Goal: Task Accomplishment & Management: Complete application form

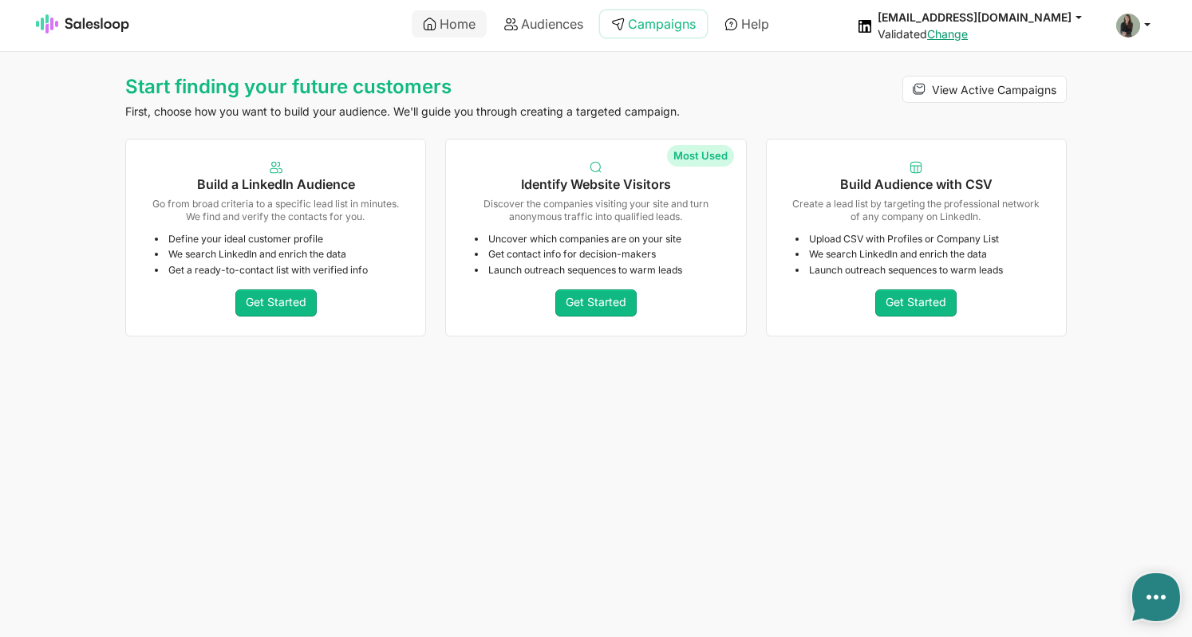
click at [671, 23] on link "Campaigns" at bounding box center [653, 23] width 107 height 27
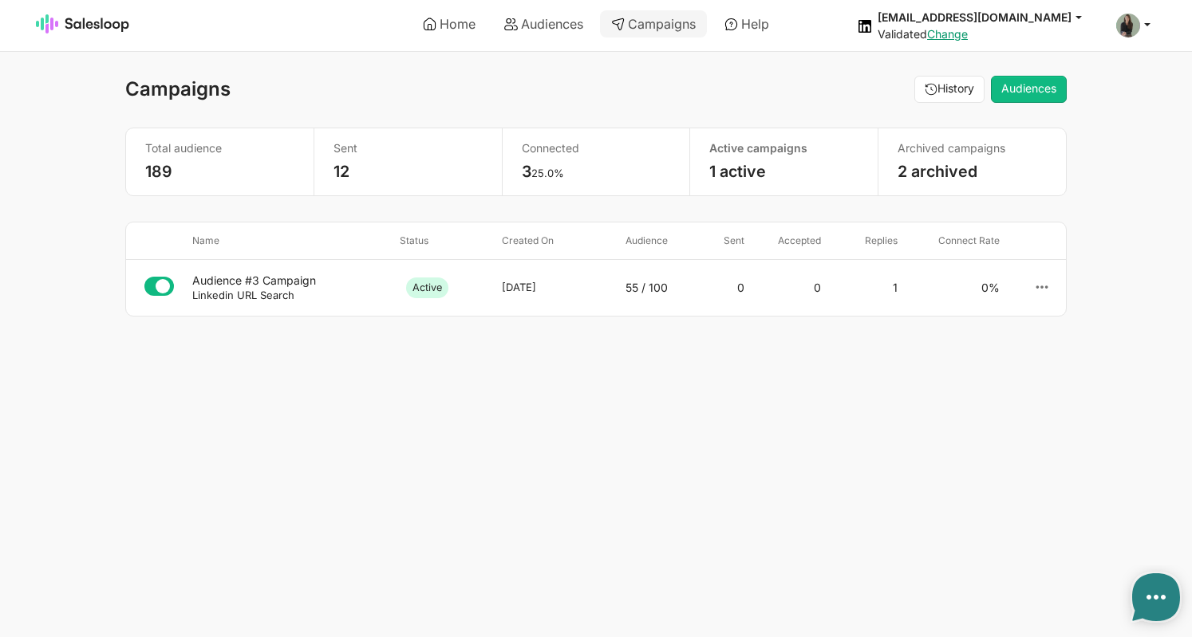
type textarea "x"
click at [281, 283] on div "Audience #3 Campaign" at bounding box center [289, 281] width 195 height 14
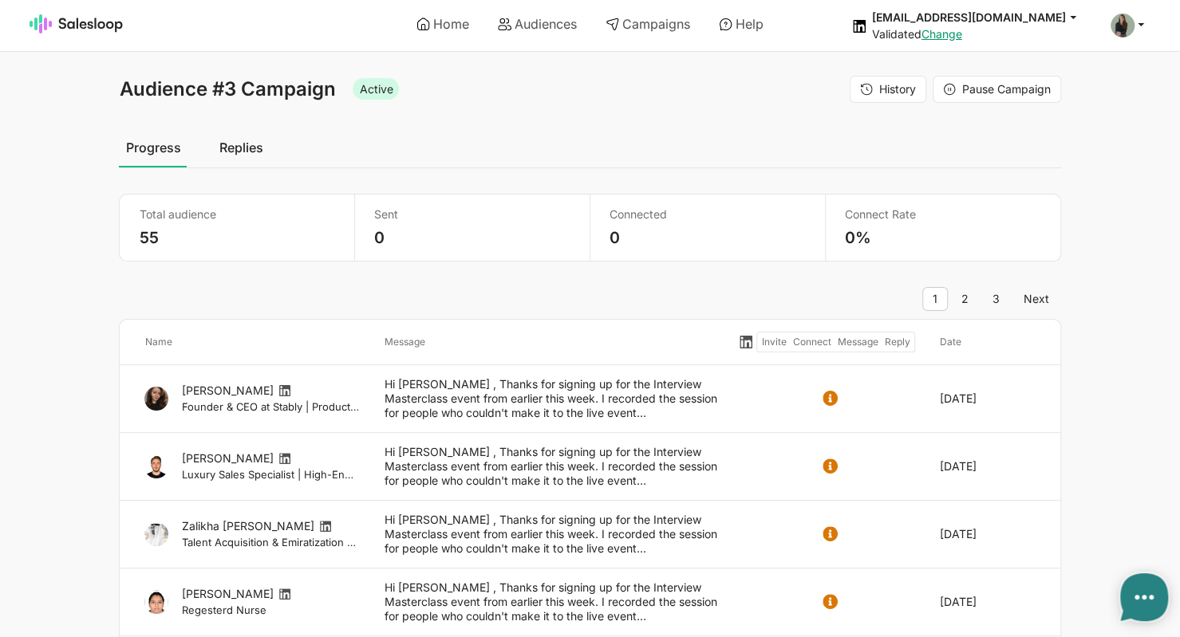
type textarea "x"
click at [238, 164] on link "Replies" at bounding box center [240, 148] width 57 height 40
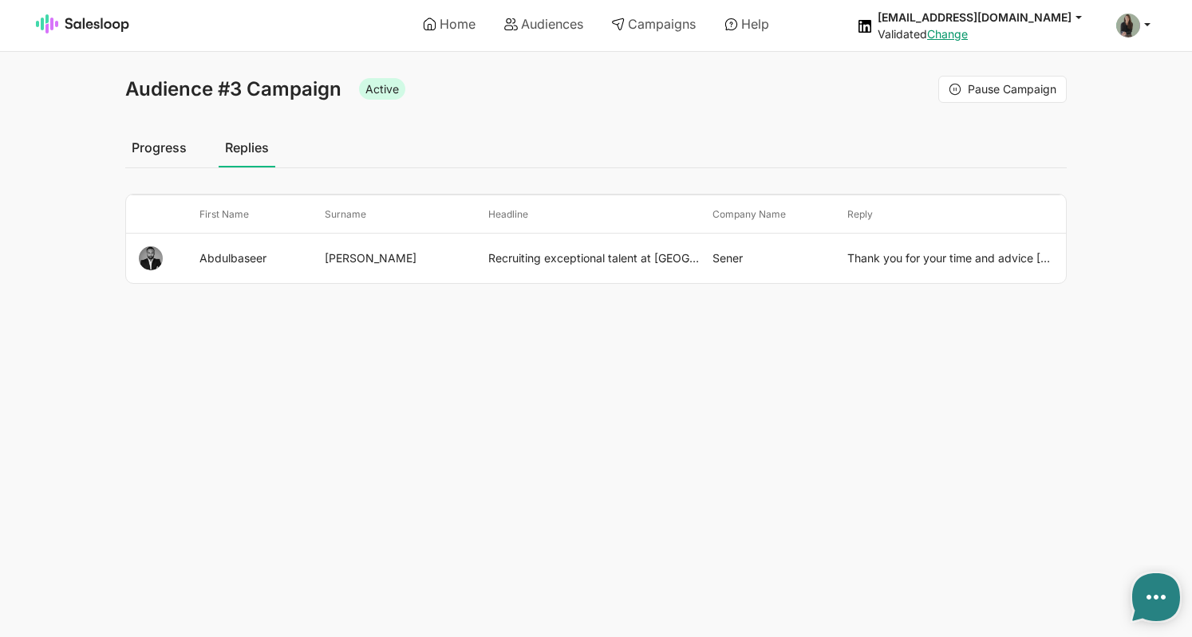
type textarea "x"
click at [155, 144] on link "Progress" at bounding box center [159, 148] width 68 height 40
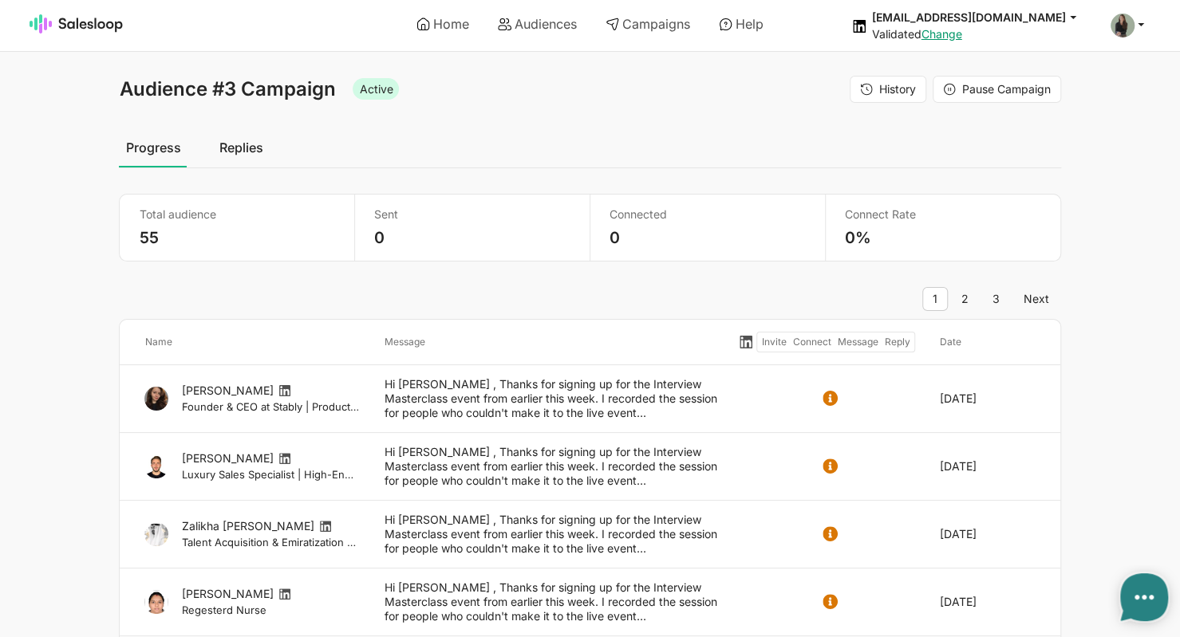
type textarea "x"
click at [369, 91] on span "Active" at bounding box center [376, 89] width 46 height 22
click at [685, 20] on link "Campaigns" at bounding box center [647, 23] width 107 height 27
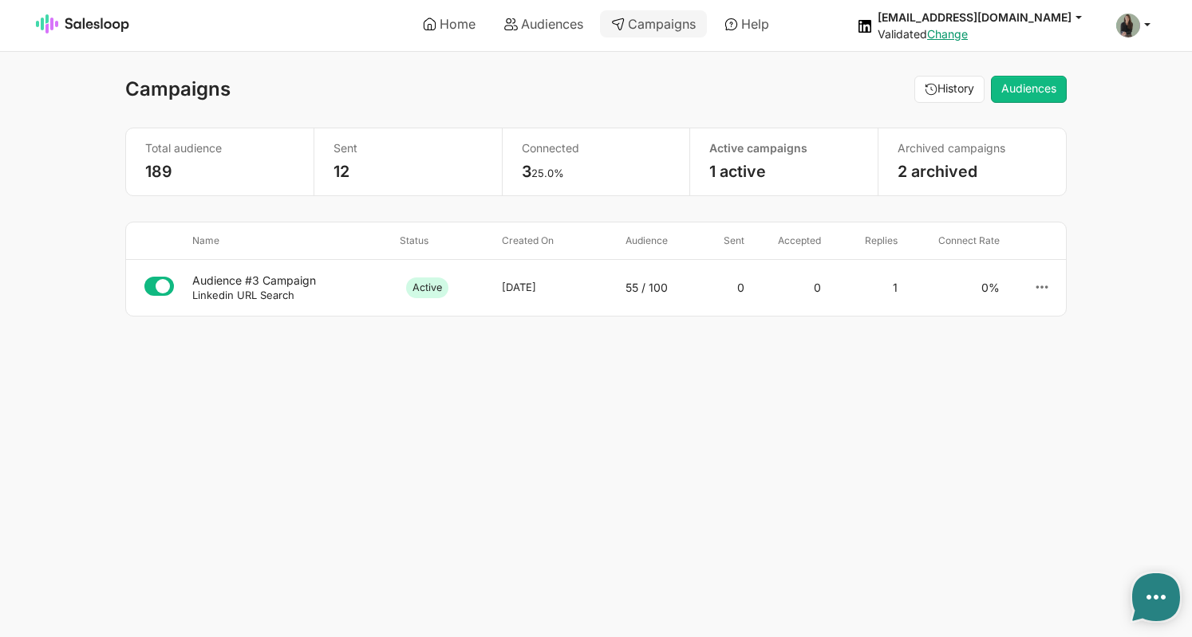
type textarea "x"
click at [1047, 286] on use at bounding box center [1042, 287] width 12 height 3
click at [372, 379] on body "Home Audiences Campaigns Help nicolarobyncoaching@gmail.com jobs: 9/26/2025, 1:…" at bounding box center [596, 318] width 1192 height 637
click at [157, 288] on icon at bounding box center [159, 286] width 30 height 19
type textarea "x"
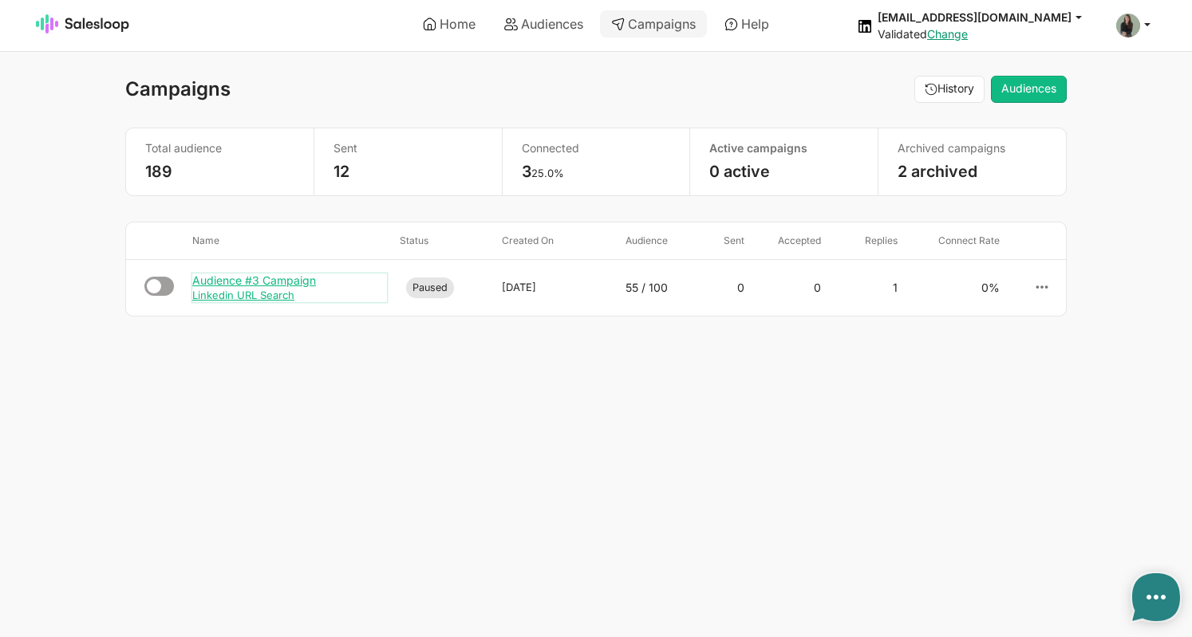
click at [236, 284] on div "Audience #3 Campaign" at bounding box center [289, 281] width 195 height 14
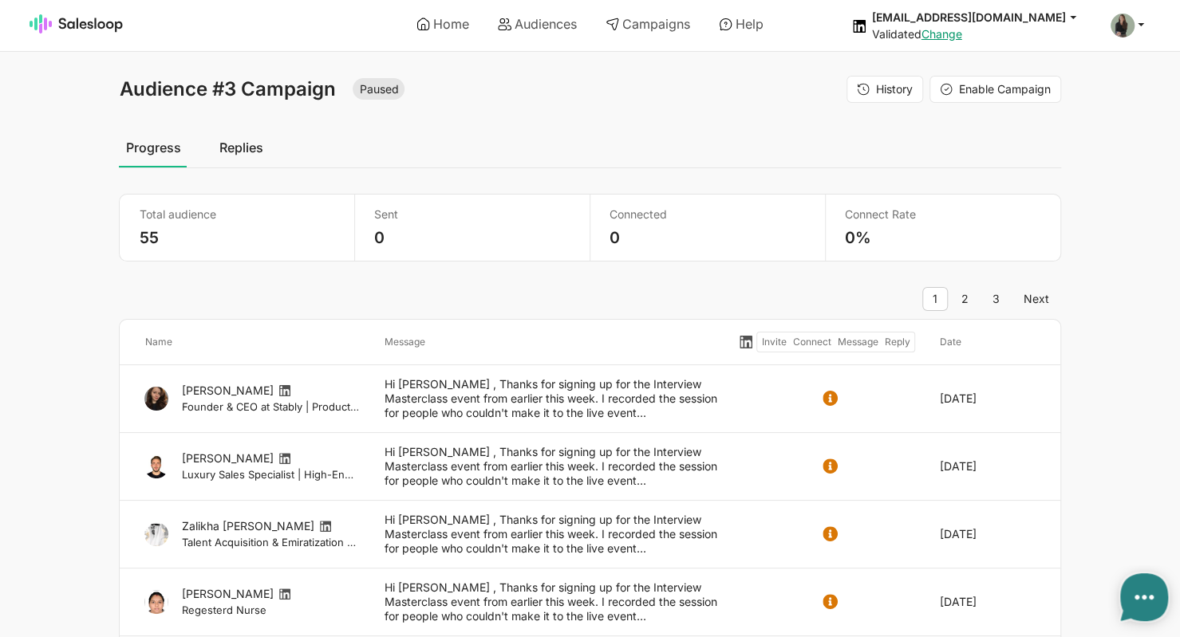
type textarea "x"
click at [665, 28] on link "Campaigns" at bounding box center [647, 23] width 107 height 27
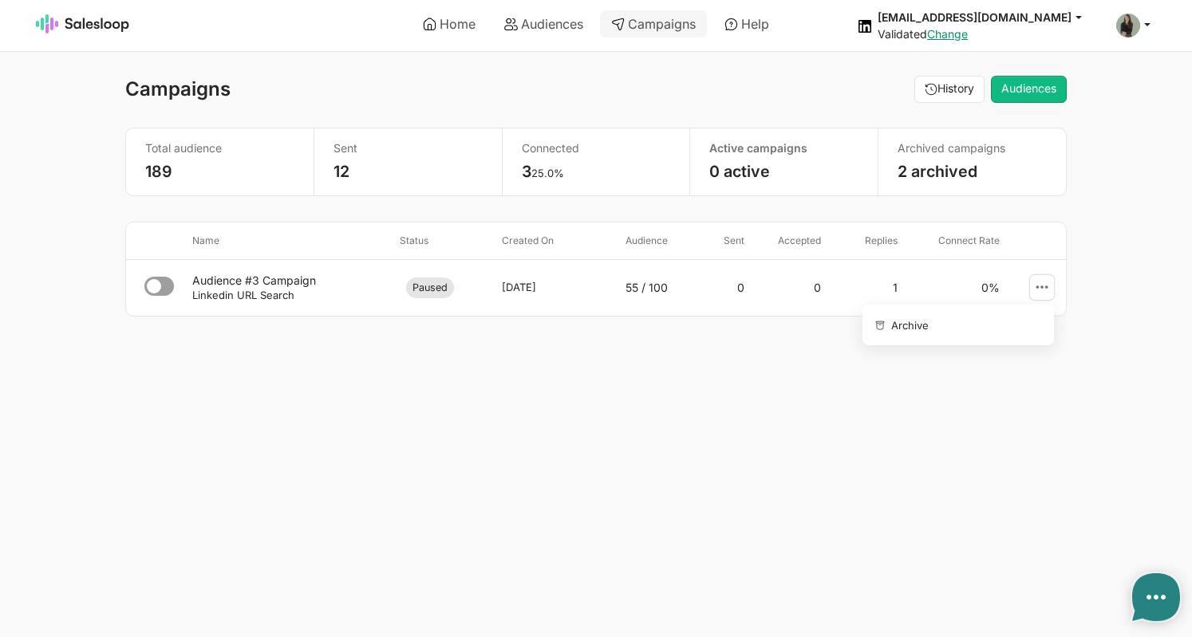
click at [1037, 283] on icon at bounding box center [1042, 287] width 14 height 14
click at [763, 18] on link "Help" at bounding box center [746, 23] width 67 height 27
type textarea "x"
click at [79, 10] on link at bounding box center [176, 24] width 280 height 48
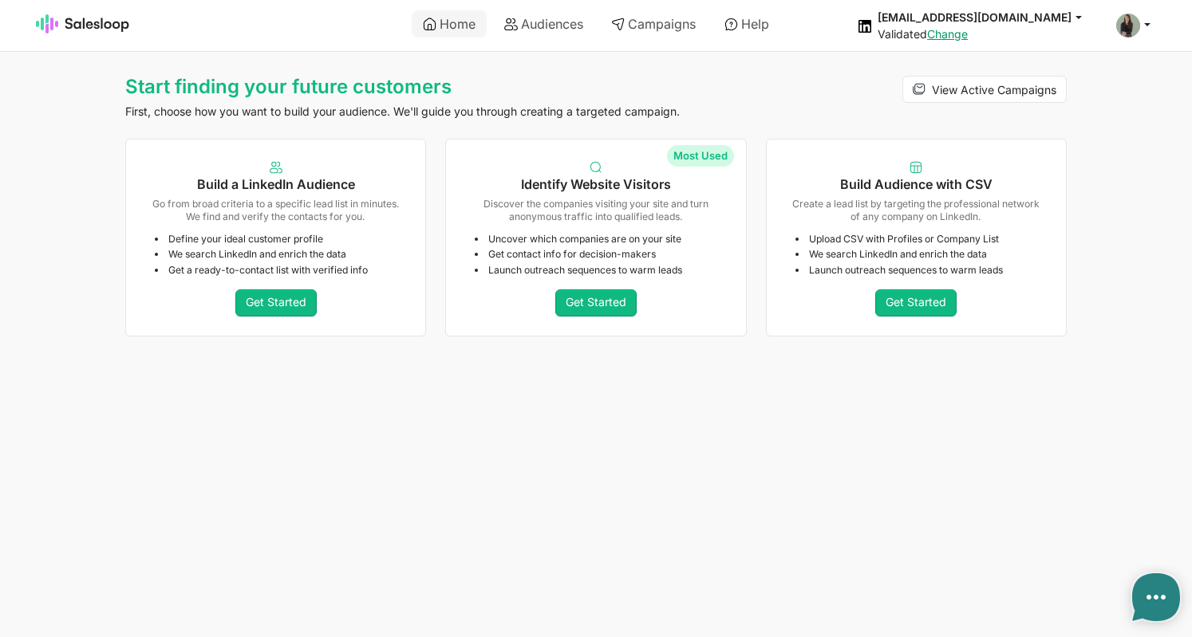
type textarea "x"
click at [936, 92] on span "View Active Campaigns" at bounding box center [994, 90] width 124 height 14
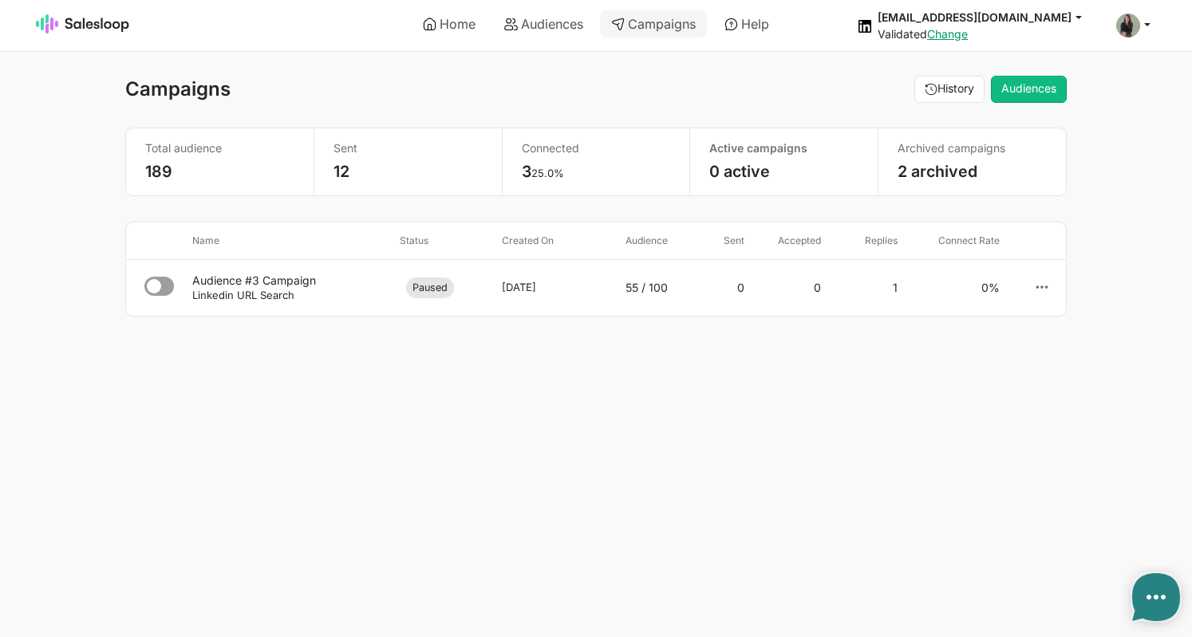
type textarea "x"
click at [164, 179] on p "189" at bounding box center [219, 172] width 149 height 20
click at [928, 171] on link "2 archived" at bounding box center [938, 171] width 80 height 19
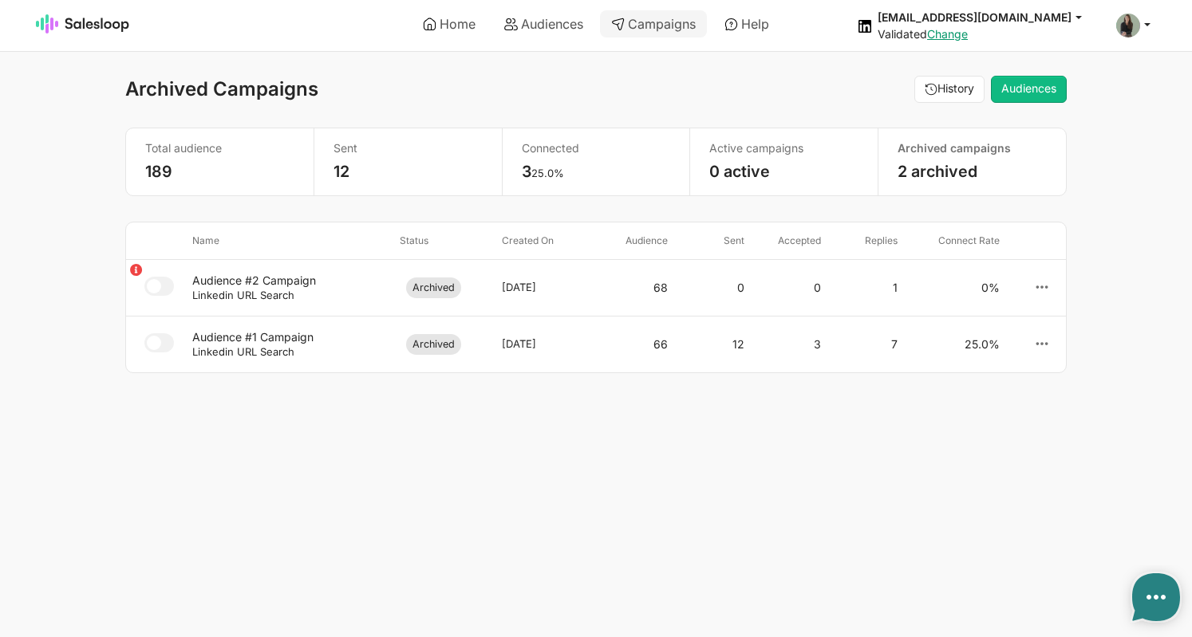
type textarea "x"
click at [1036, 293] on icon at bounding box center [1042, 287] width 14 height 14
click at [889, 462] on body "Home Audiences Campaigns Help [EMAIL_ADDRESS][DOMAIN_NAME] jobs: [DATE] 1:44:24…" at bounding box center [596, 318] width 1192 height 637
click at [562, 26] on link "Audiences" at bounding box center [543, 23] width 101 height 27
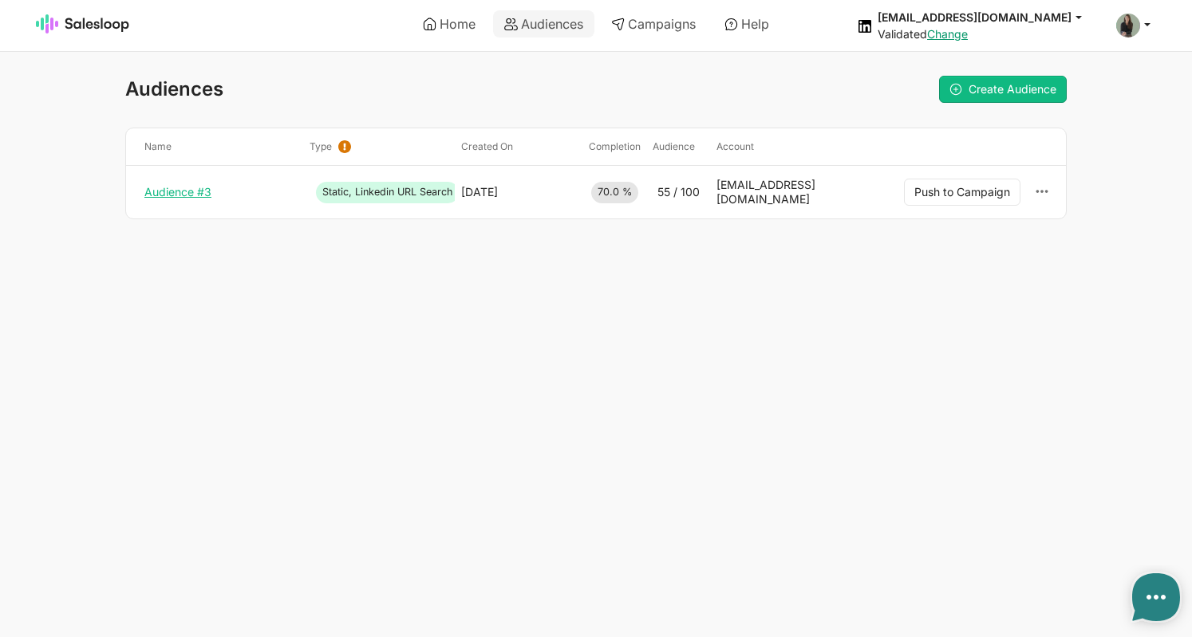
type textarea "x"
click at [192, 185] on link "Audience #3" at bounding box center [220, 192] width 152 height 14
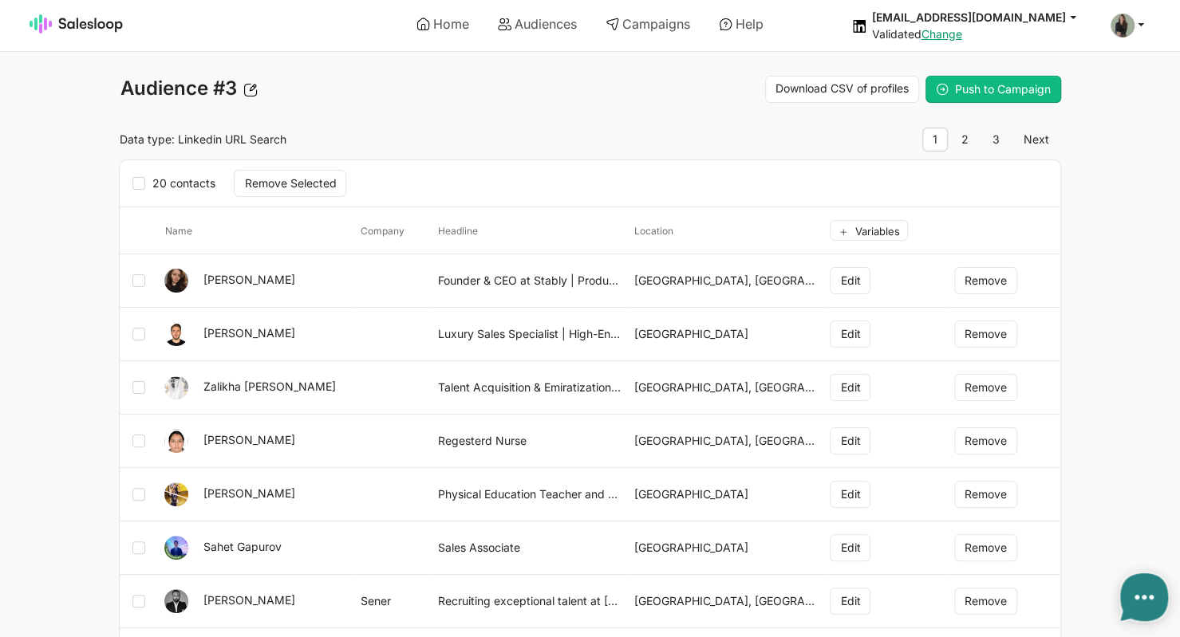
type textarea "x"
click at [192, 184] on label "20 contacts" at bounding box center [178, 183] width 92 height 21
click at [152, 176] on input "20 contacts" at bounding box center [151, 176] width 1 height 1
checkbox input "true"
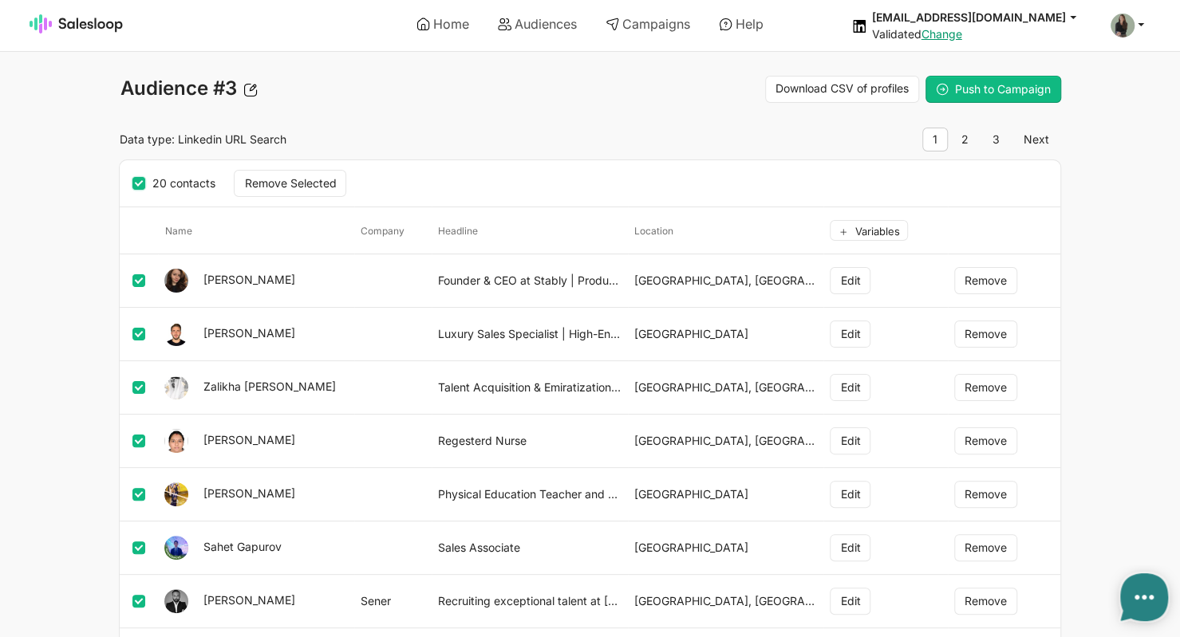
checkbox input "true"
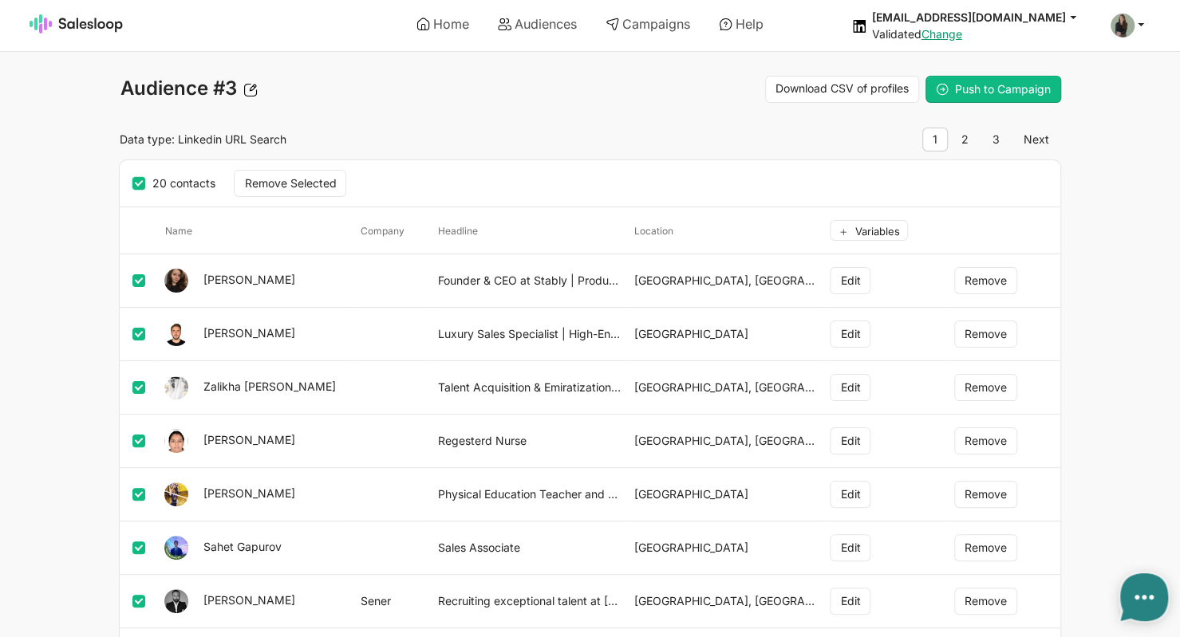
checkbox input "true"
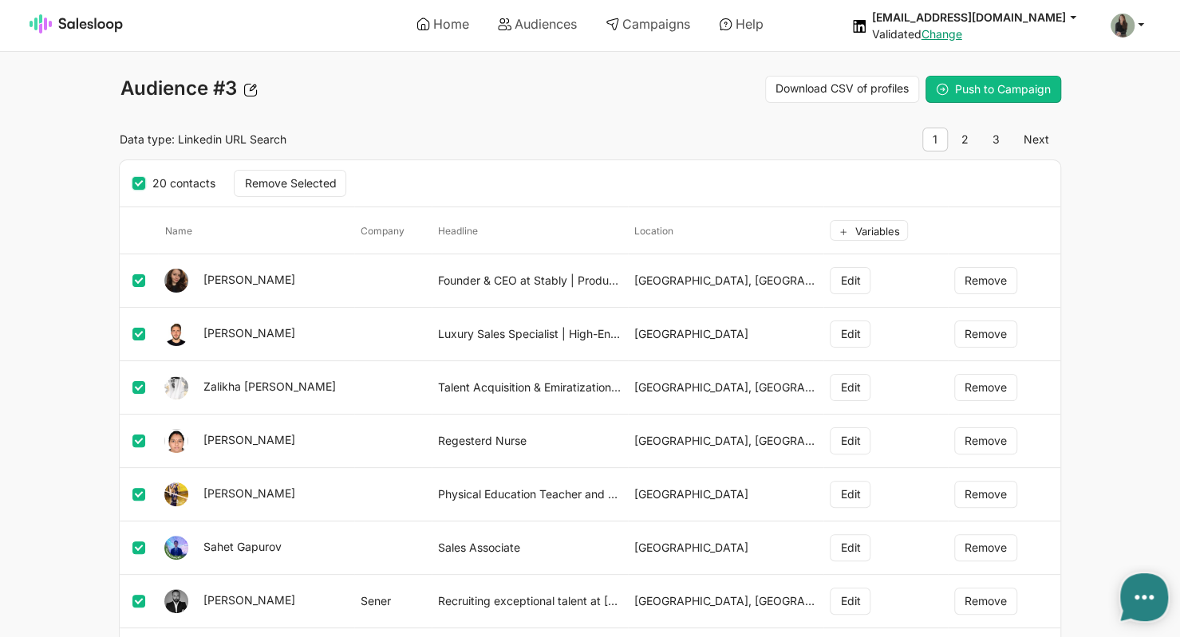
checkbox input "true"
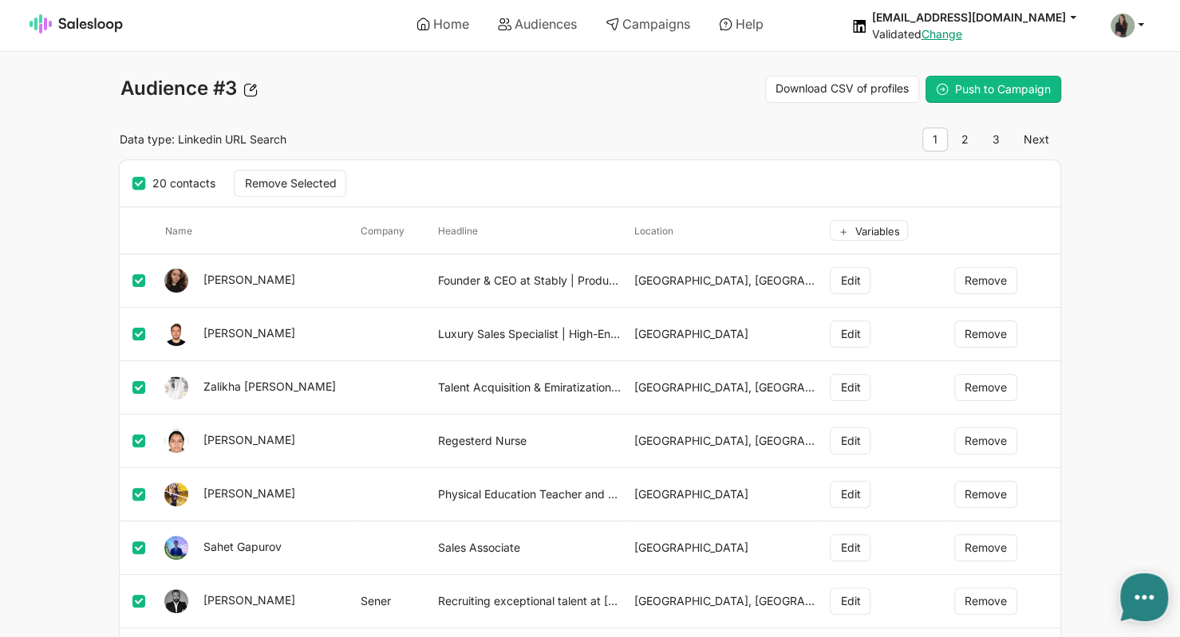
checkbox input "true"
click at [192, 184] on label "20 contacts" at bounding box center [178, 183] width 92 height 21
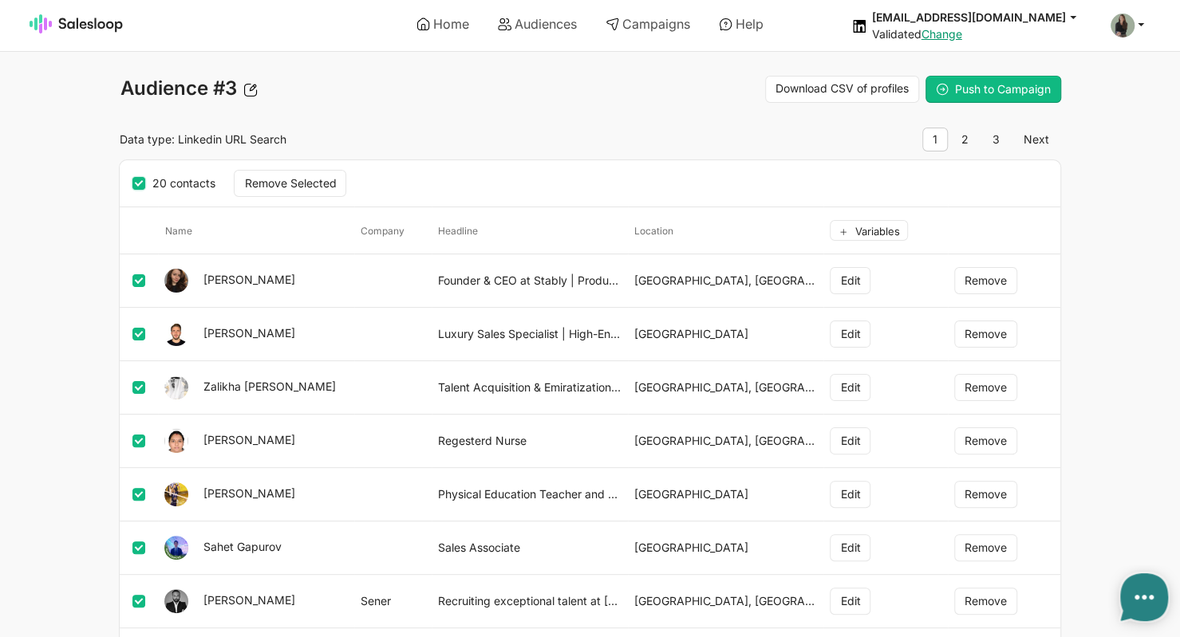
click at [152, 176] on input "20 contacts" at bounding box center [151, 176] width 1 height 1
checkbox input "false"
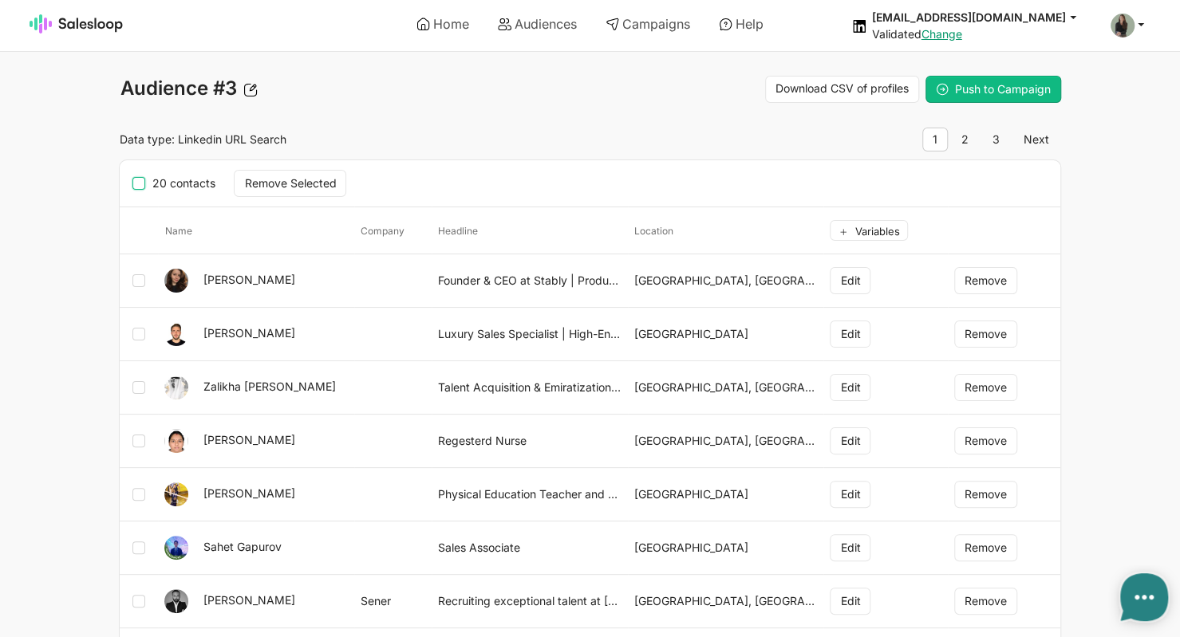
checkbox input "false"
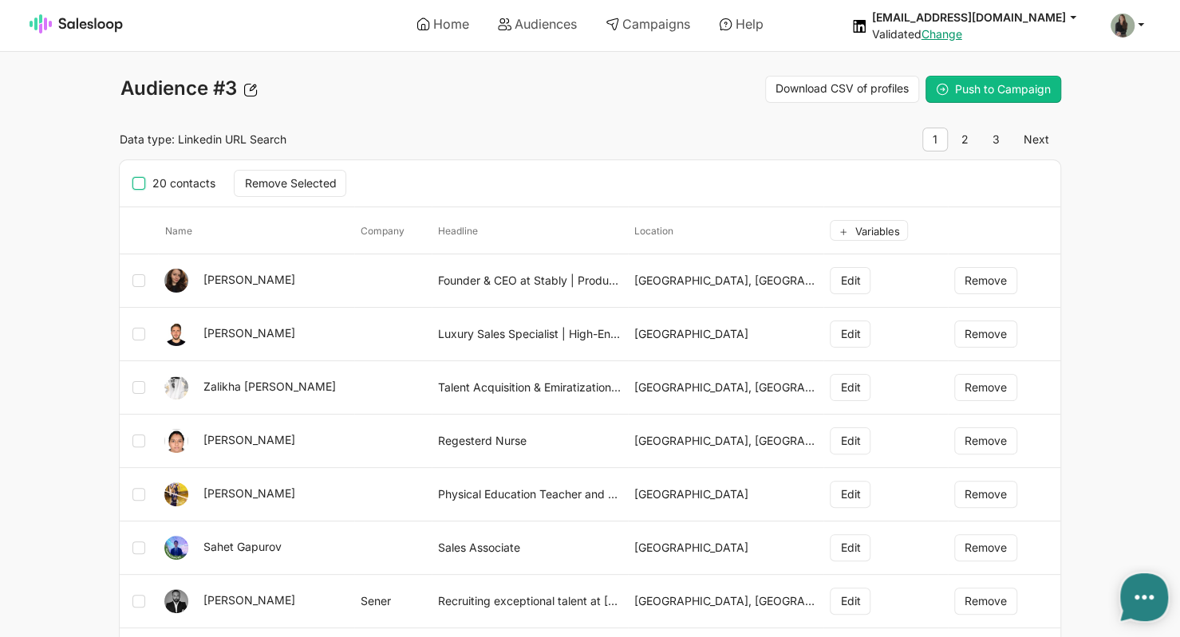
checkbox input "false"
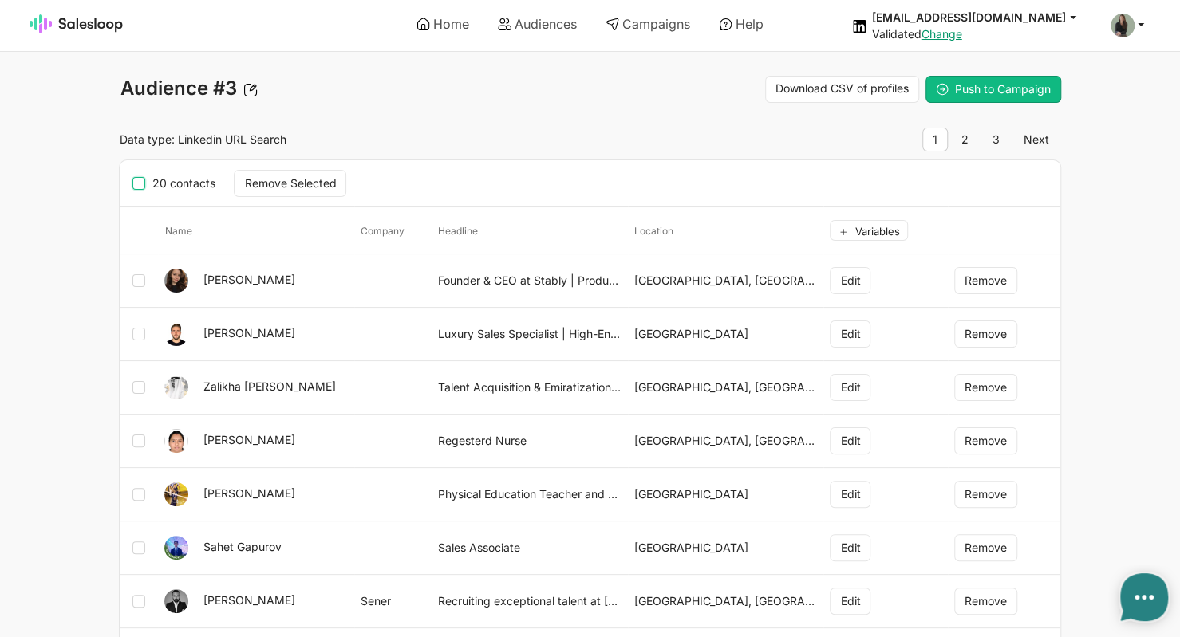
checkbox input "false"
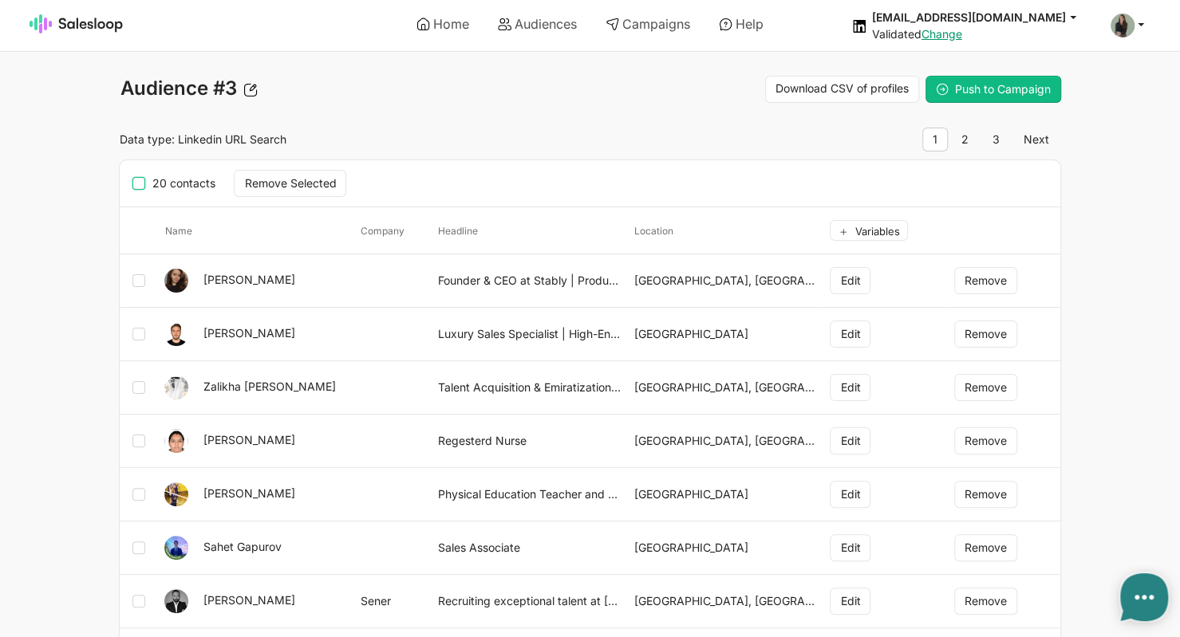
checkbox input "false"
click at [1008, 132] on link "3" at bounding box center [996, 140] width 28 height 24
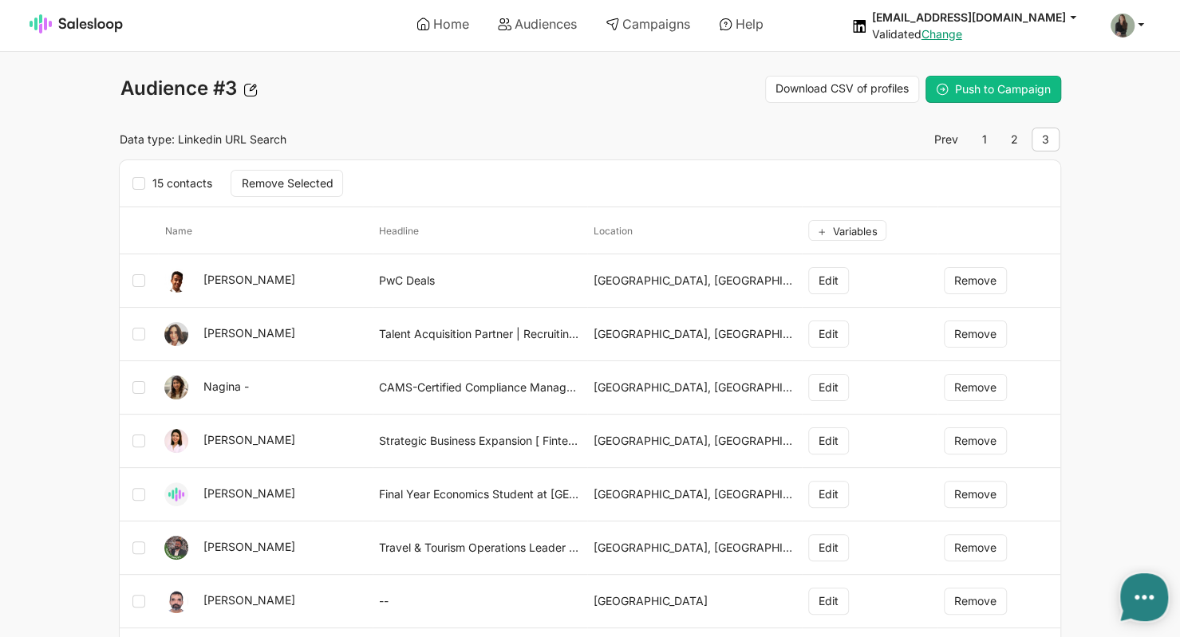
type textarea "x"
click at [137, 187] on icon at bounding box center [138, 183] width 13 height 13
click at [151, 176] on input "15 contacts" at bounding box center [151, 176] width 1 height 1
checkbox input "true"
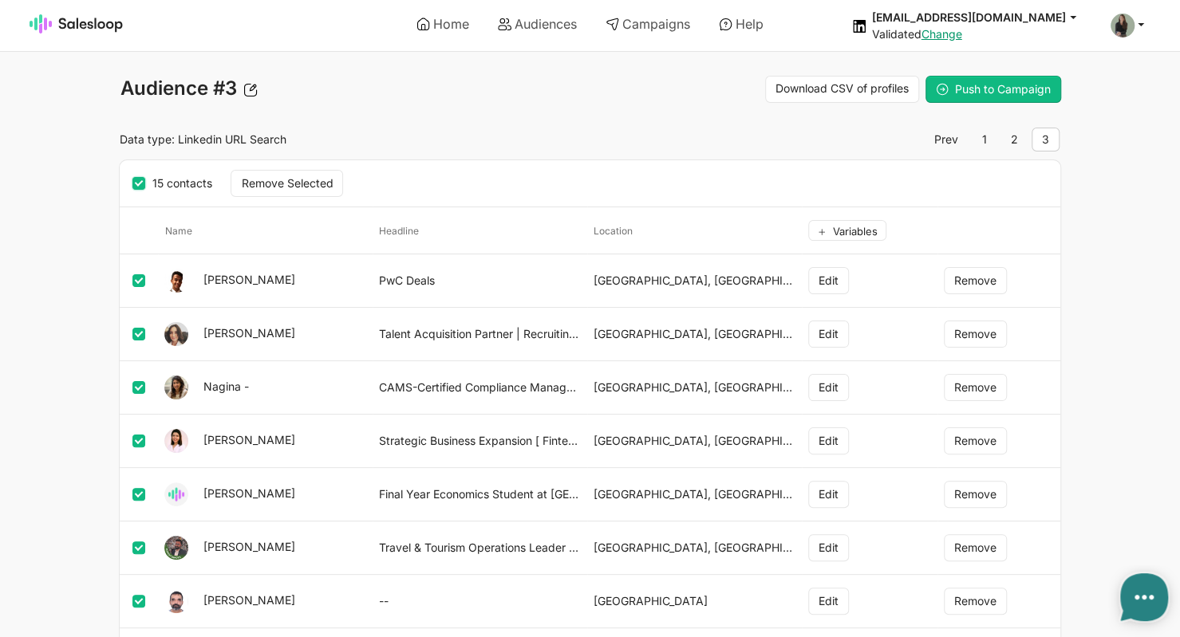
checkbox input "true"
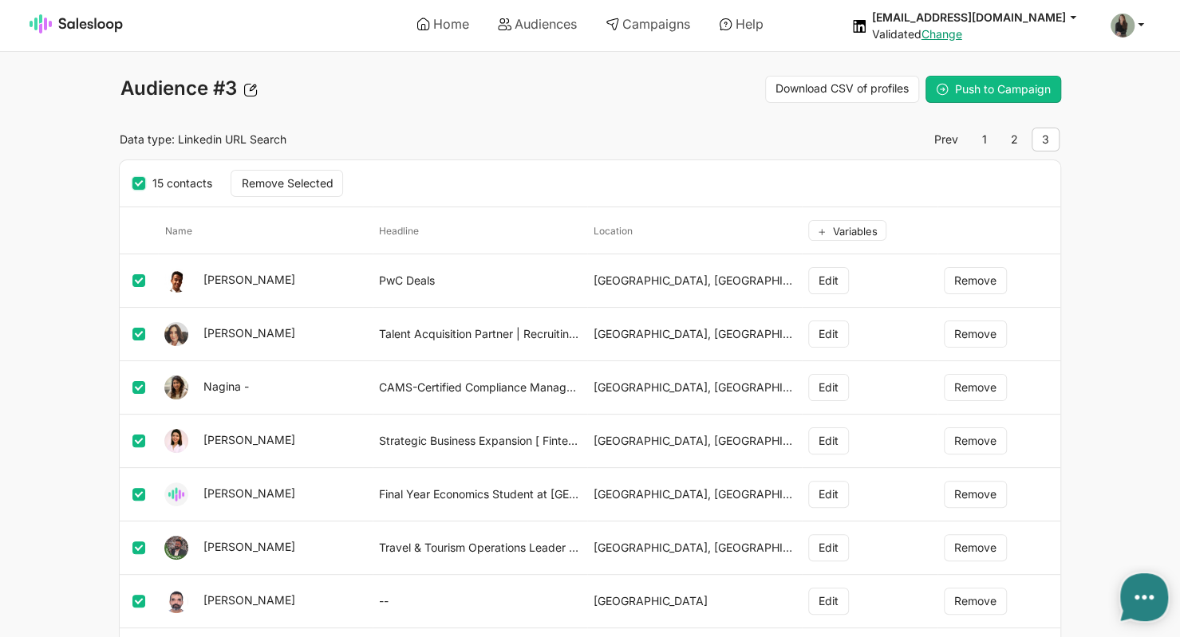
checkbox input "true"
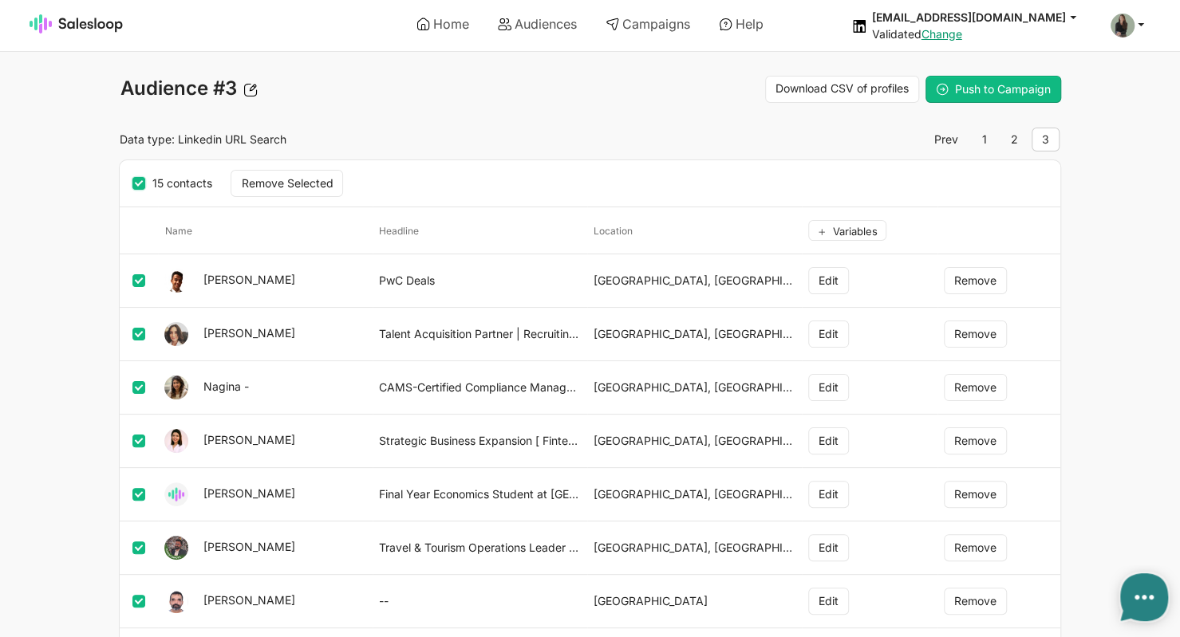
checkbox input "true"
click at [978, 87] on span "Push to Campaign" at bounding box center [1003, 89] width 96 height 14
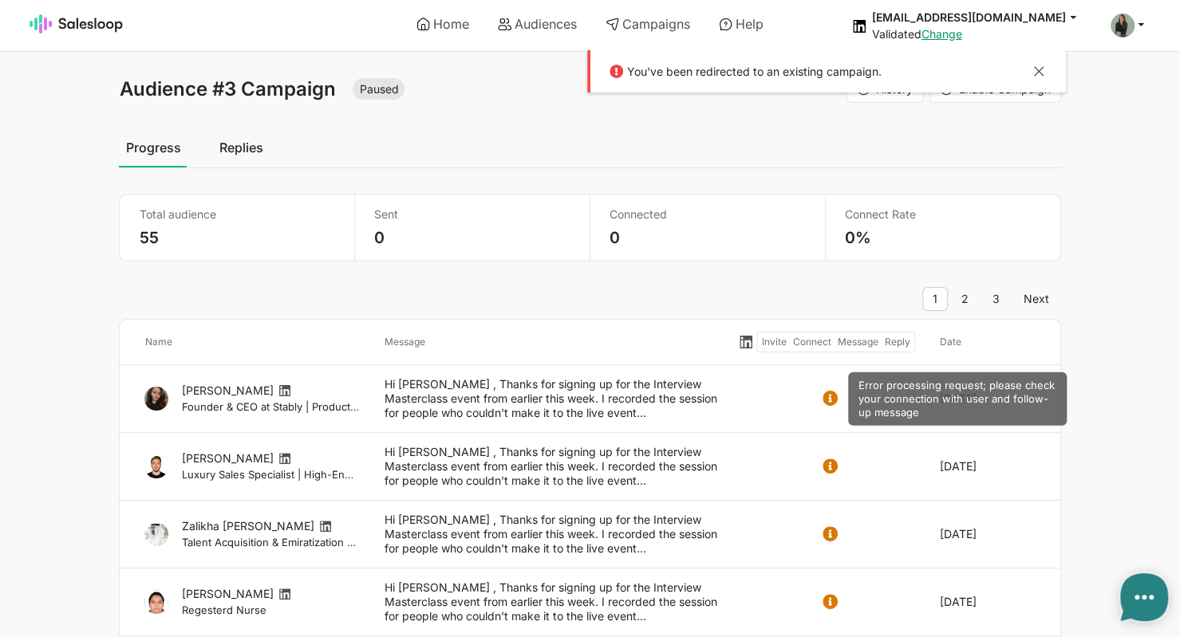
click at [829, 398] on use at bounding box center [830, 398] width 15 height 15
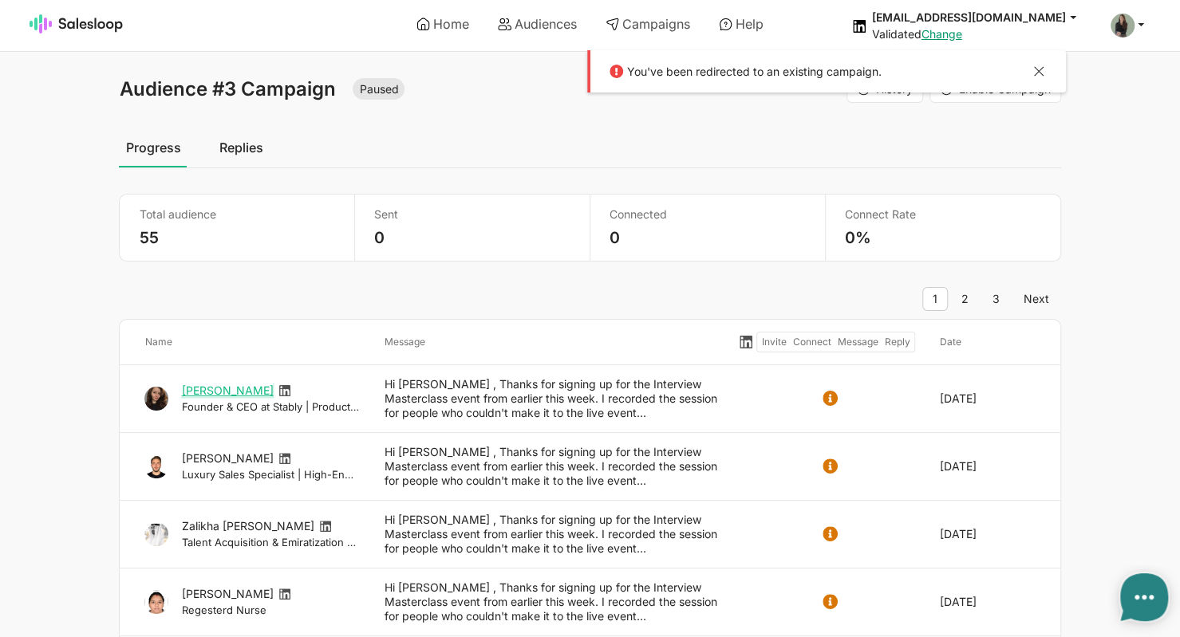
click at [201, 393] on link "[PERSON_NAME]" at bounding box center [227, 391] width 92 height 14
type textarea "x"
click at [1036, 70] on button at bounding box center [1038, 73] width 19 height 21
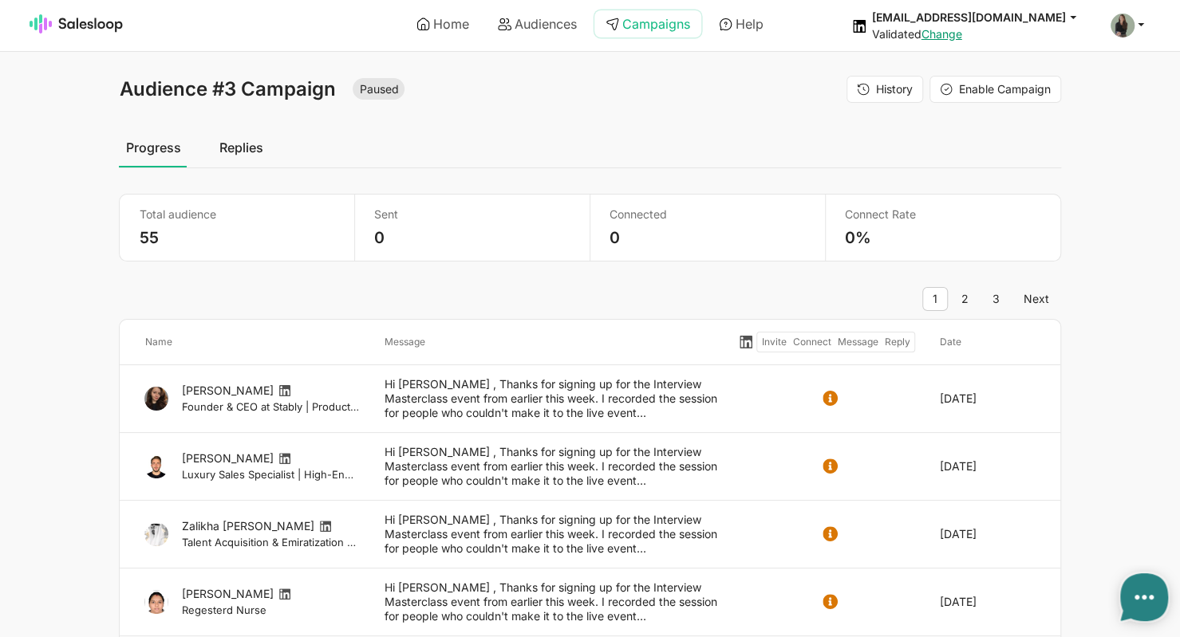
click at [690, 30] on link "Campaigns" at bounding box center [647, 23] width 107 height 27
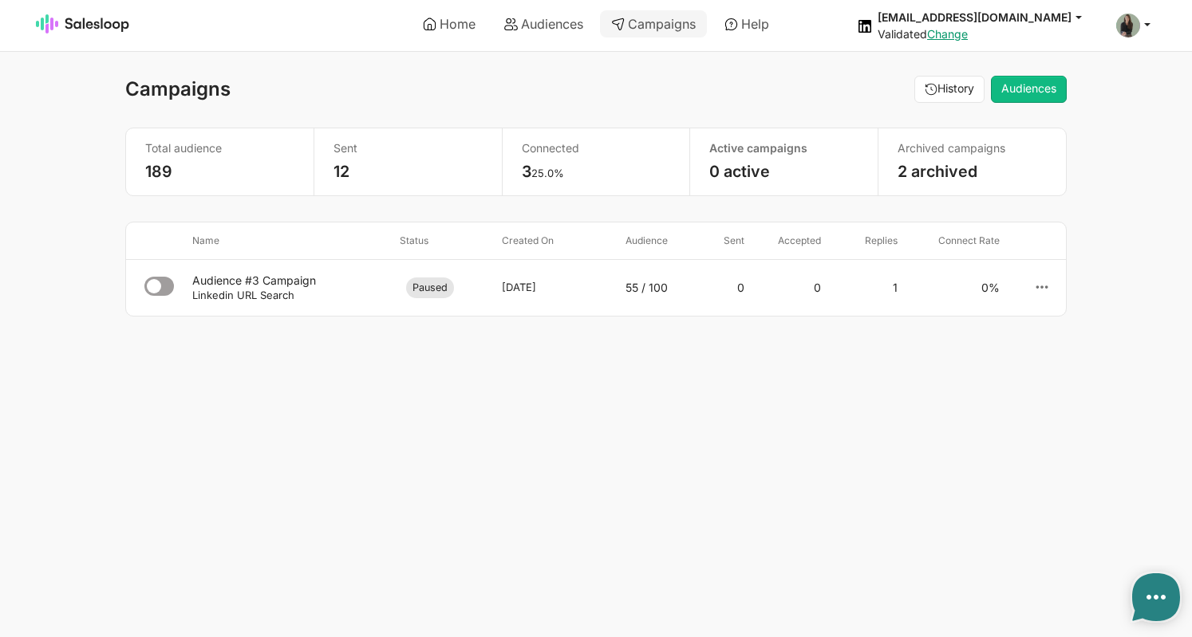
type textarea "x"
click at [1033, 284] on link at bounding box center [1042, 287] width 24 height 25
click at [945, 321] on link "Archive" at bounding box center [955, 325] width 172 height 28
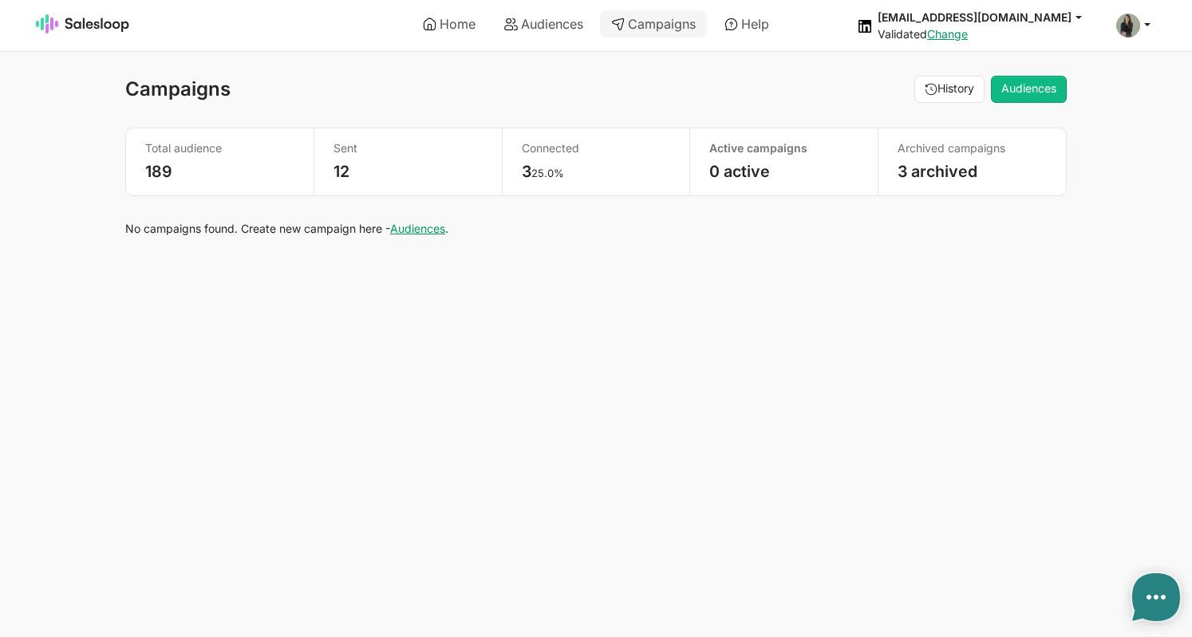
type textarea "x"
click at [428, 224] on link "Audiences" at bounding box center [417, 229] width 55 height 14
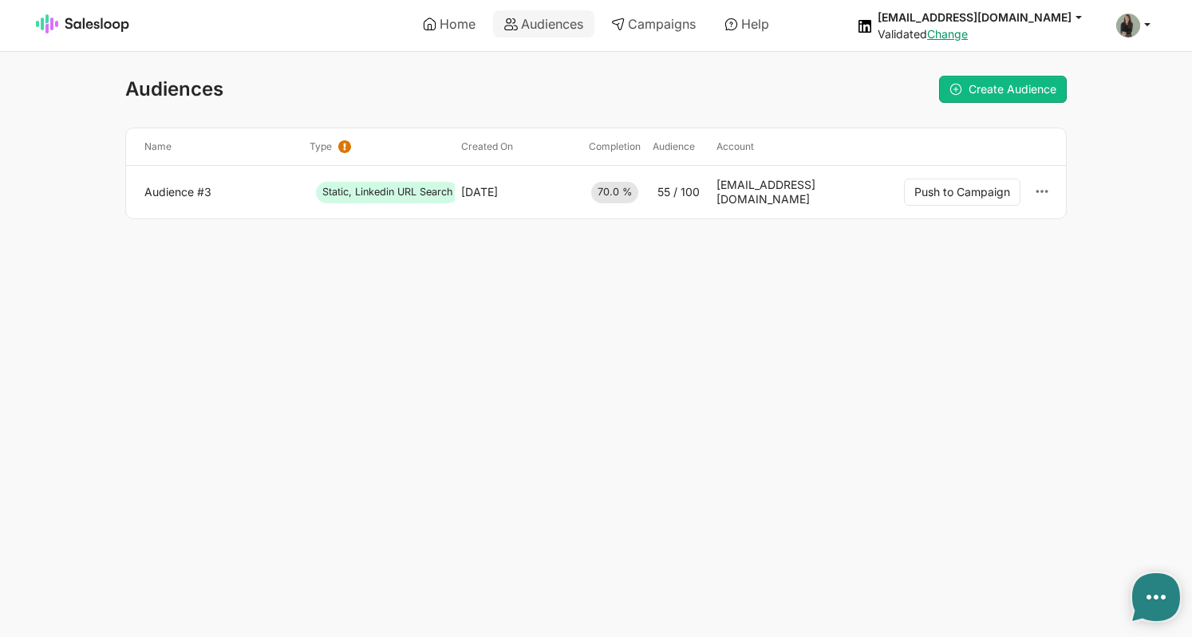
type textarea "x"
click at [443, 26] on link "Home" at bounding box center [449, 23] width 75 height 27
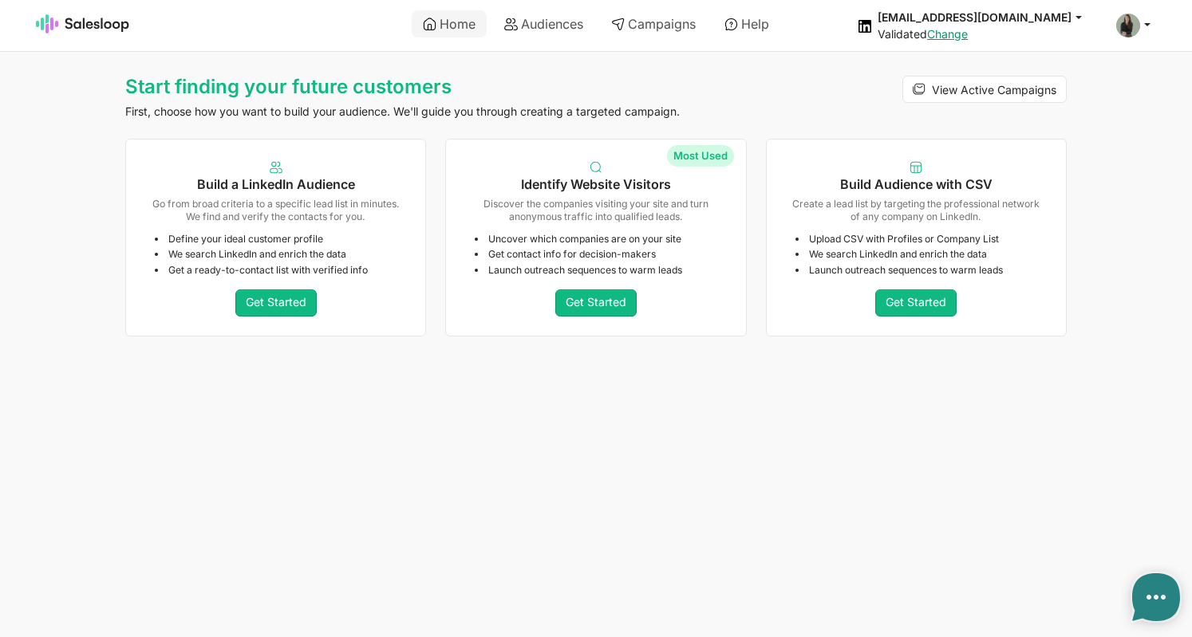
type textarea "x"
click at [574, 16] on link "Audiences" at bounding box center [543, 23] width 101 height 27
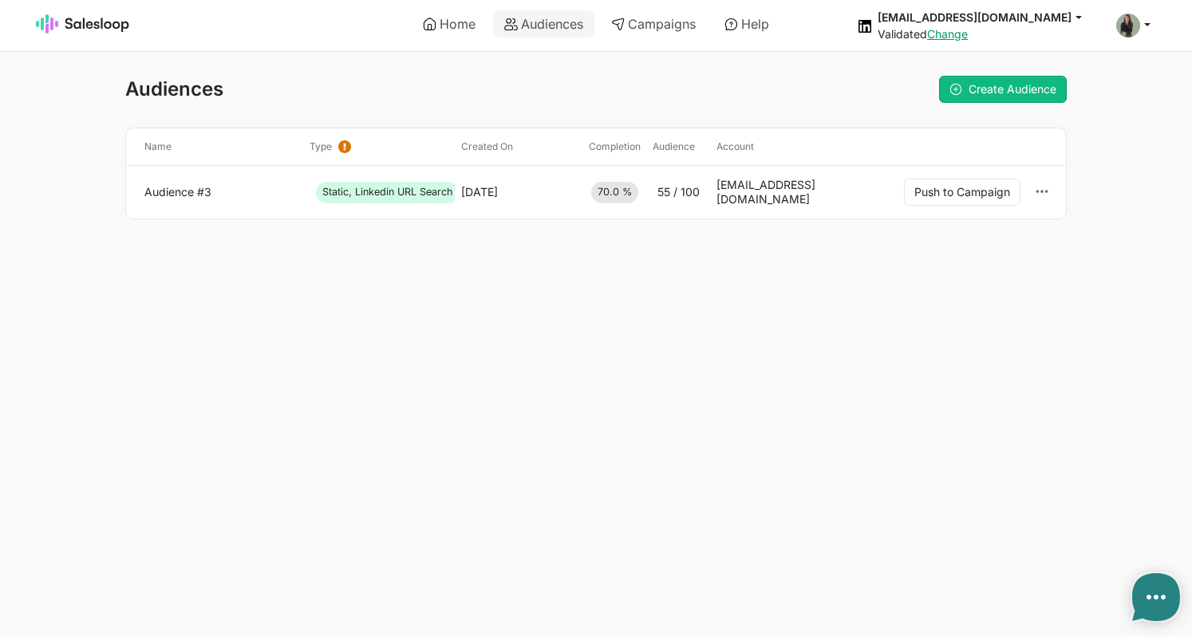
type textarea "x"
click at [1036, 184] on icon at bounding box center [1042, 191] width 14 height 14
click at [900, 230] on span "Archive" at bounding box center [909, 229] width 37 height 13
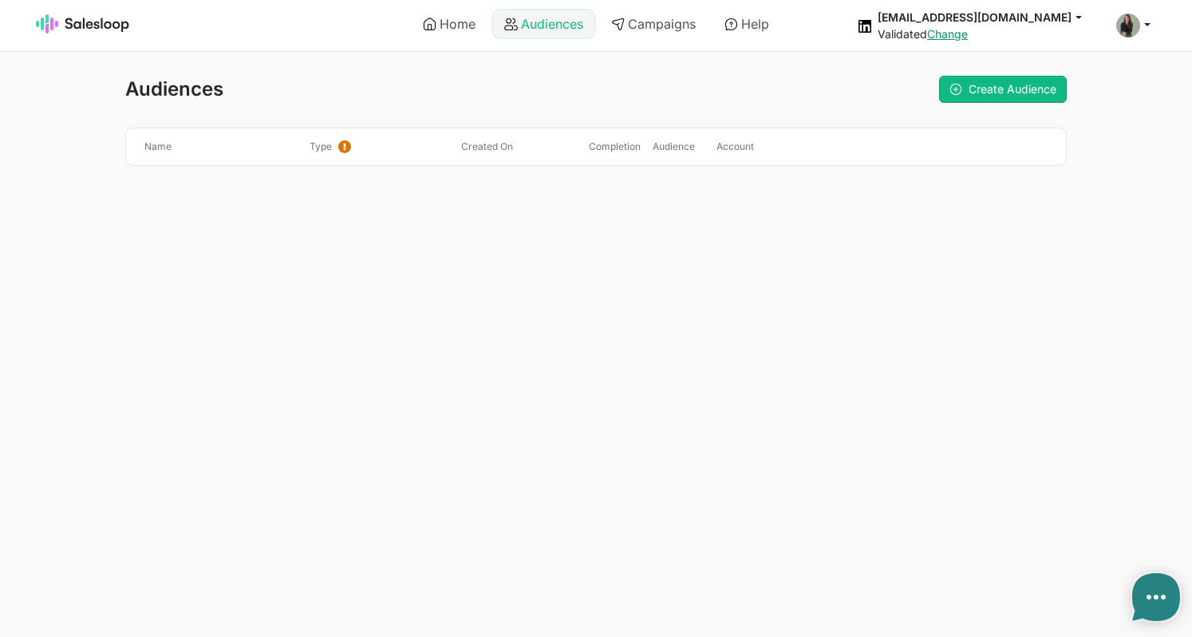
click at [554, 25] on link "Audiences" at bounding box center [543, 23] width 101 height 27
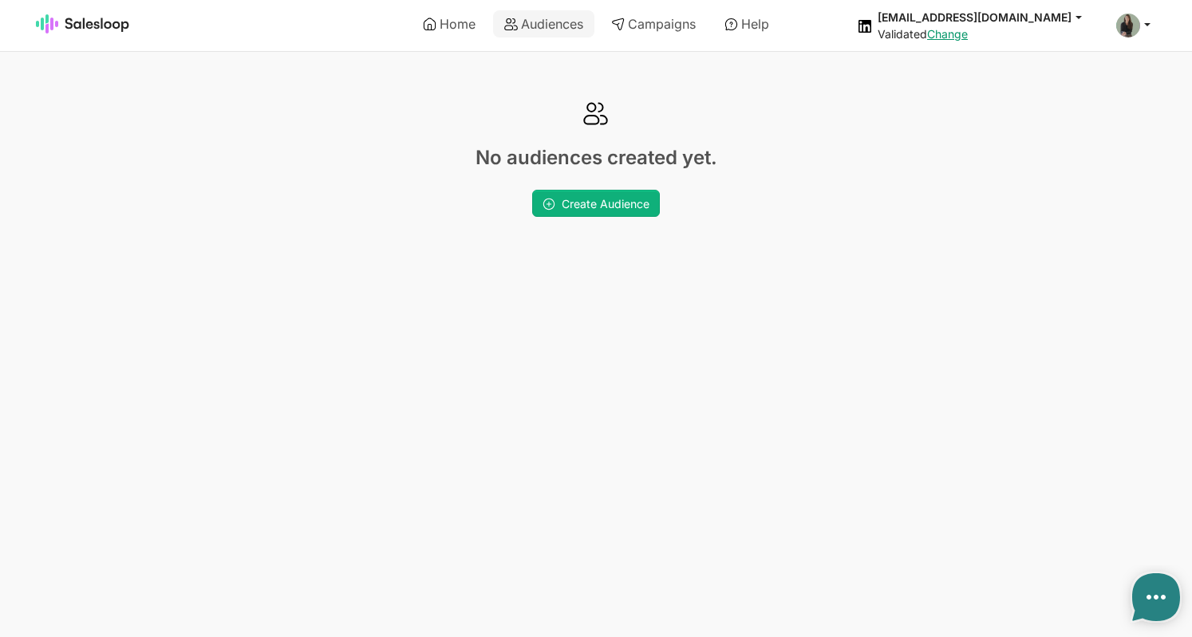
type textarea "x"
click at [597, 203] on span "Create Audience" at bounding box center [606, 204] width 88 height 14
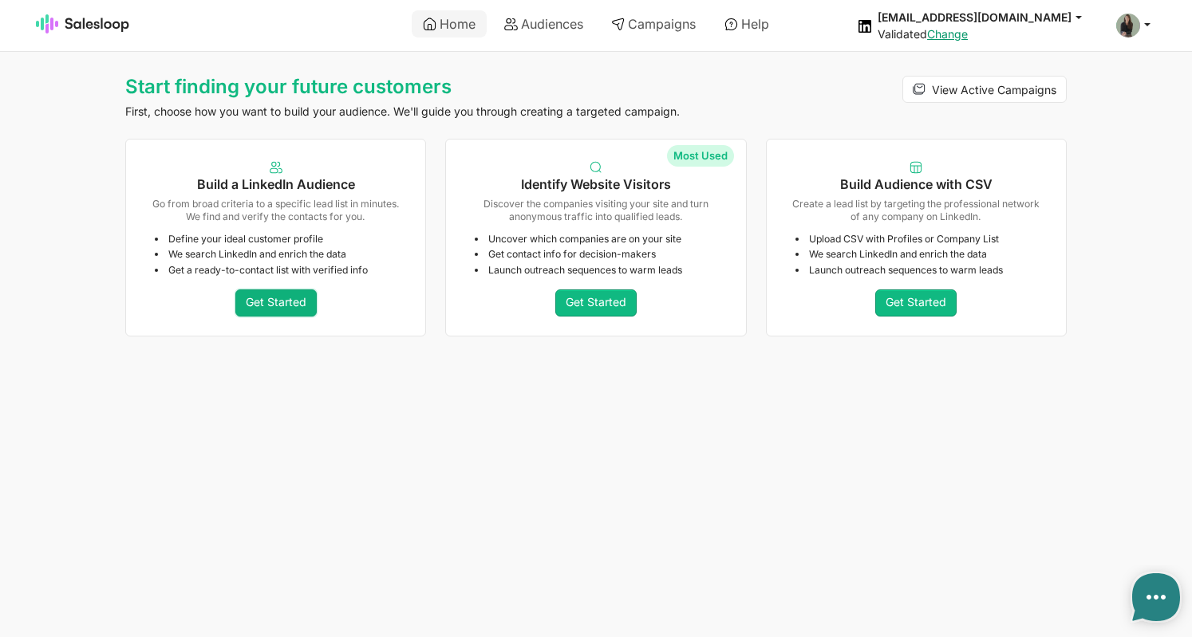
click at [264, 304] on link "Get Started" at bounding box center [275, 303] width 81 height 27
type textarea "x"
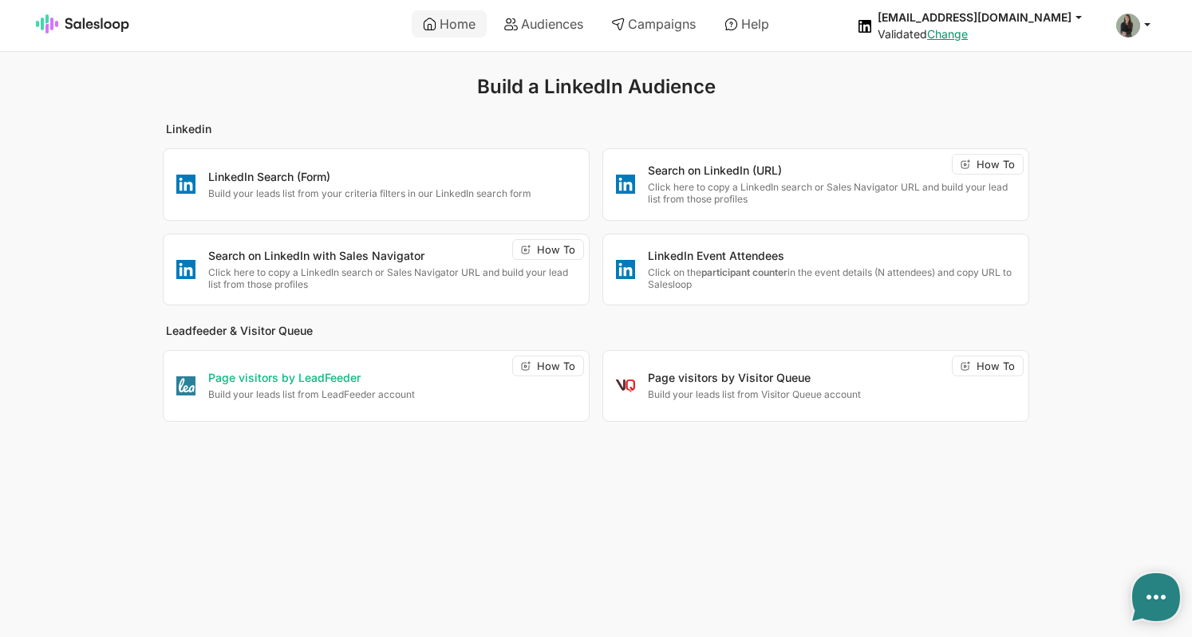
click at [357, 371] on p "Page visitors by LeadFeeder" at bounding box center [392, 379] width 368 height 16
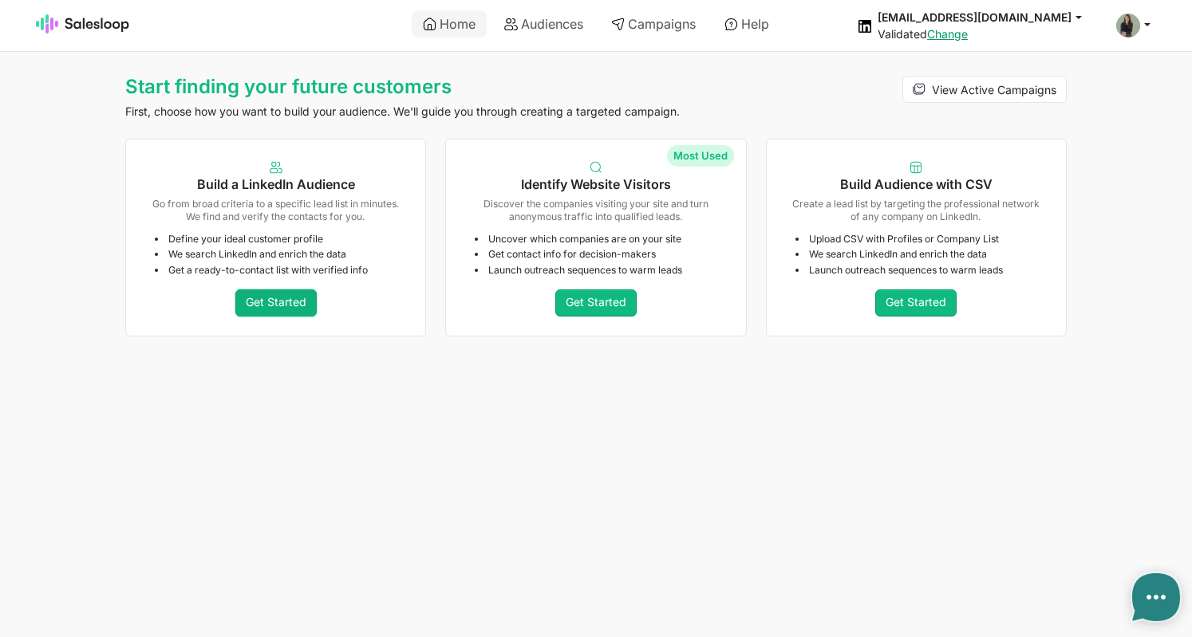
click at [306, 299] on link "Get Started" at bounding box center [275, 303] width 81 height 27
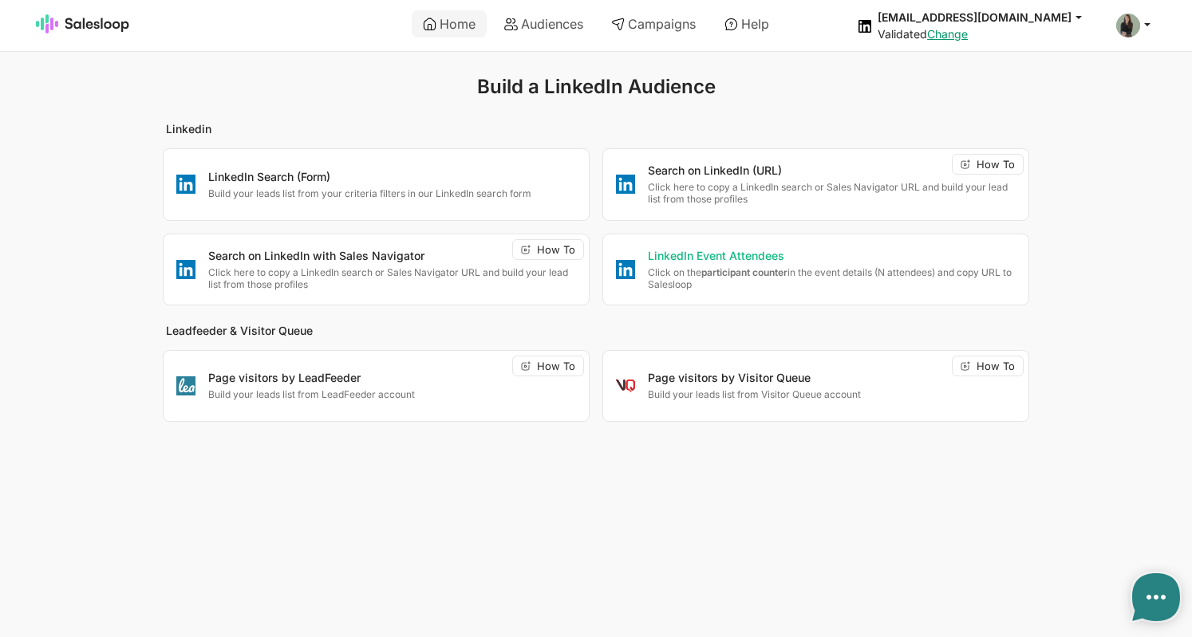
click at [787, 261] on p "LinkedIn Event Attendees" at bounding box center [832, 257] width 368 height 16
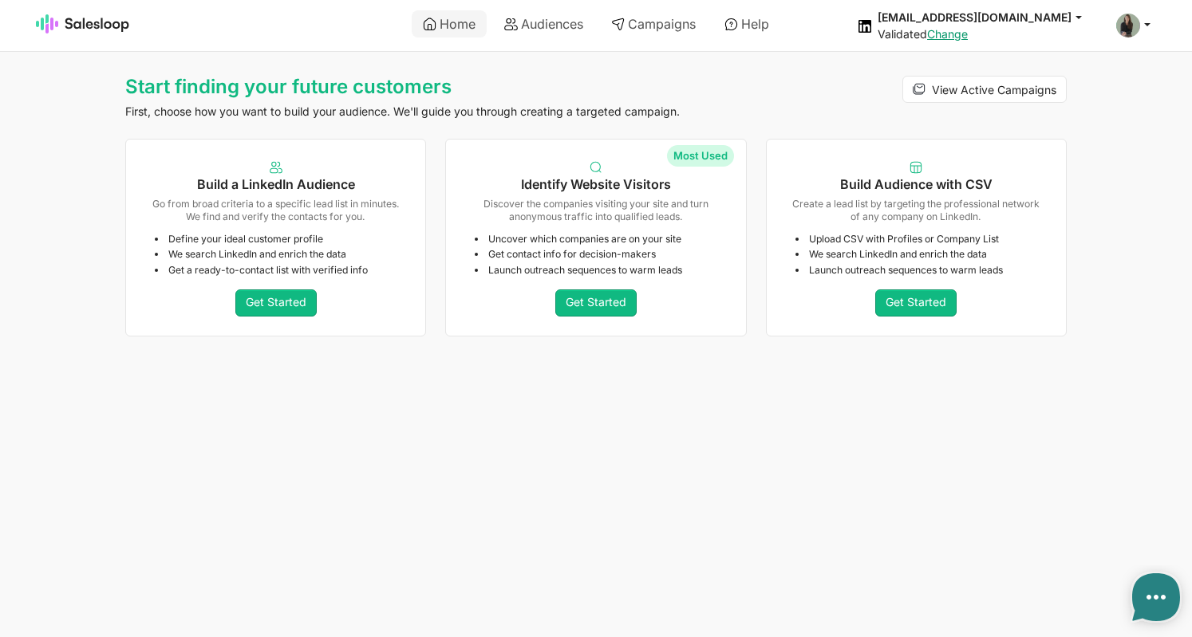
click at [254, 239] on li "Define your ideal customer profile" at bounding box center [279, 239] width 248 height 13
click at [258, 298] on link "Get Started" at bounding box center [275, 303] width 81 height 27
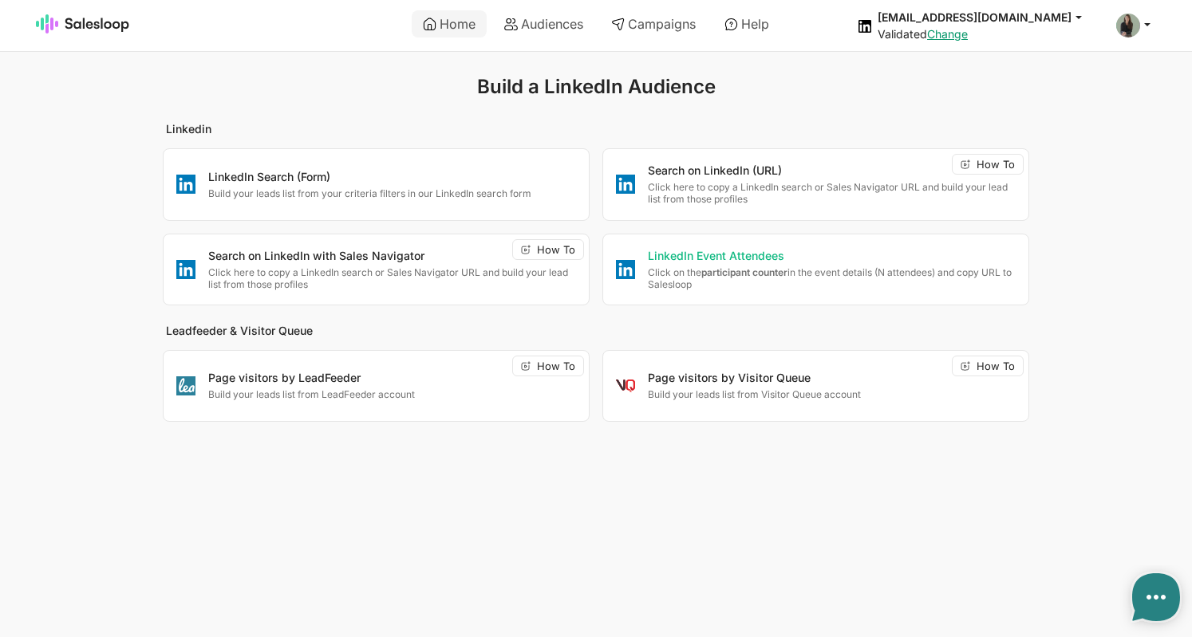
click at [707, 270] on strong "participant counter" at bounding box center [744, 272] width 86 height 12
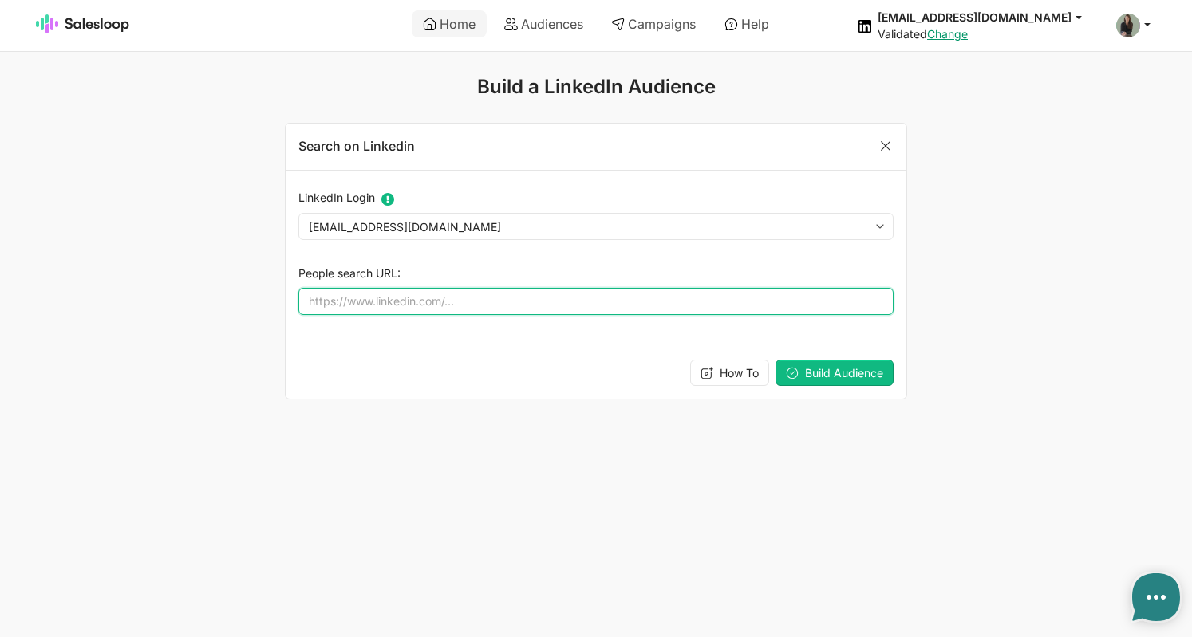
click at [630, 288] on input "People search URL:" at bounding box center [595, 301] width 595 height 27
type input "https://www.linkedin.com/search/results/people/?eventAttending=%5B%227367148118…"
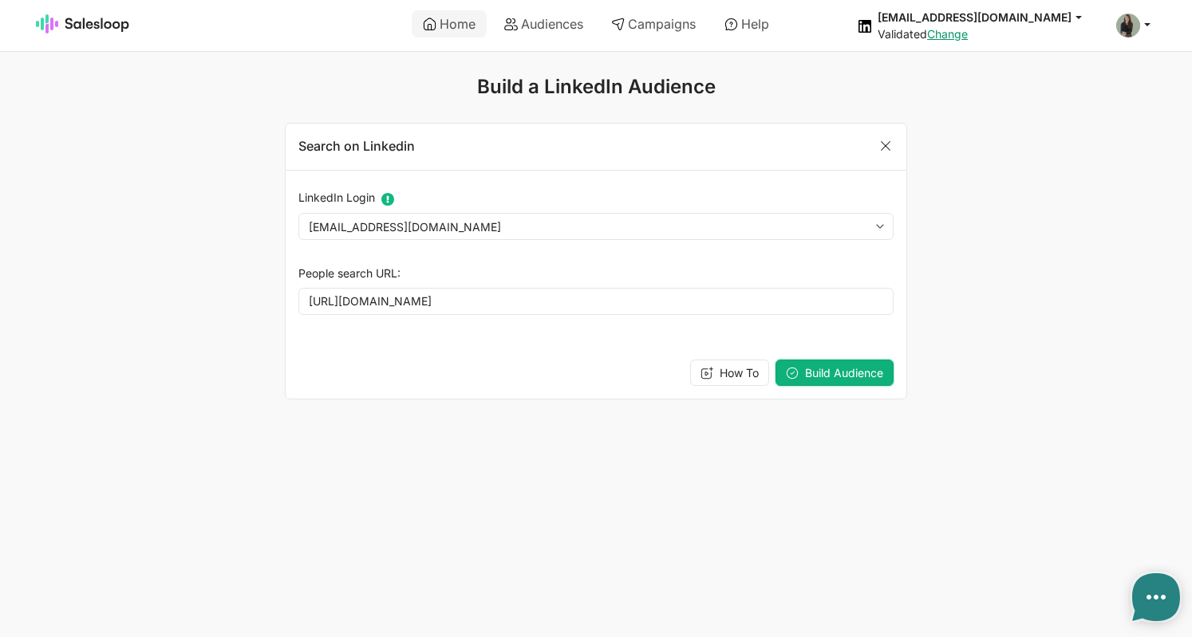
click at [840, 373] on span "Build Audience" at bounding box center [844, 373] width 78 height 14
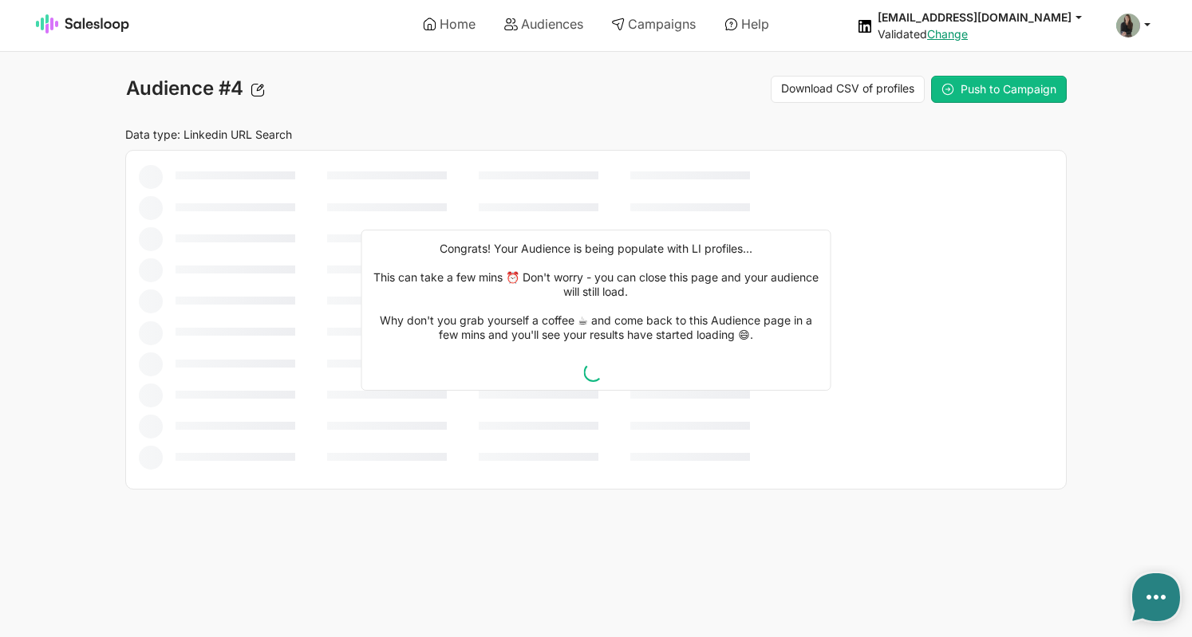
type textarea "x"
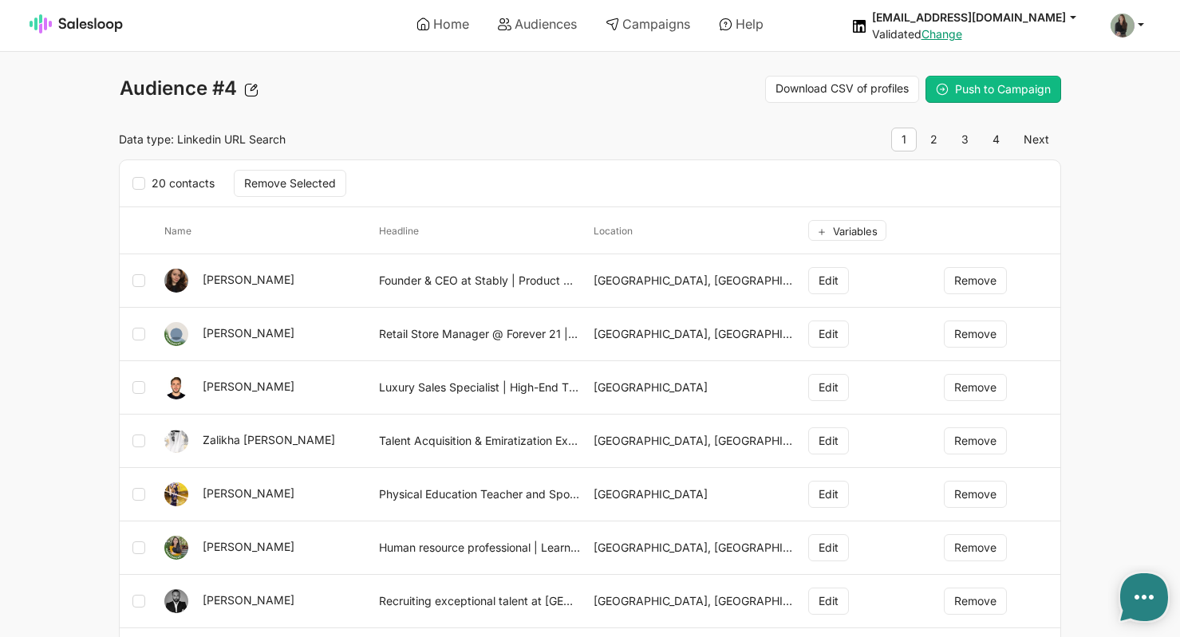
type textarea "x"
click at [994, 140] on link "4" at bounding box center [996, 140] width 28 height 24
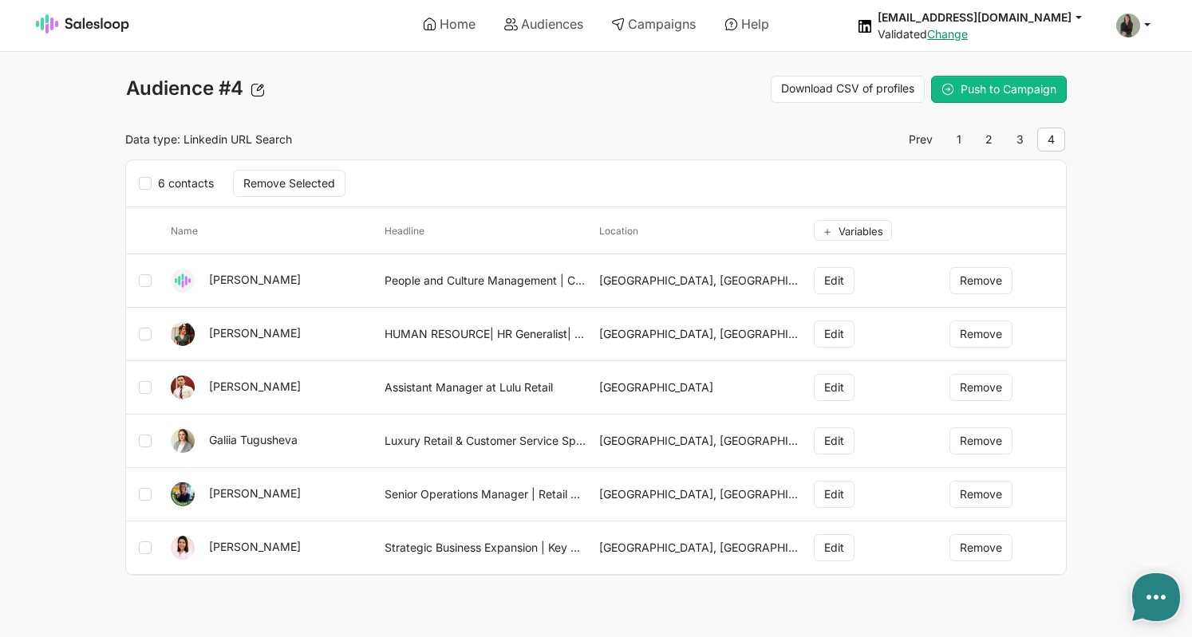
click at [141, 183] on icon at bounding box center [145, 183] width 13 height 13
click at [157, 176] on input "6 contacts" at bounding box center [157, 176] width 1 height 1
checkbox input "true"
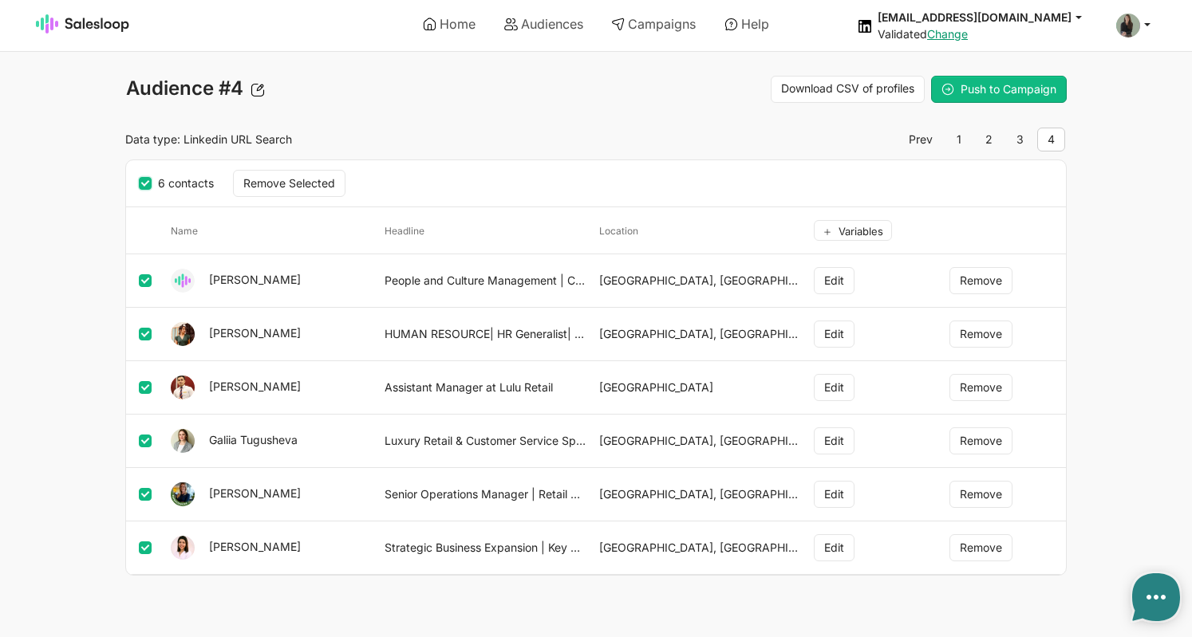
checkbox input "true"
type textarea "x"
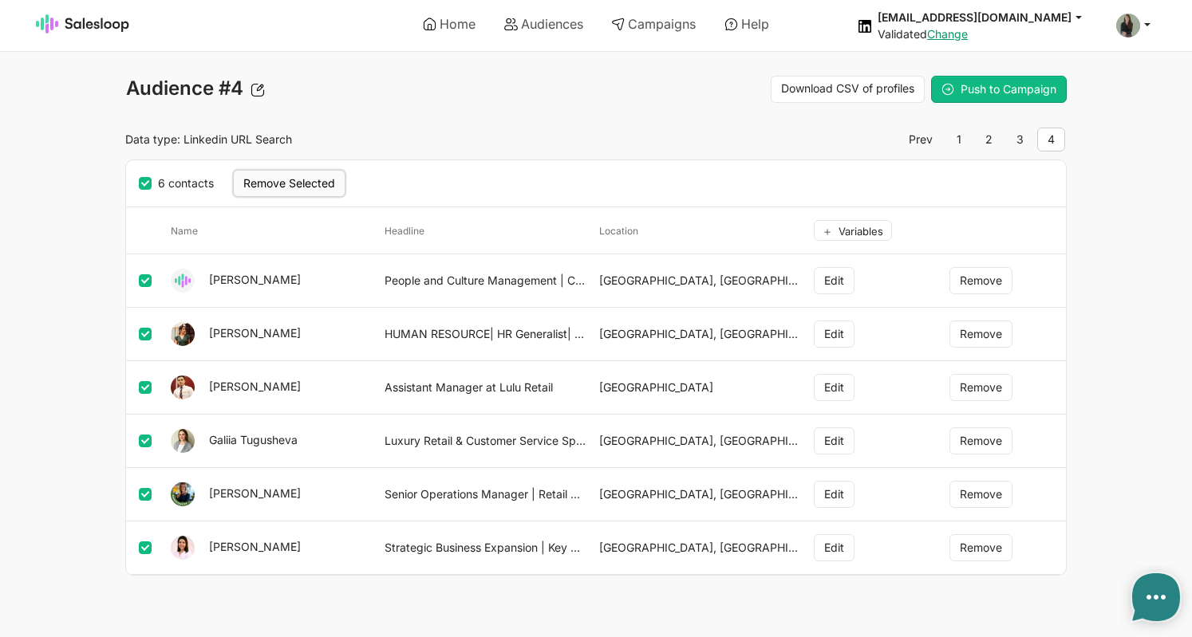
click at [320, 178] on button "Remove Selected" at bounding box center [289, 183] width 112 height 27
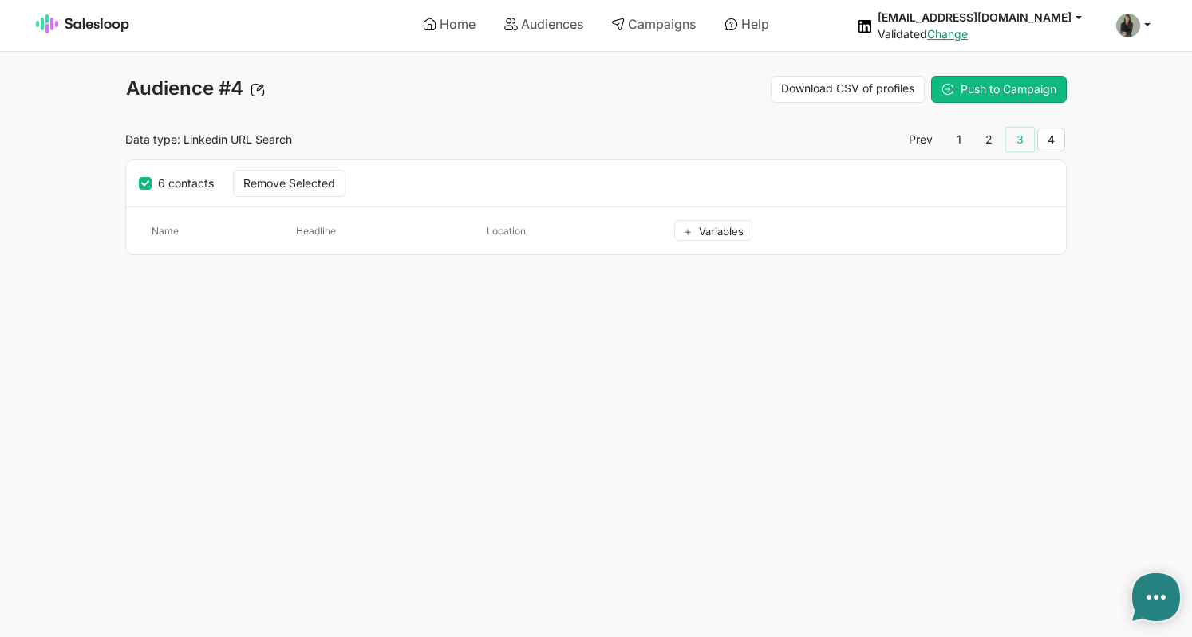
click at [1022, 136] on link "3" at bounding box center [1020, 140] width 28 height 24
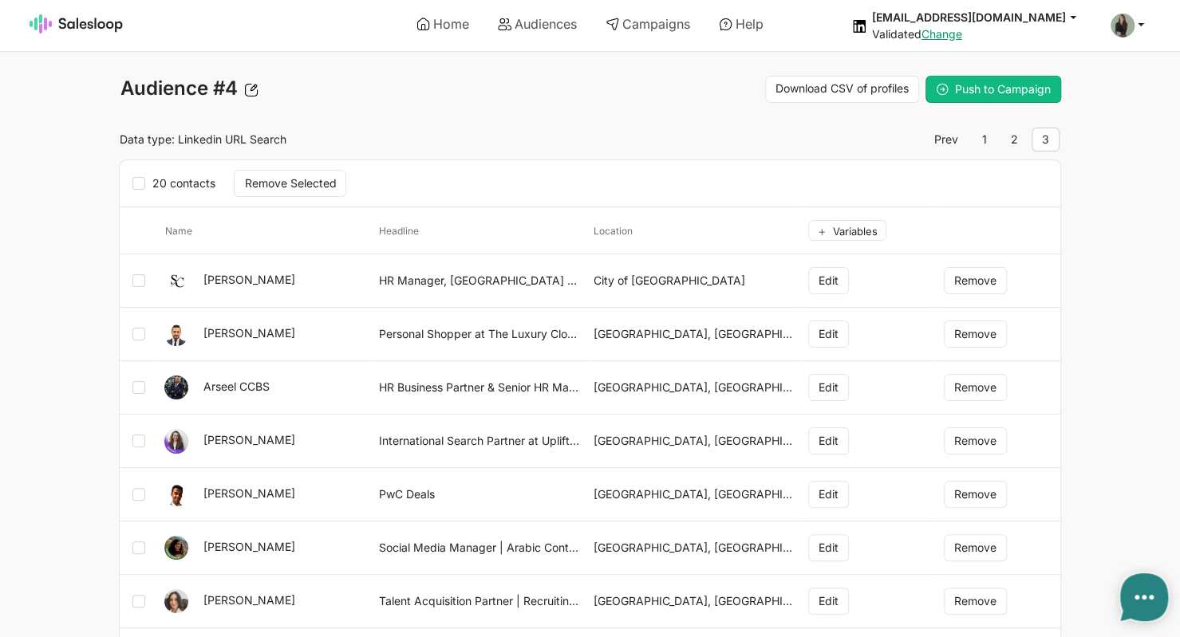
type textarea "x"
click at [142, 187] on icon at bounding box center [138, 183] width 13 height 13
click at [151, 176] on input "20 contacts" at bounding box center [151, 176] width 1 height 1
checkbox input "true"
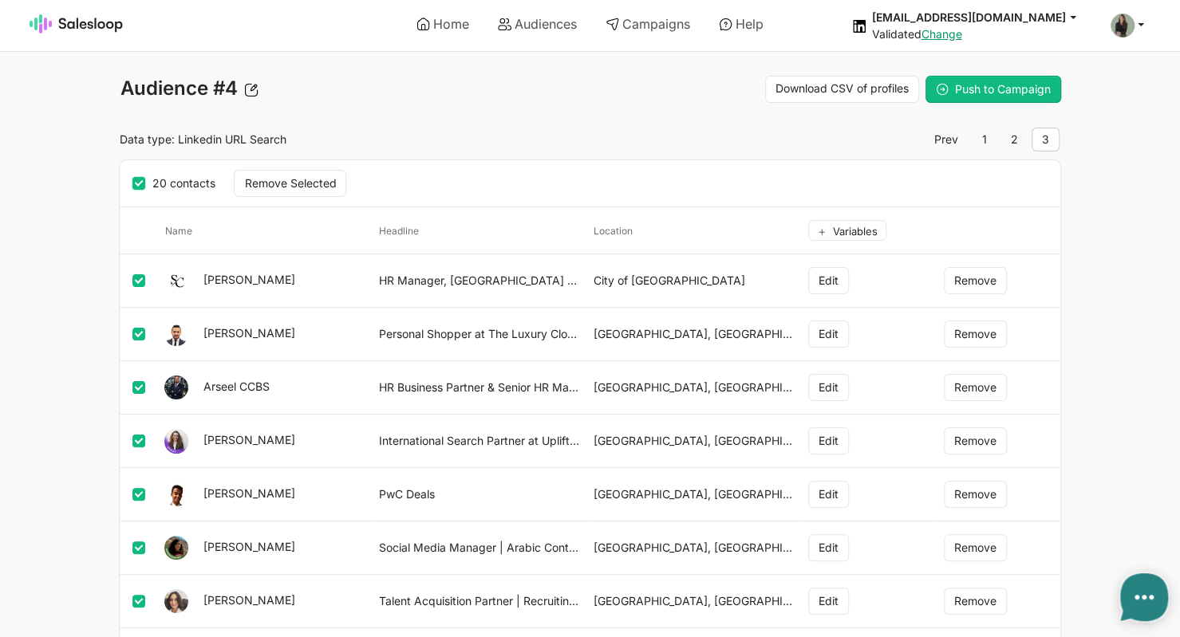
checkbox input "true"
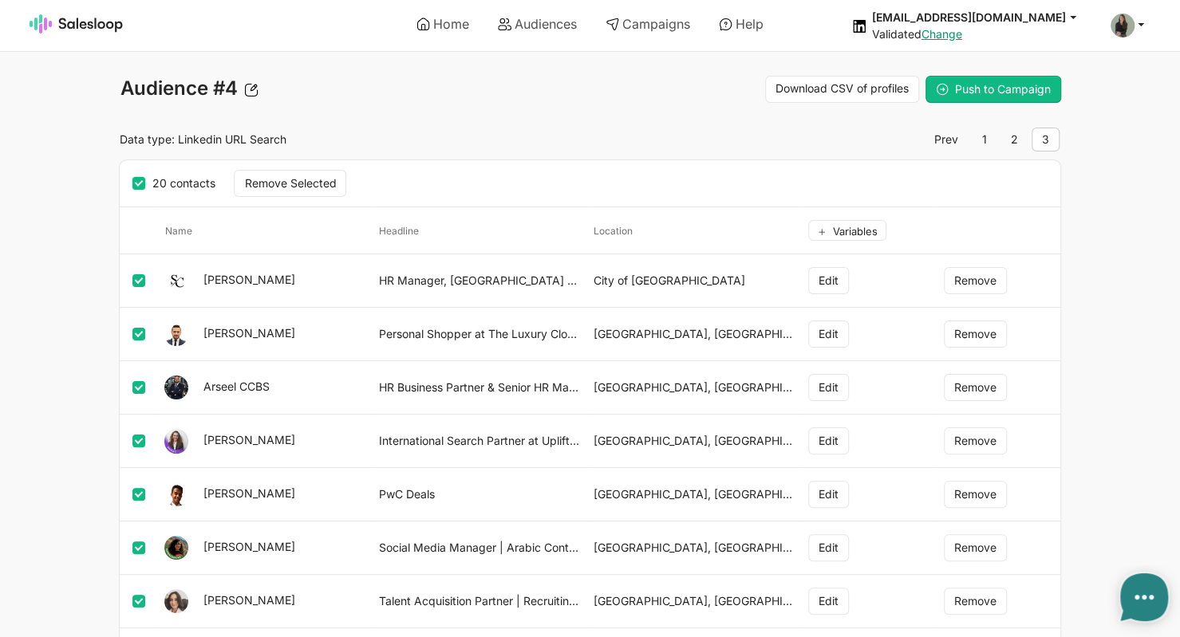
checkbox input "true"
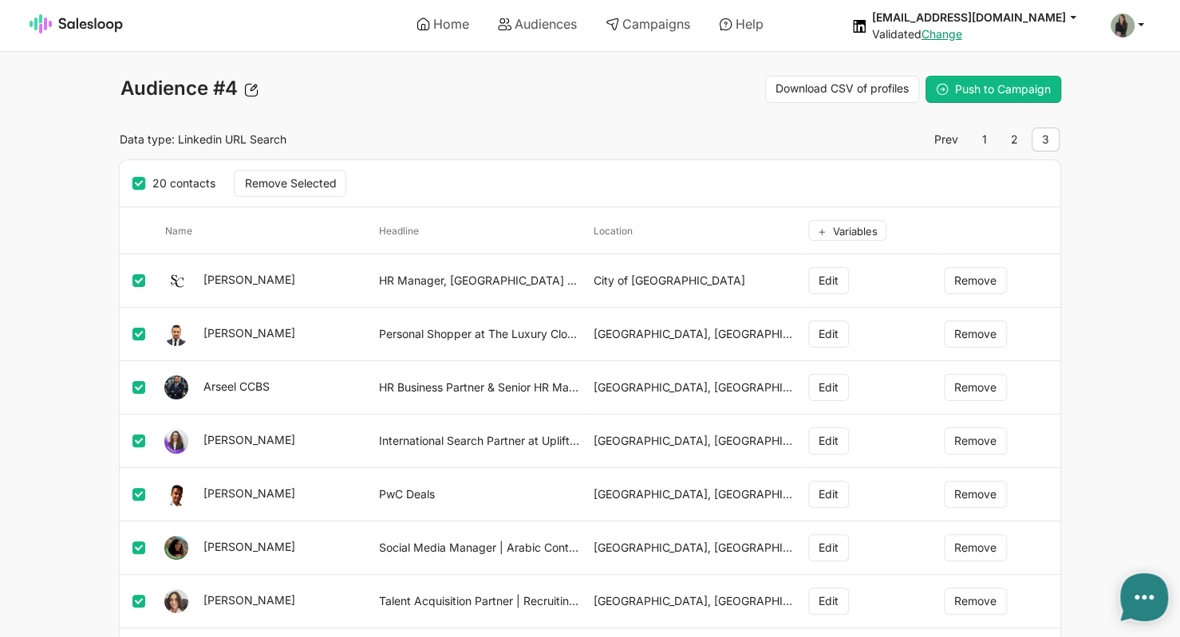
checkbox input "true"
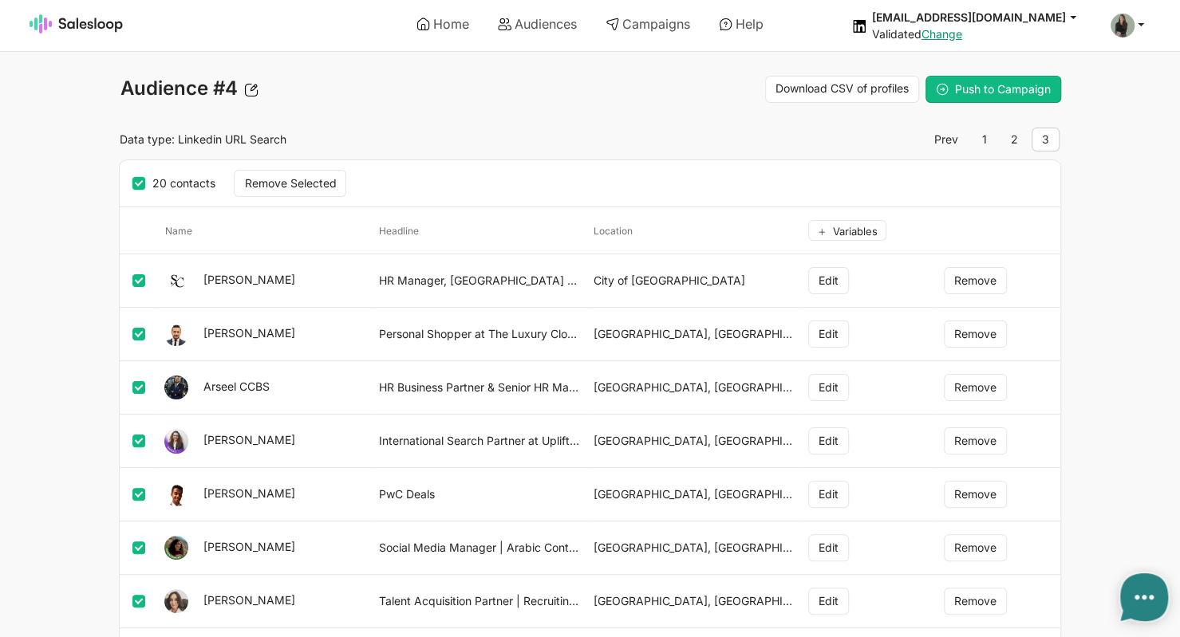
checkbox input "true"
click at [272, 175] on button "Remove Selected" at bounding box center [290, 183] width 112 height 27
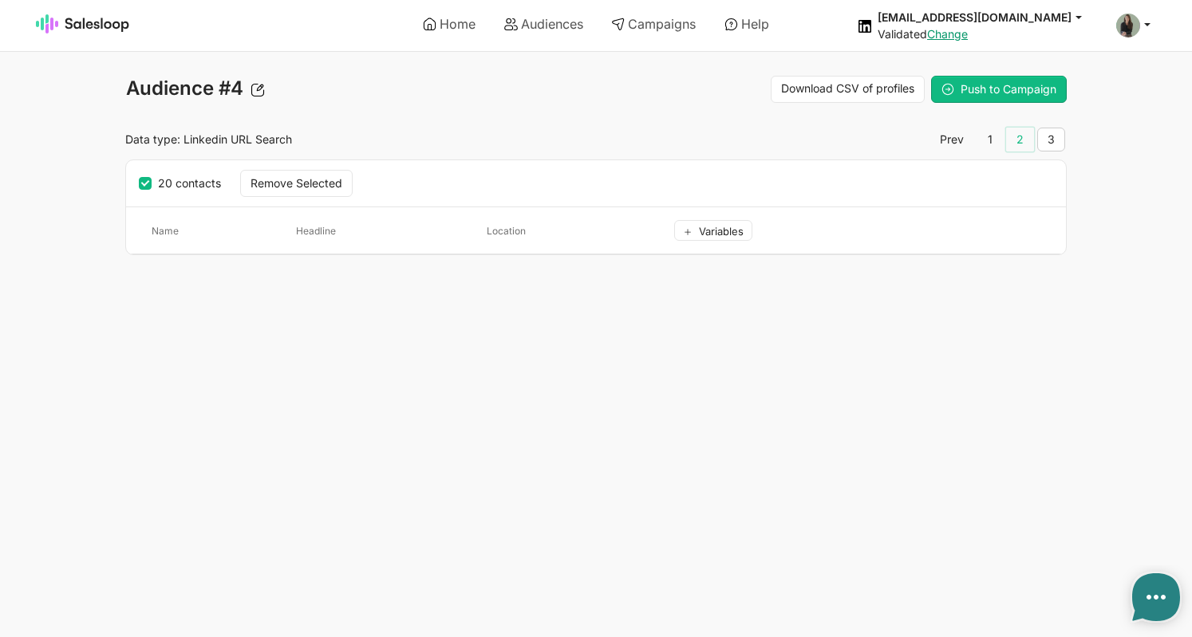
click at [1024, 142] on link "2" at bounding box center [1020, 140] width 28 height 24
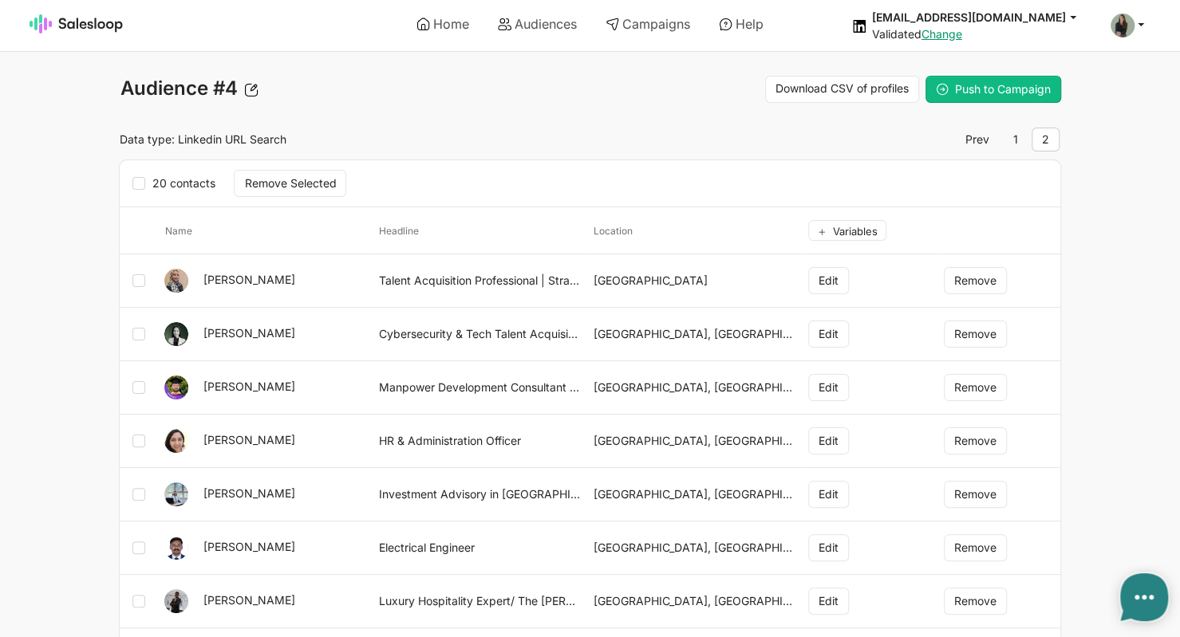
type textarea "x"
click at [137, 186] on icon at bounding box center [138, 183] width 13 height 13
click at [151, 176] on input "20 contacts" at bounding box center [151, 176] width 1 height 1
checkbox input "true"
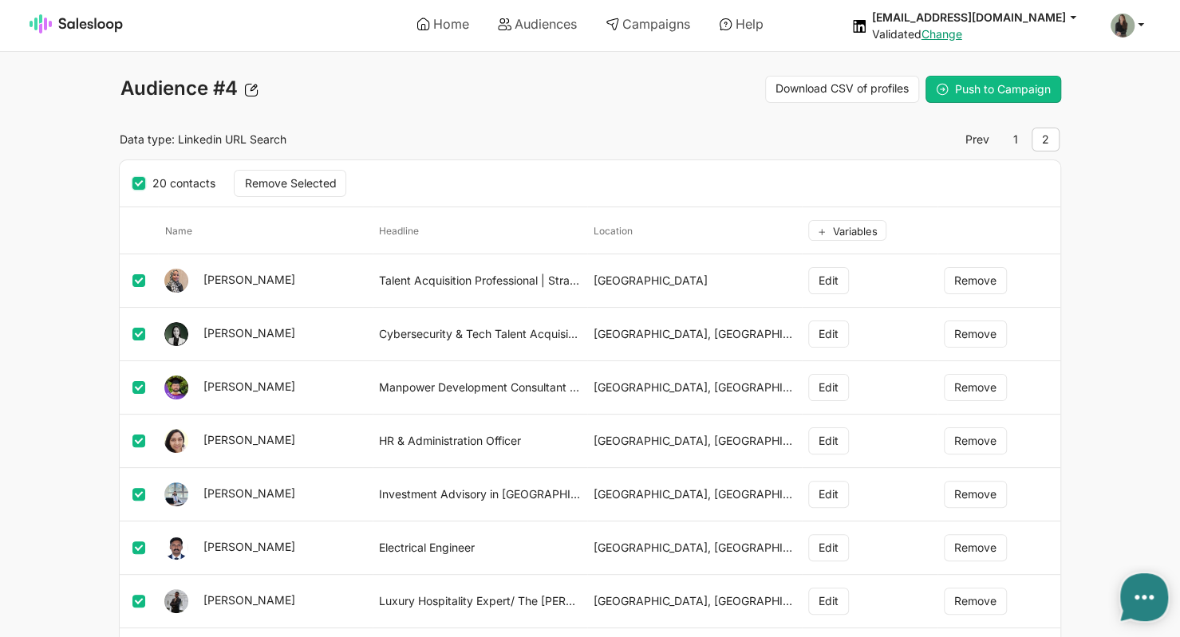
checkbox input "true"
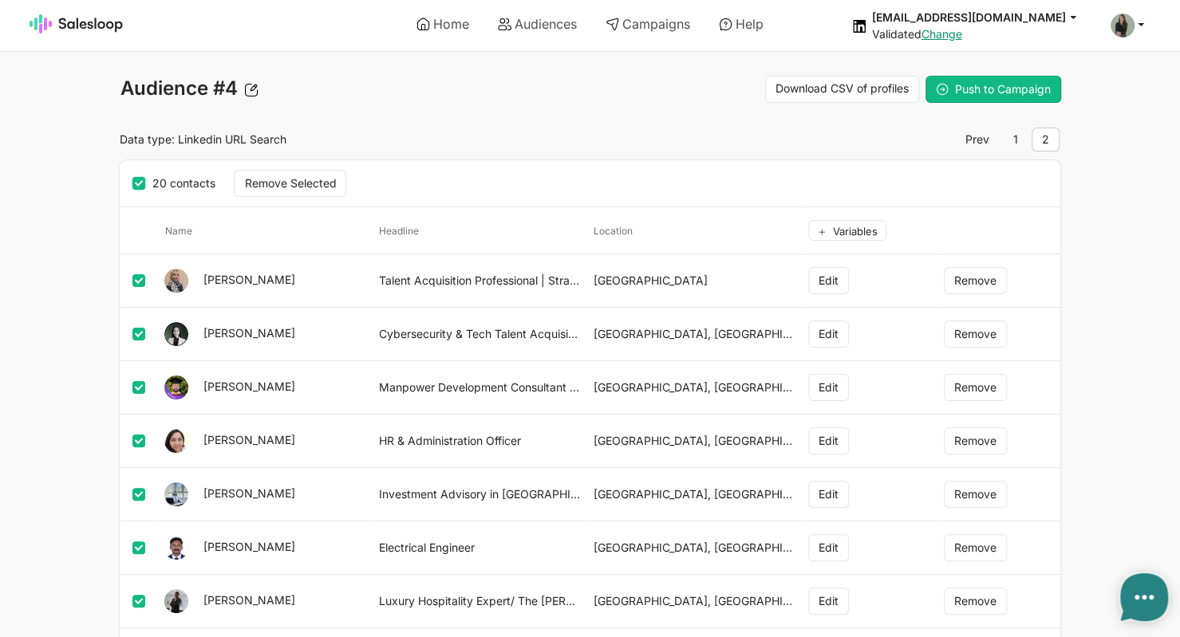
checkbox input "true"
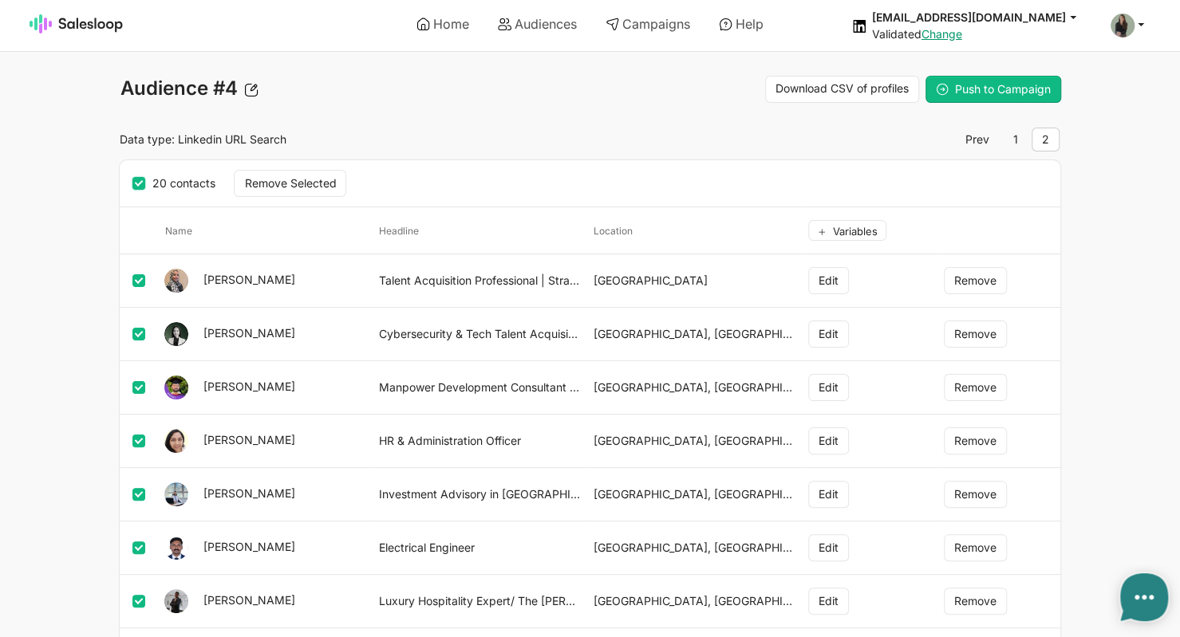
checkbox input "true"
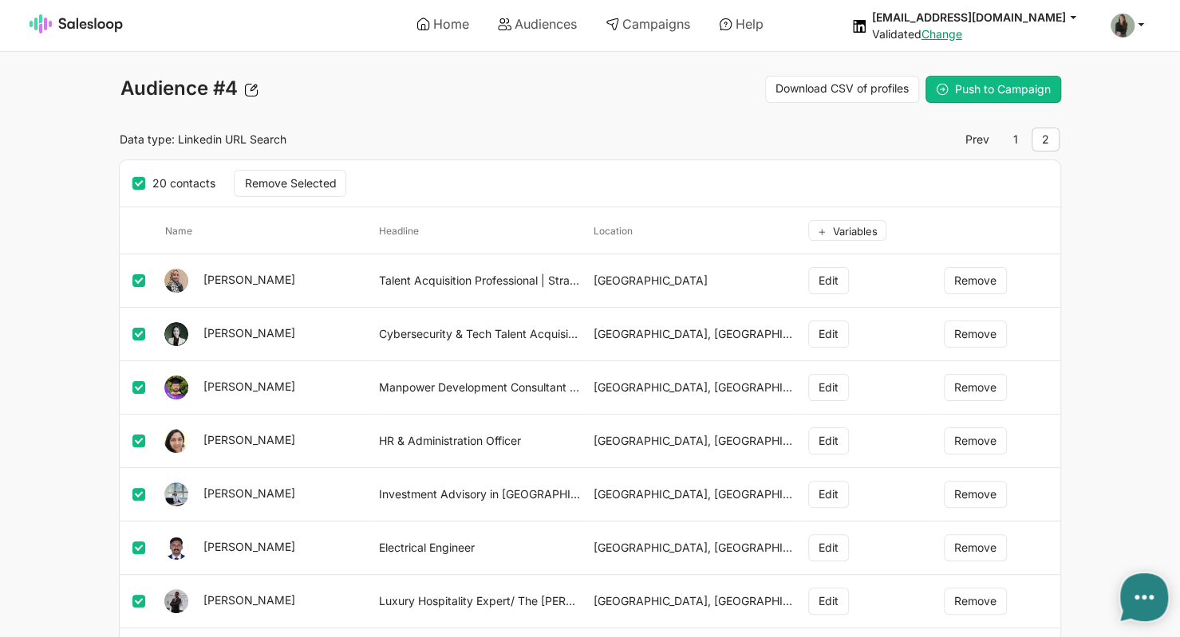
checkbox input "true"
click at [325, 183] on button "Remove Selected" at bounding box center [290, 183] width 112 height 27
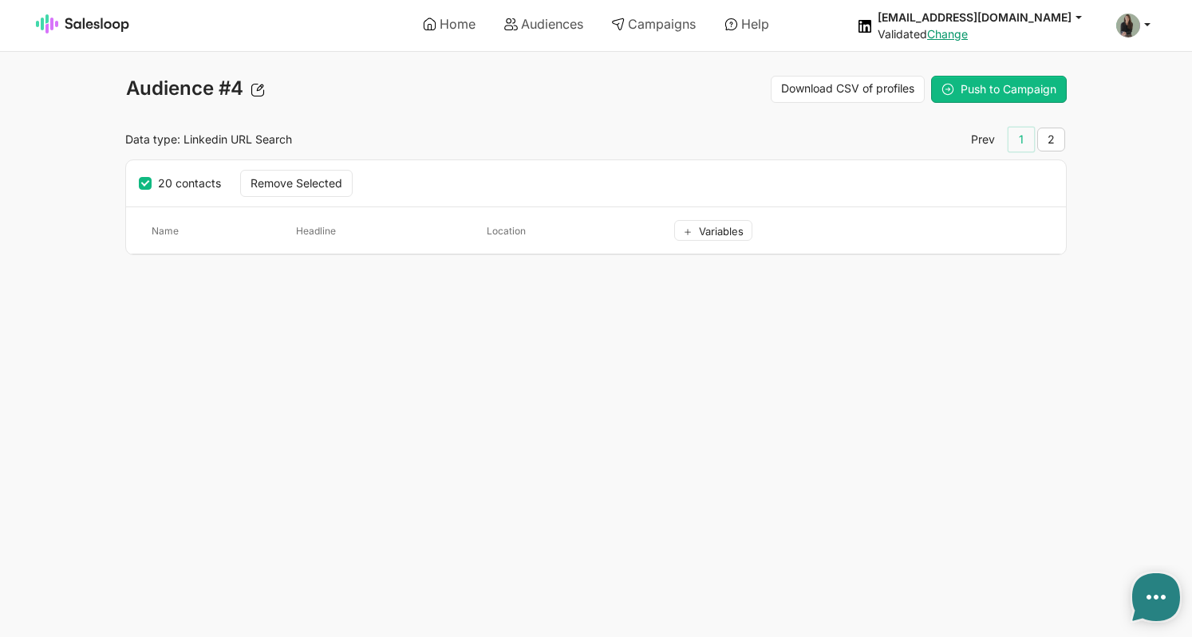
click at [1023, 143] on link "1" at bounding box center [1021, 140] width 26 height 24
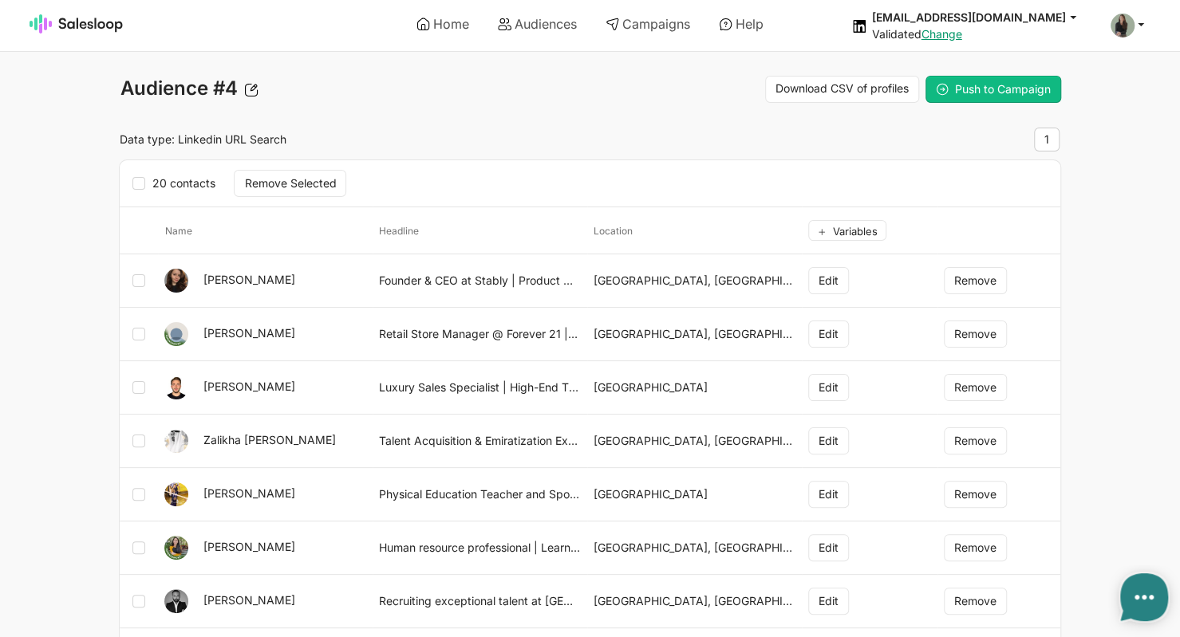
type textarea "x"
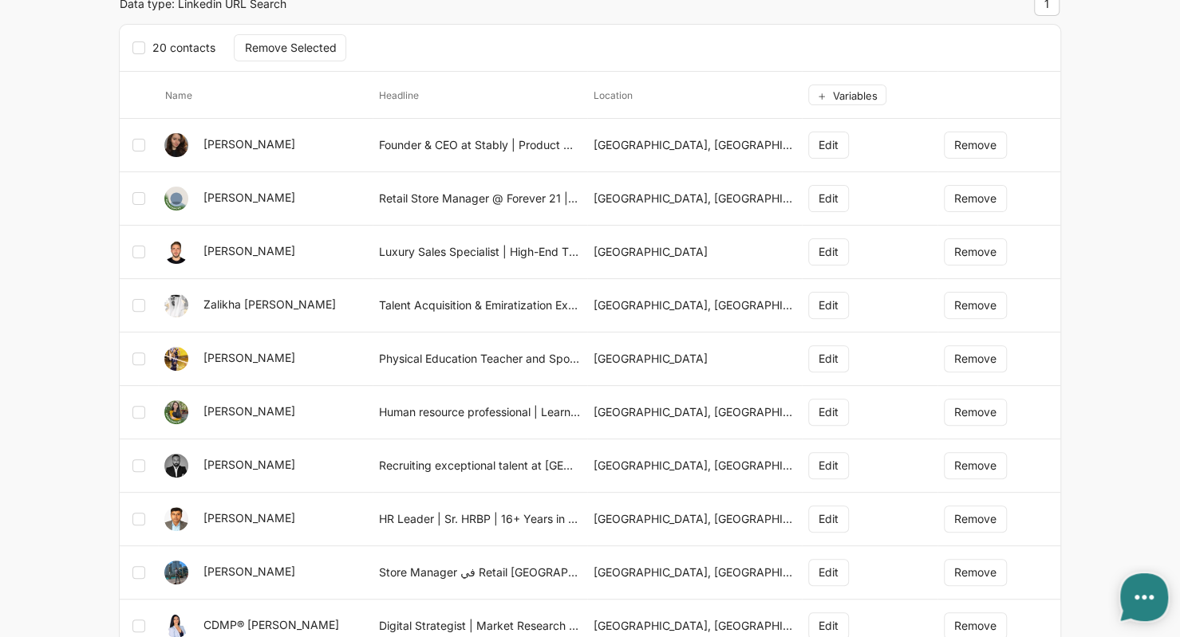
scroll to position [147, 0]
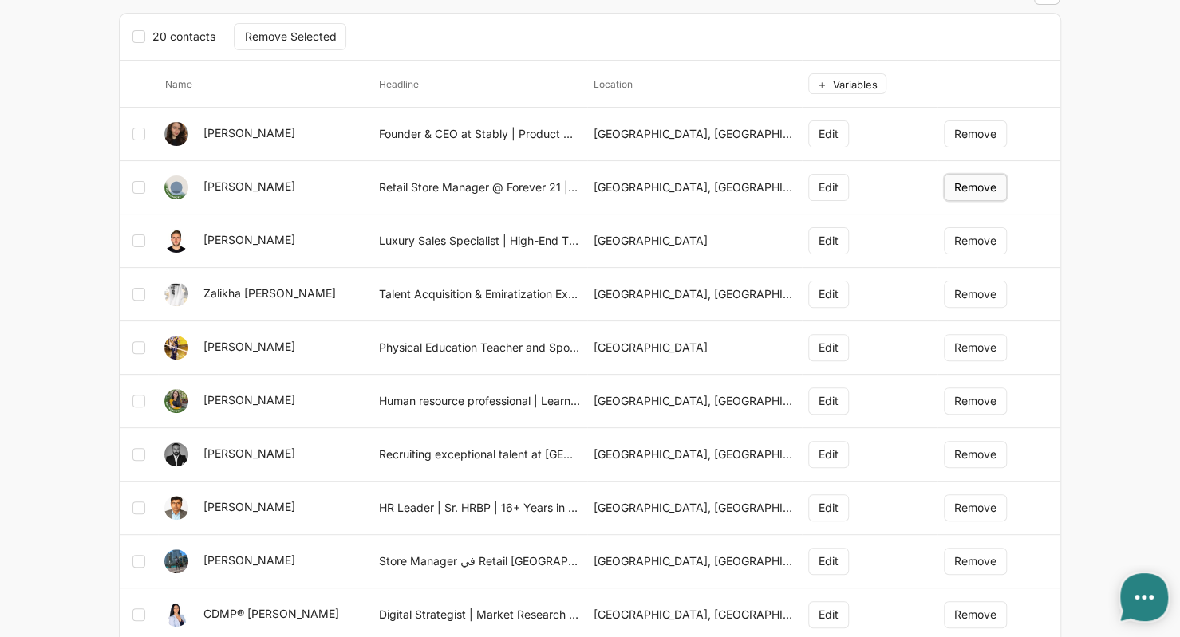
click at [984, 184] on button "Remove" at bounding box center [975, 187] width 63 height 27
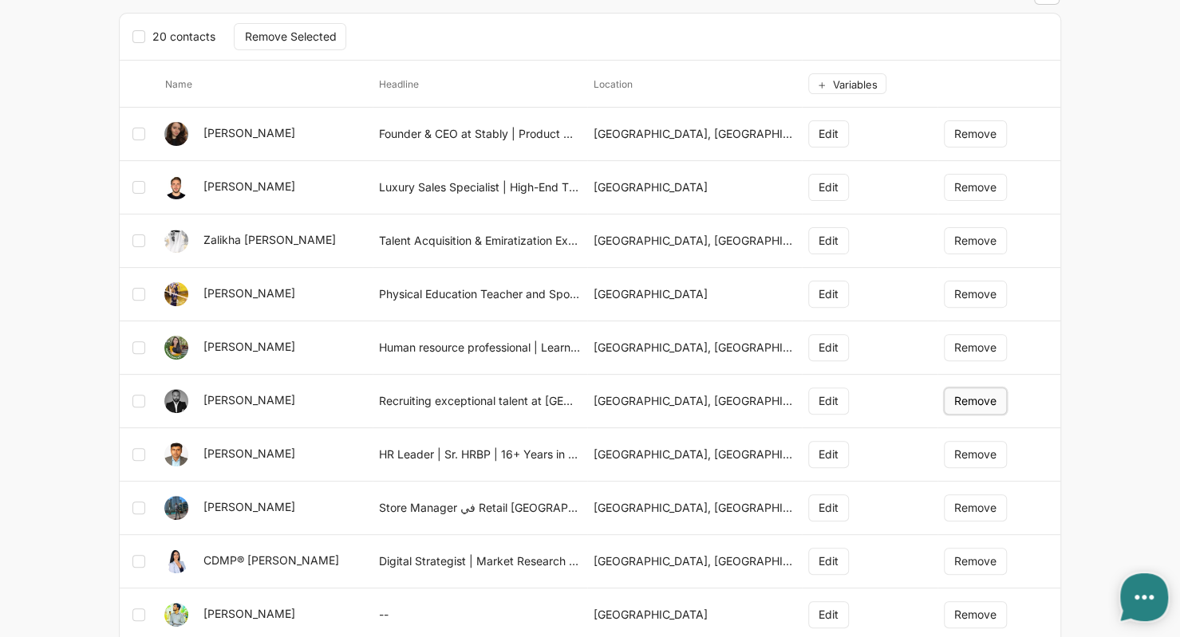
click at [988, 403] on button "Remove" at bounding box center [975, 401] width 63 height 27
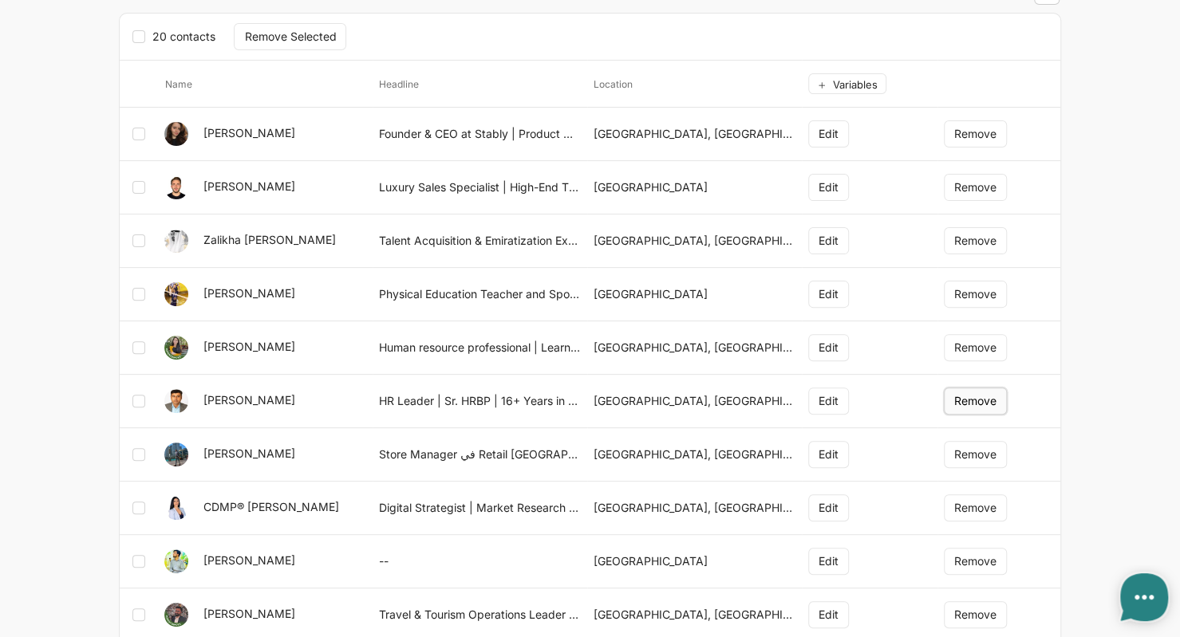
click at [975, 395] on button "Remove" at bounding box center [975, 401] width 63 height 27
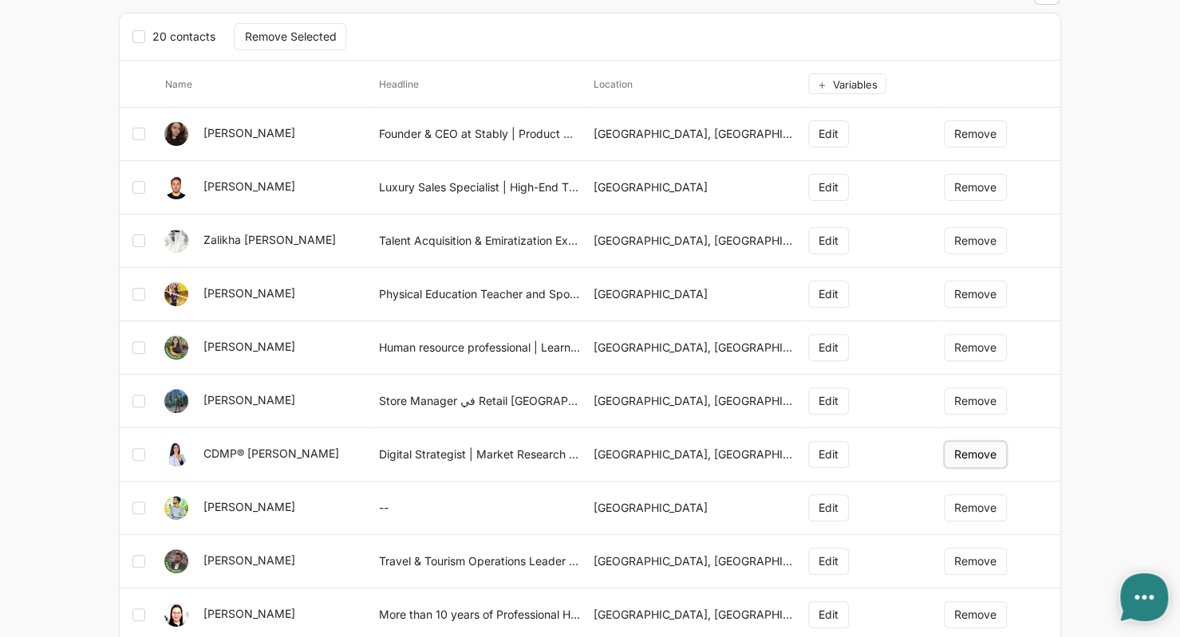
click at [992, 452] on button "Remove" at bounding box center [975, 454] width 63 height 27
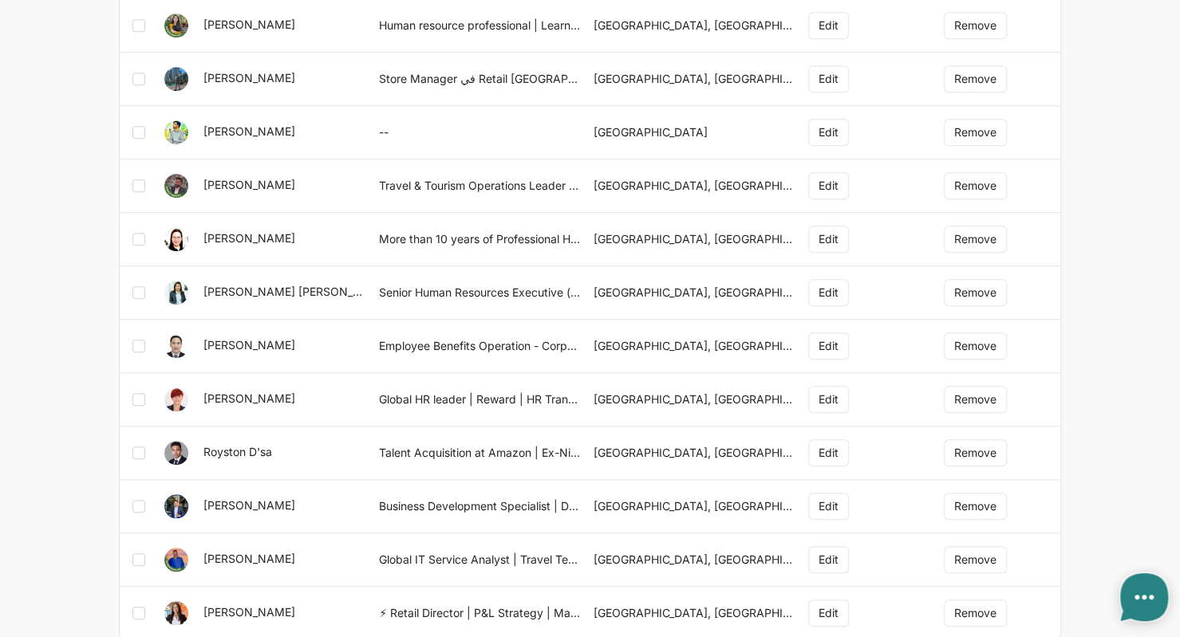
scroll to position [531, 0]
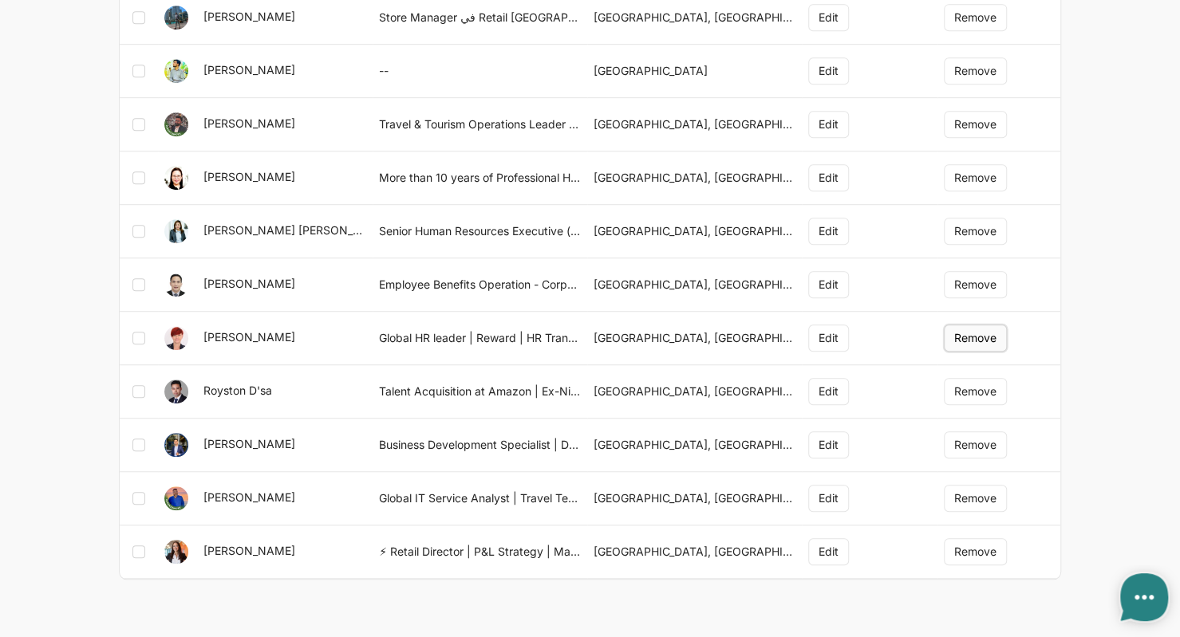
click at [965, 335] on button "Remove" at bounding box center [975, 338] width 63 height 27
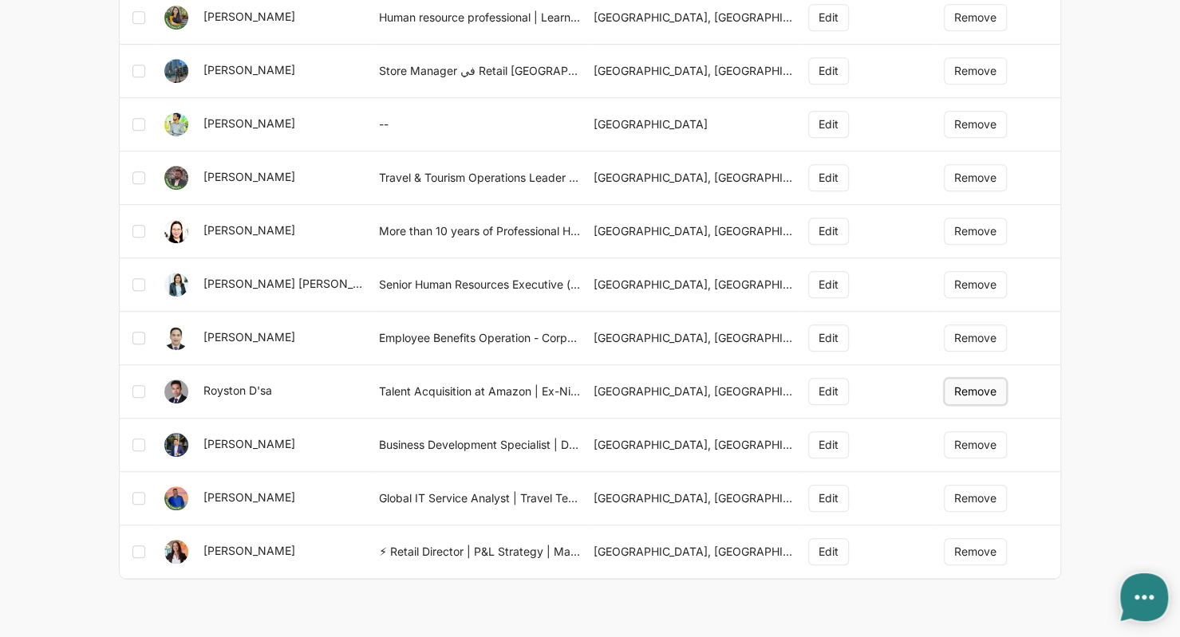
click at [959, 380] on button "Remove" at bounding box center [975, 391] width 63 height 27
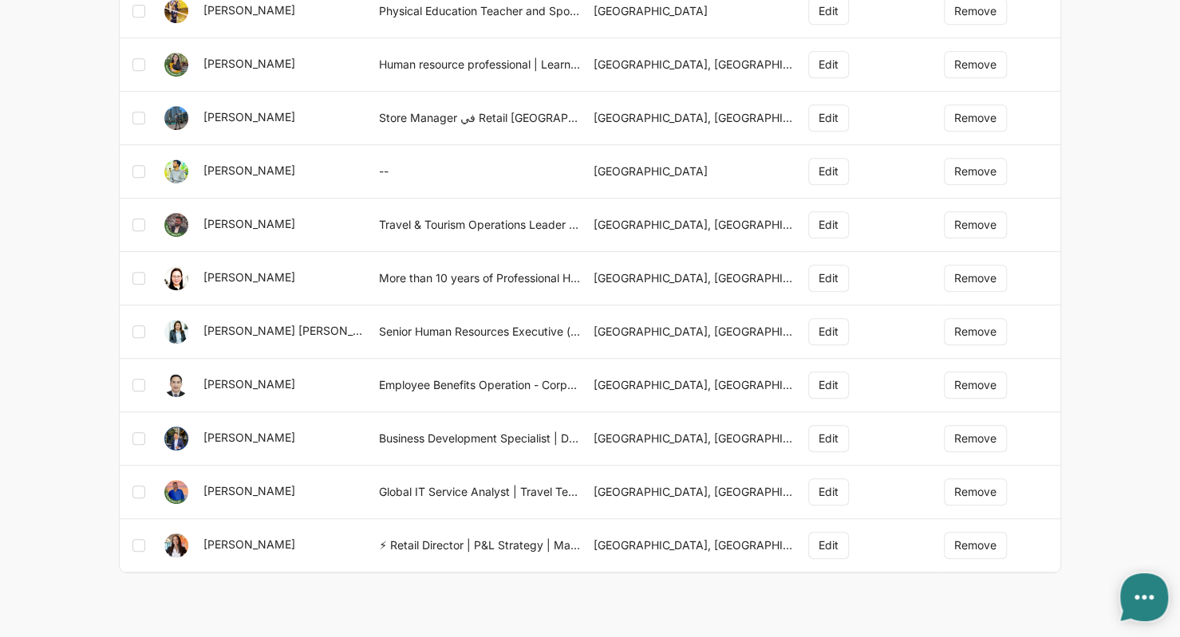
scroll to position [424, 0]
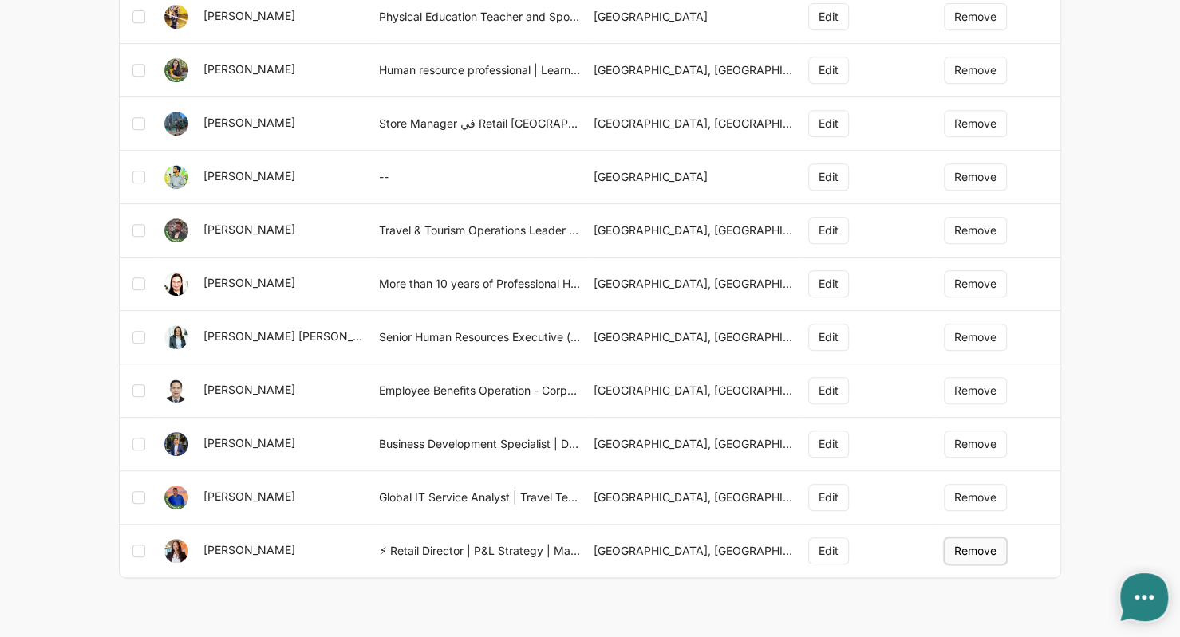
click at [984, 547] on button "Remove" at bounding box center [975, 551] width 63 height 27
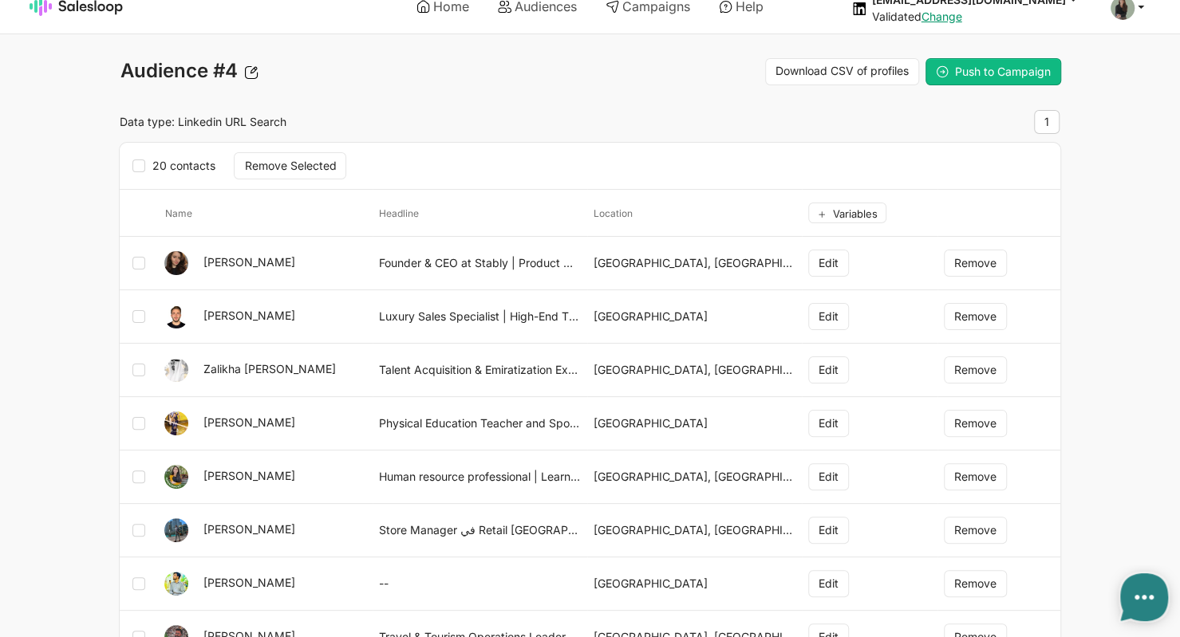
scroll to position [0, 0]
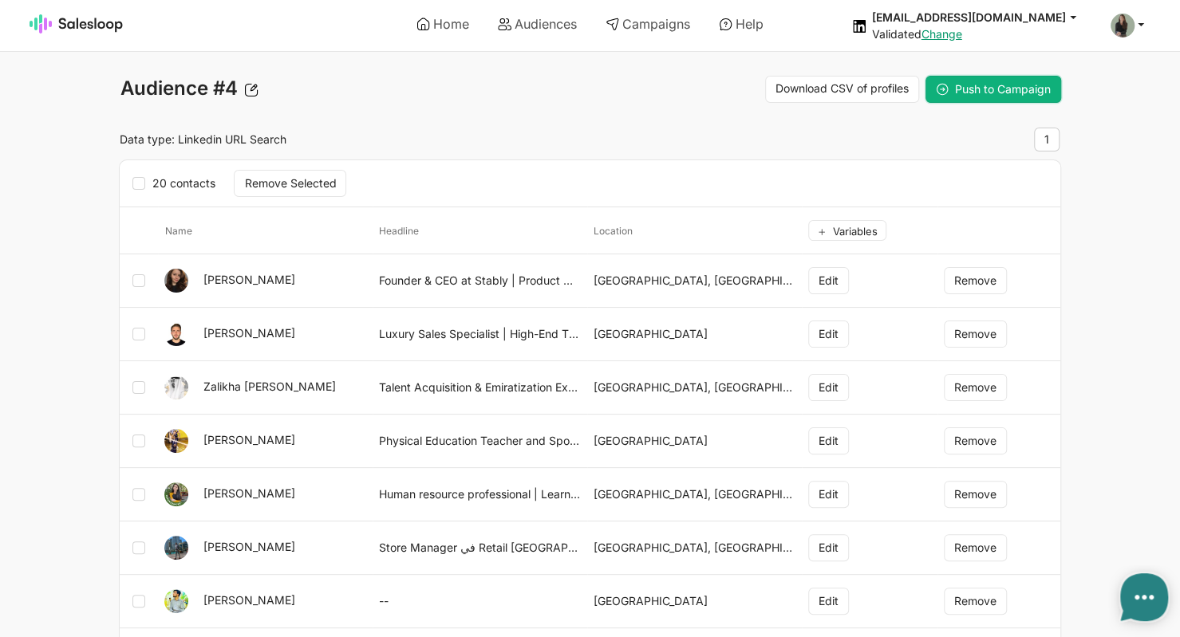
click at [1010, 82] on span "Push to Campaign" at bounding box center [1003, 89] width 96 height 14
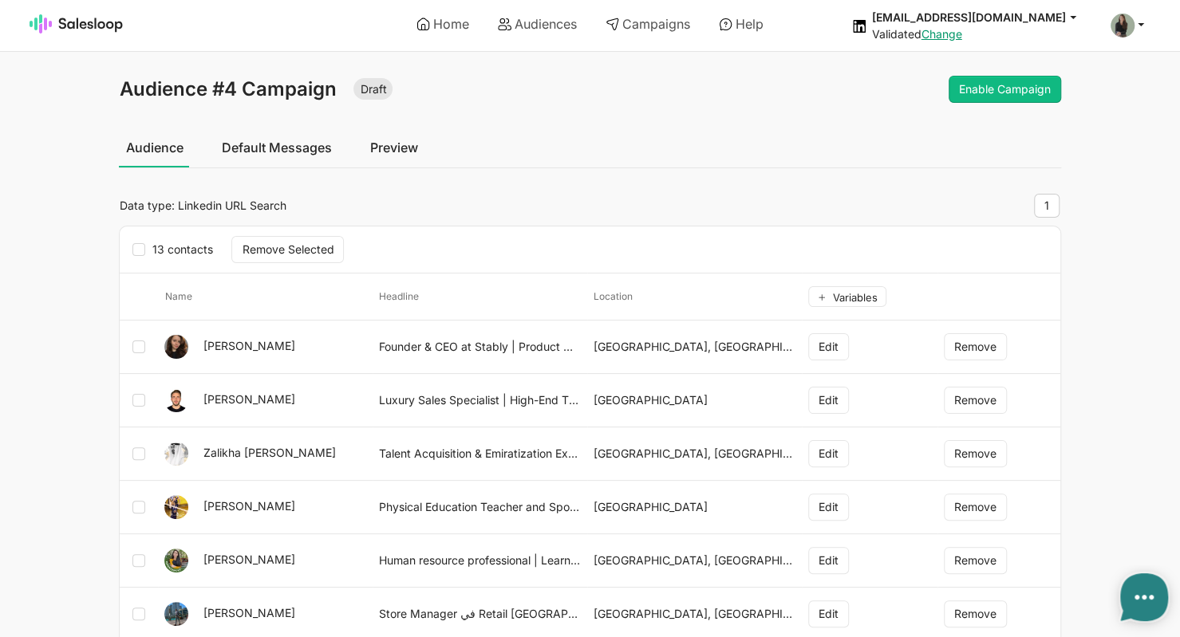
type textarea "x"
click at [292, 140] on link "Default Messages" at bounding box center [276, 148] width 123 height 40
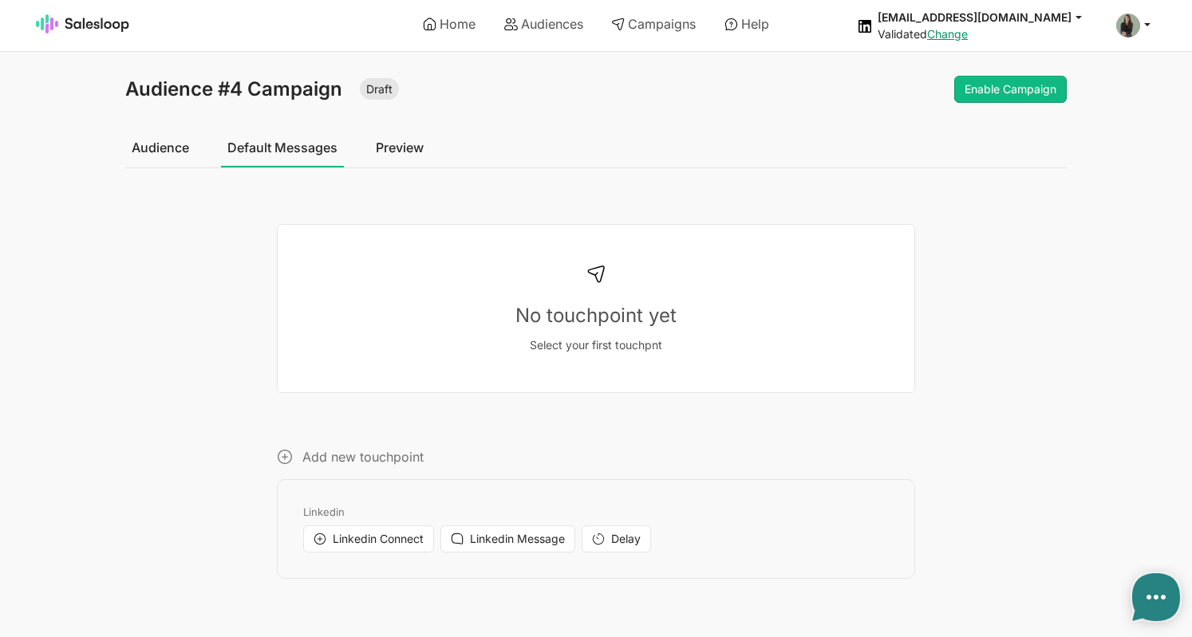
type textarea "x"
click at [362, 540] on span "Linkedin Connect" at bounding box center [378, 539] width 91 height 14
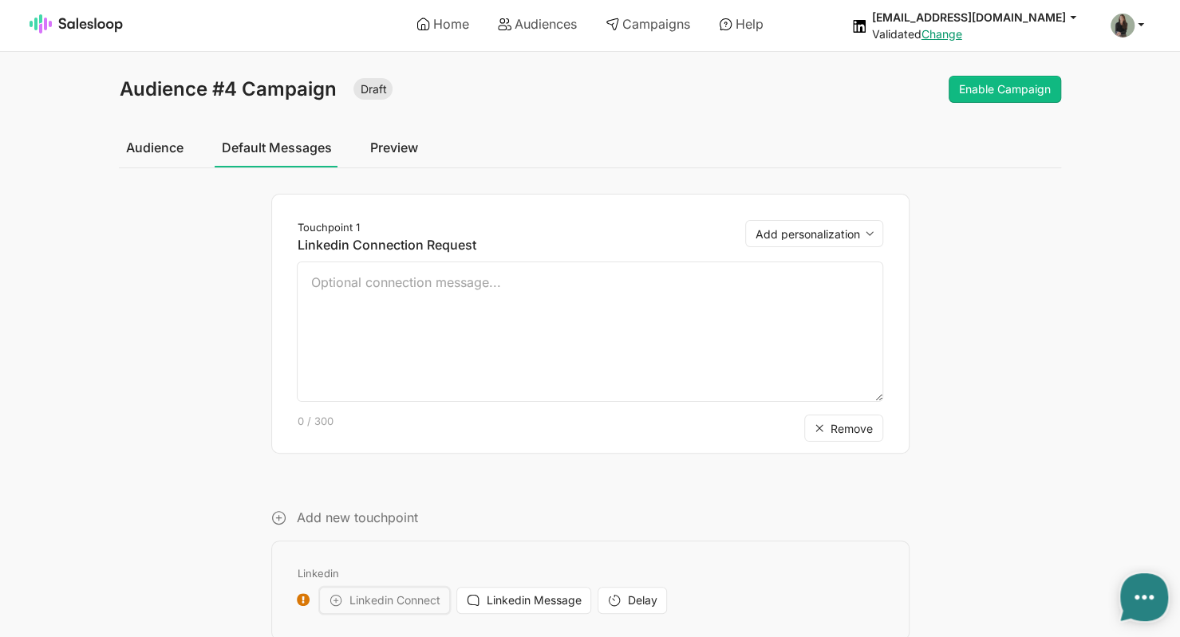
scroll to position [20, 0]
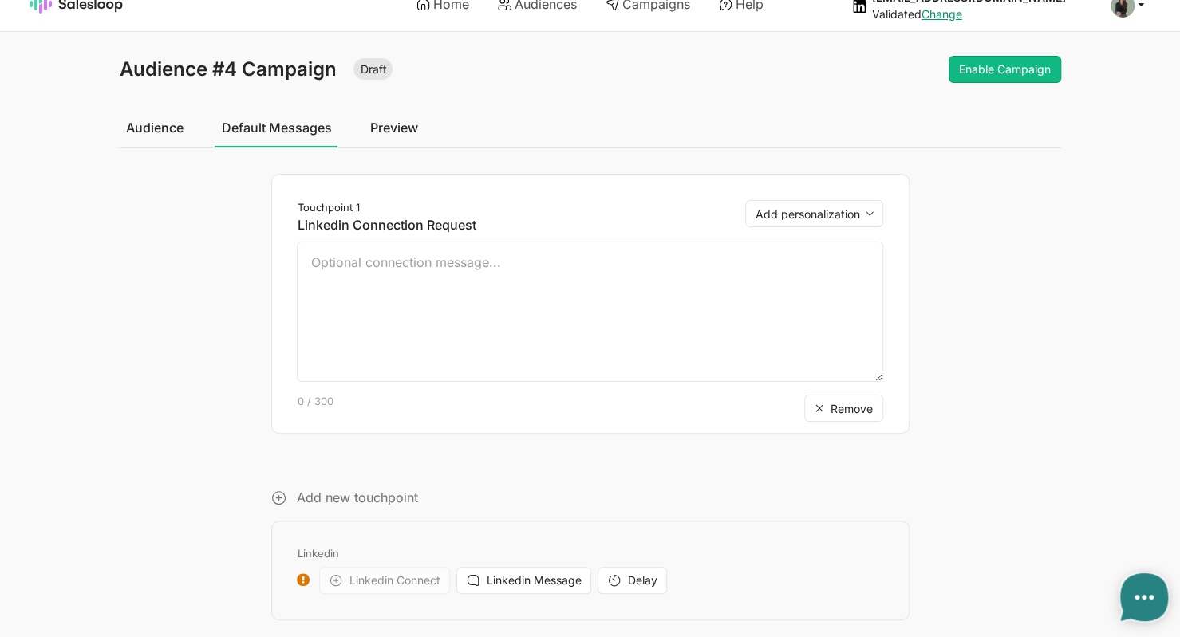
click at [278, 499] on use at bounding box center [279, 498] width 14 height 14
click at [481, 579] on button "Linkedin Message" at bounding box center [523, 580] width 135 height 27
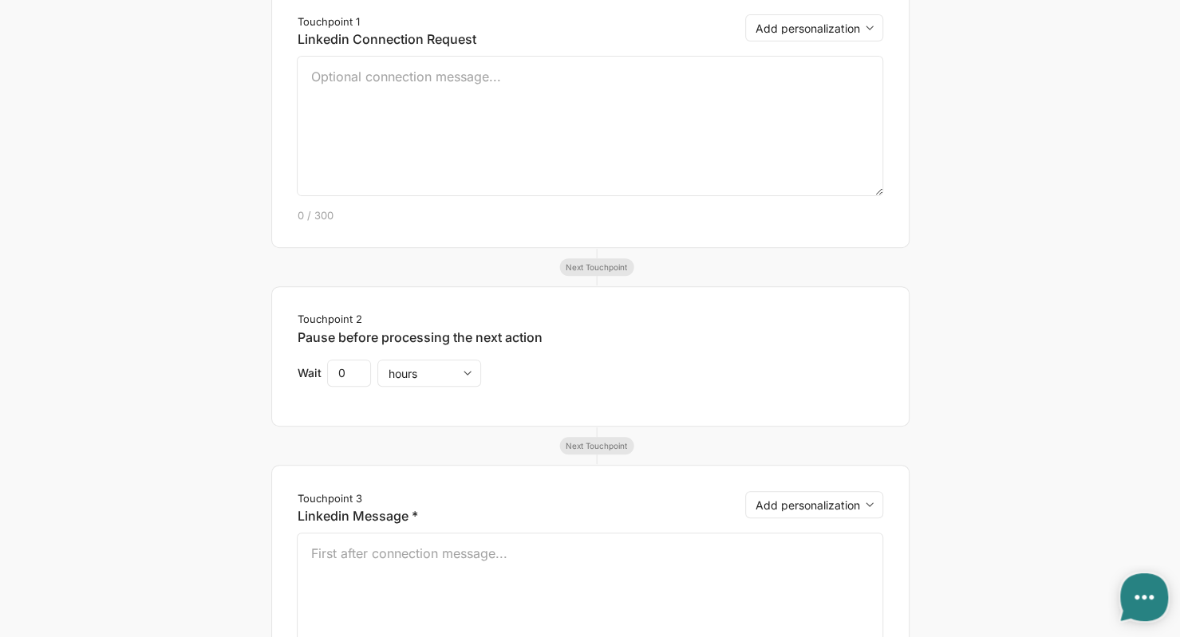
scroll to position [223, 0]
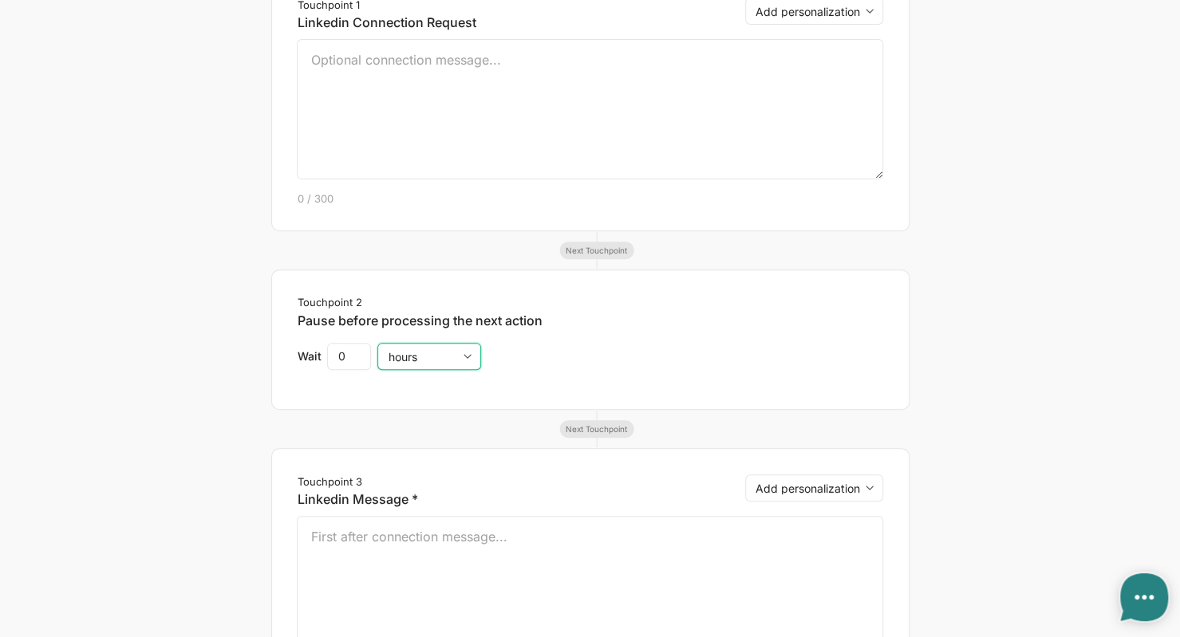
click at [470, 353] on select "hours days weeks" at bounding box center [429, 356] width 104 height 27
click at [333, 357] on input "0" at bounding box center [349, 356] width 44 height 27
type input "1"
click at [353, 351] on input "1" at bounding box center [349, 356] width 44 height 27
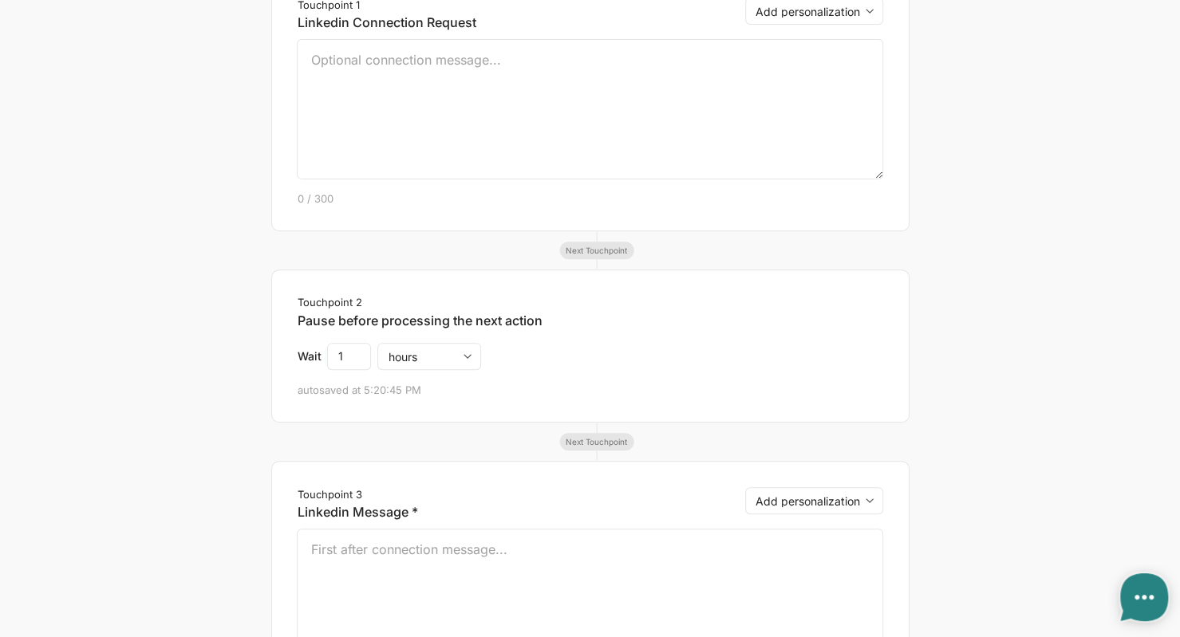
click at [1061, 421] on div "Audience #4 Campaign Draft Enable Campaign Audience Default Messages Preview To…" at bounding box center [590, 380] width 973 height 1055
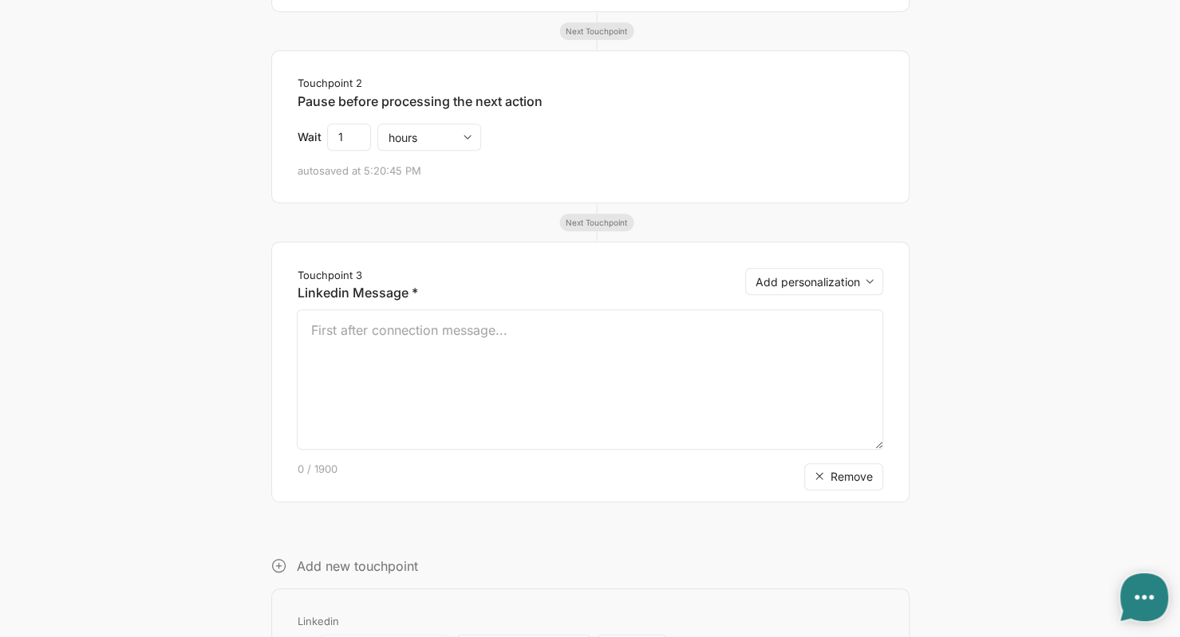
scroll to position [444, 0]
click at [856, 286] on select "Add personalization first_name last_name company position location company_loca…" at bounding box center [814, 279] width 138 height 27
select select "{first_name}"
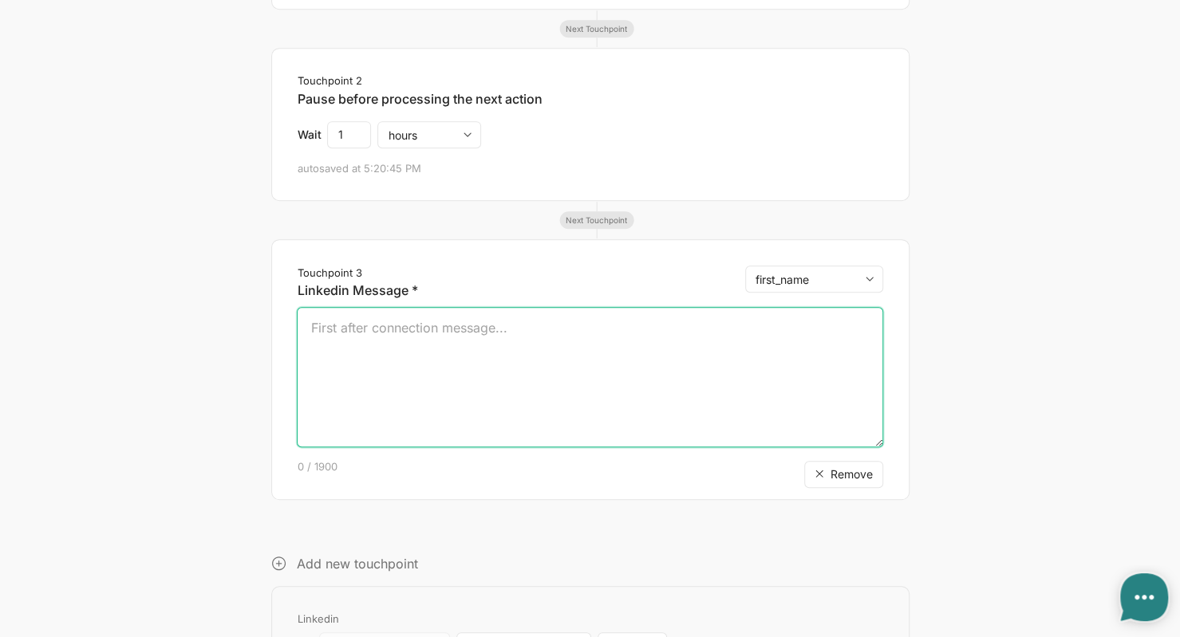
click at [745, 266] on select "Add personalization first_name last_name company position location company_loca…" at bounding box center [814, 279] width 138 height 27
click at [323, 357] on textarea "hi {first_name}," at bounding box center [590, 377] width 586 height 140
paste textarea "Thanks for signing up for the Interview Masterclass event [DATE]. I recorded th…"
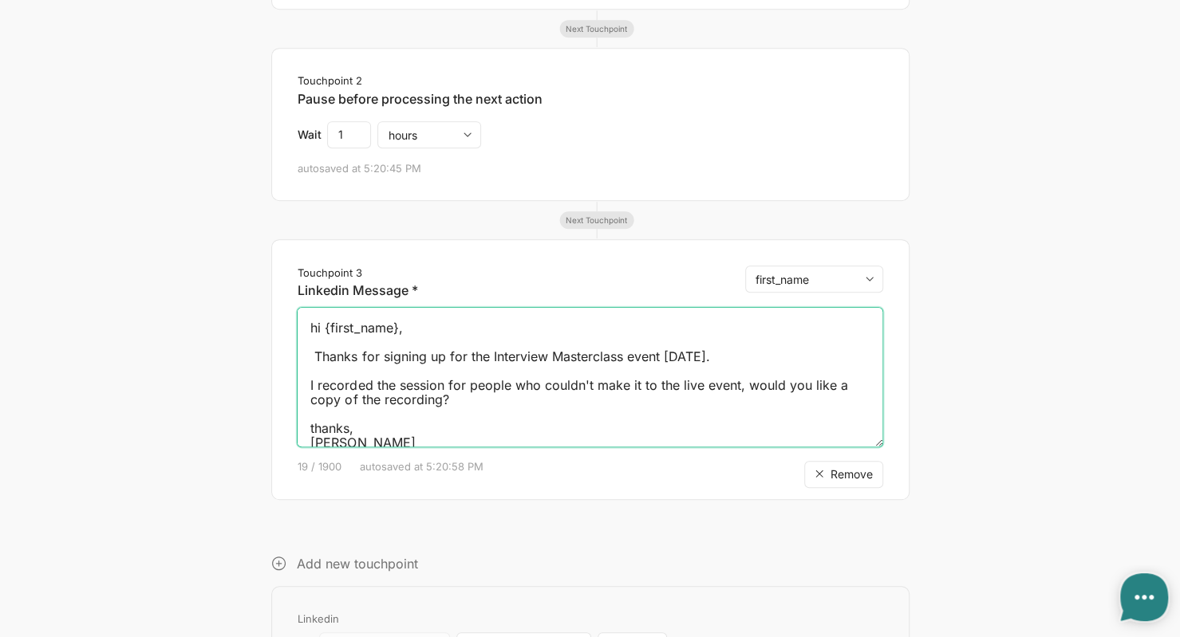
scroll to position [3, 0]
click at [725, 345] on textarea "hi {first_name}, Thanks for signing up for the Interview Masterclass event [DAT…" at bounding box center [590, 377] width 586 height 140
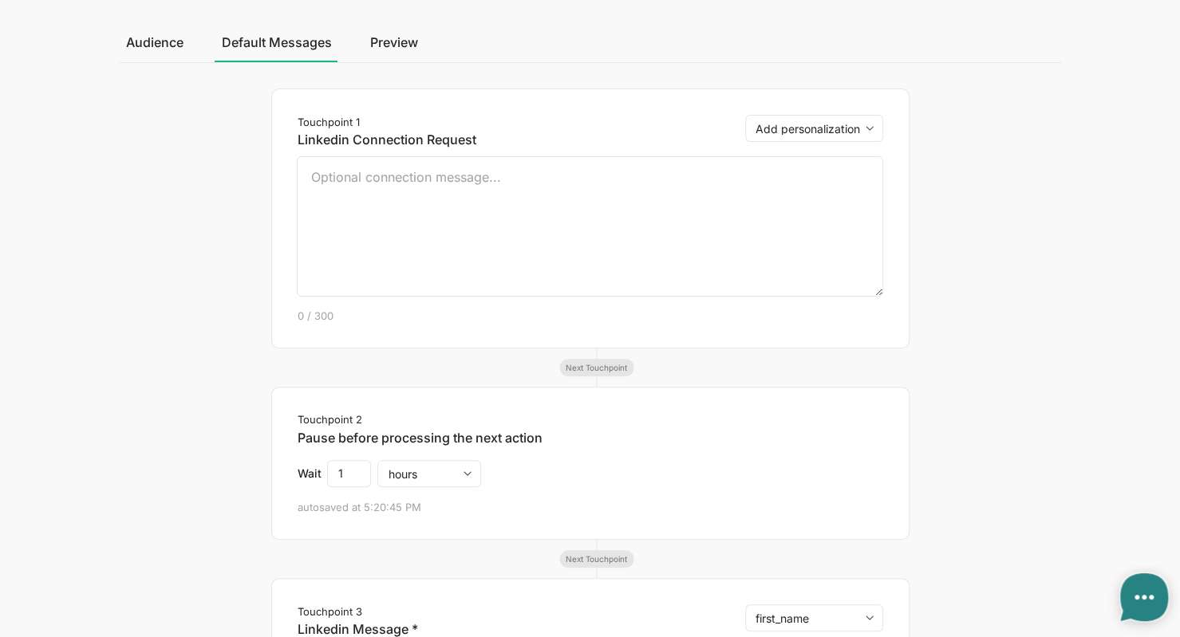
scroll to position [6, 0]
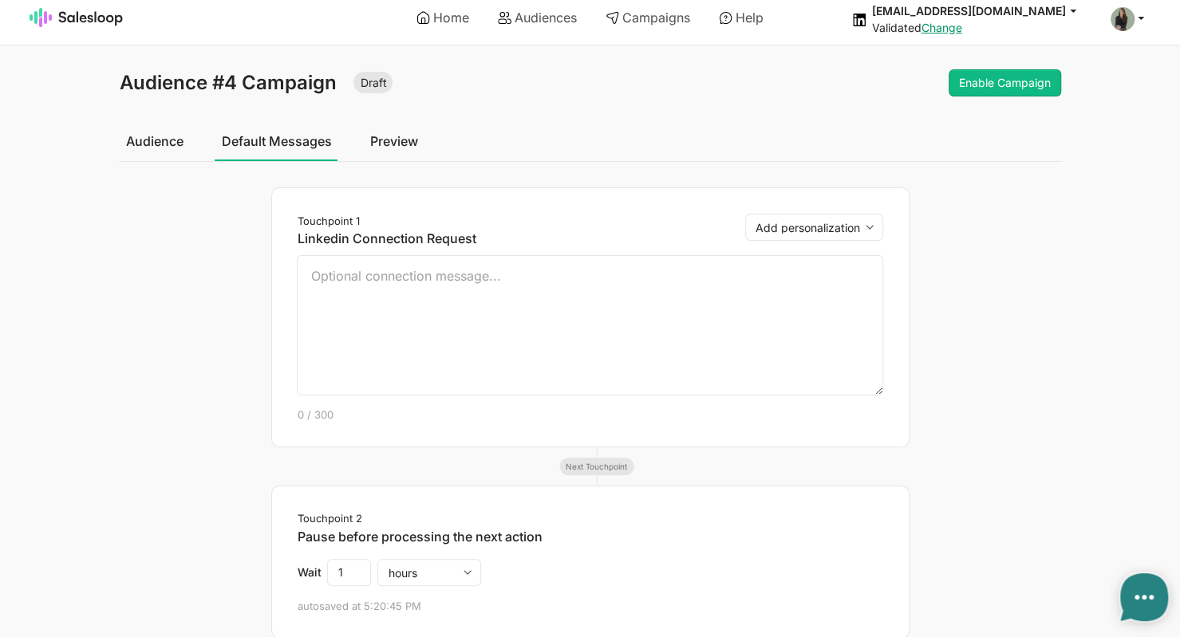
type textarea "hi {first_name}, Thanks for signing up for the Interview Masterclass event from…"
click at [395, 144] on link "Preview" at bounding box center [393, 141] width 61 height 40
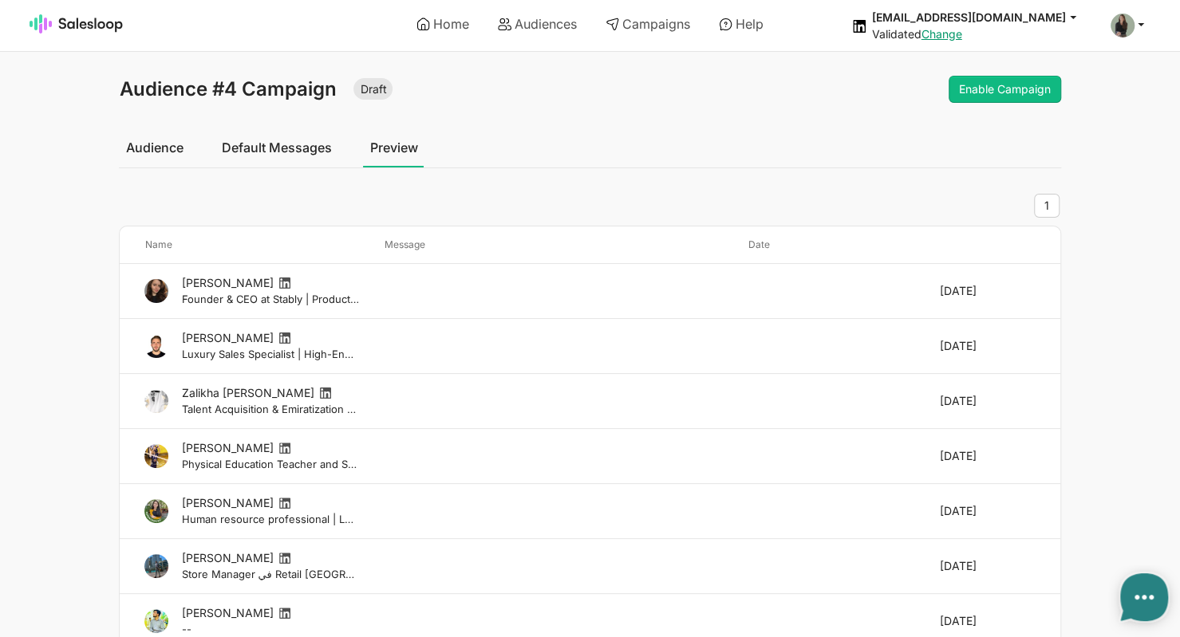
type textarea "x"
click at [980, 88] on button "Enable Campaign" at bounding box center [1005, 89] width 112 height 27
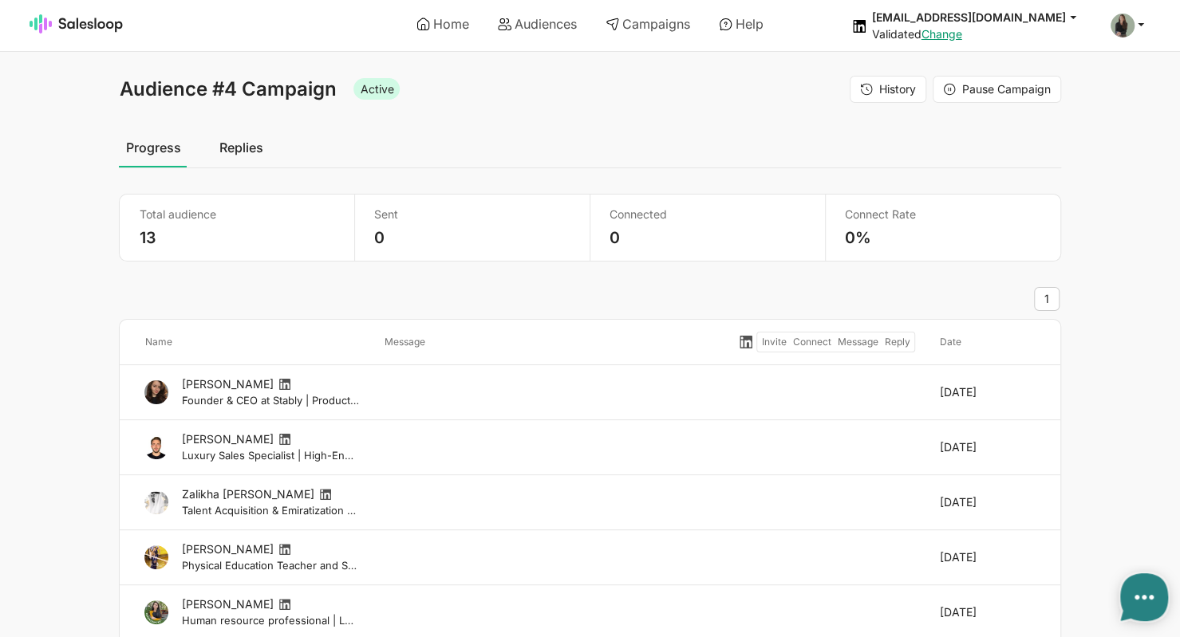
type textarea "x"
click at [420, 97] on section "Audience #4 Campaign Active" at bounding box center [354, 89] width 471 height 27
click at [255, 145] on link "Replies" at bounding box center [240, 148] width 57 height 40
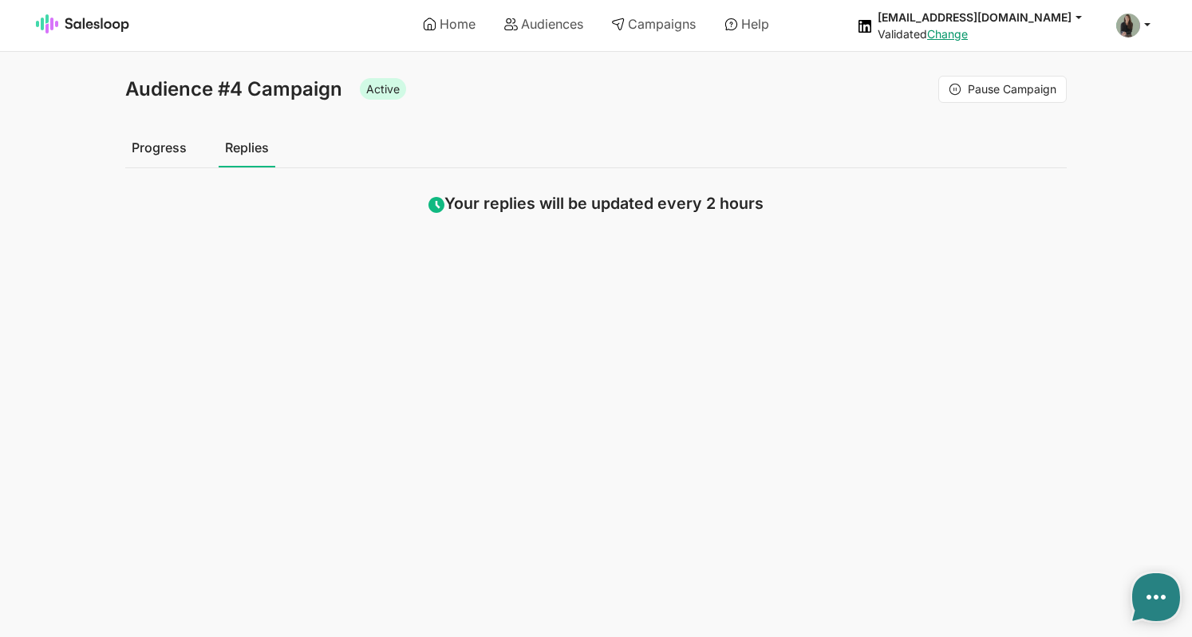
type textarea "x"
click at [150, 148] on link "Progress" at bounding box center [159, 148] width 68 height 40
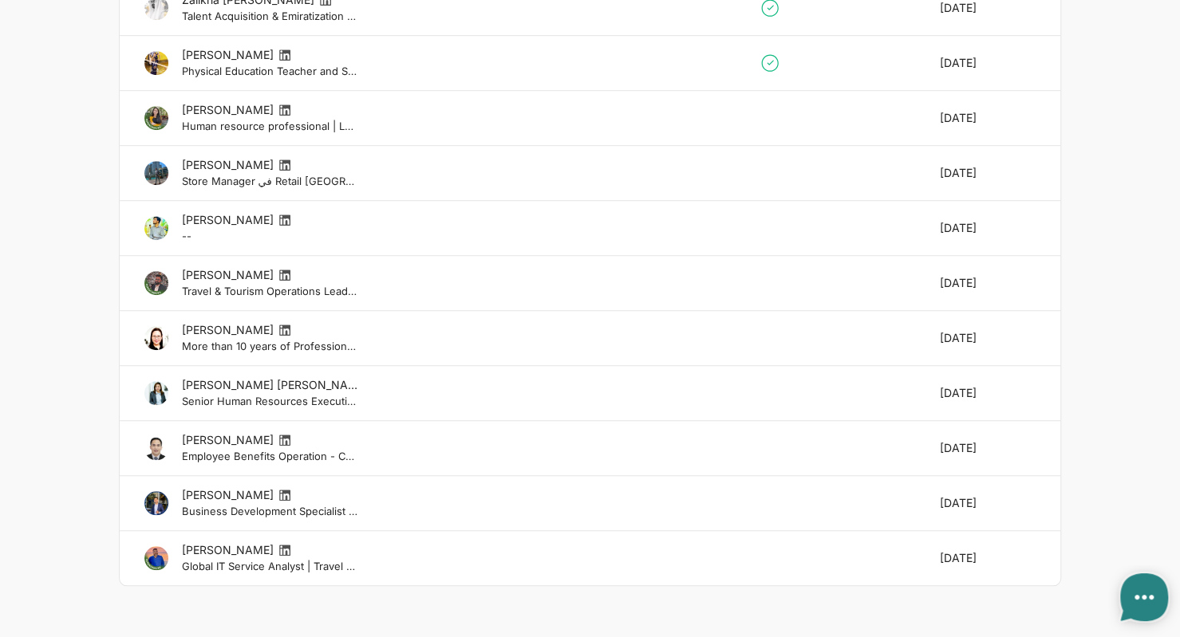
scroll to position [501, 0]
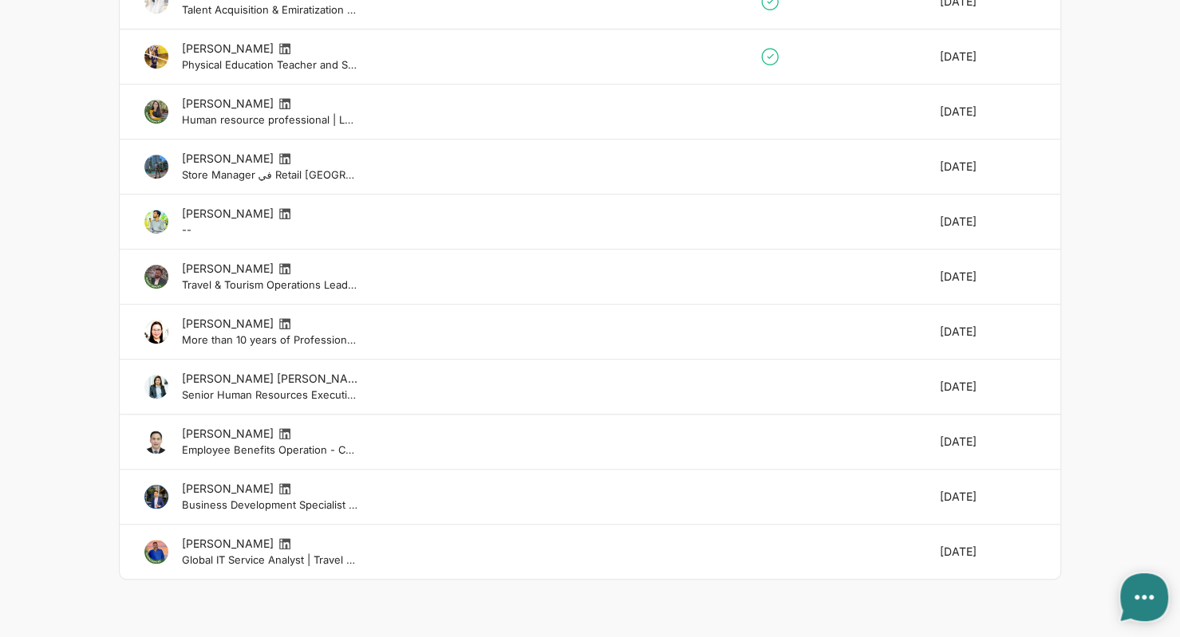
type textarea "x"
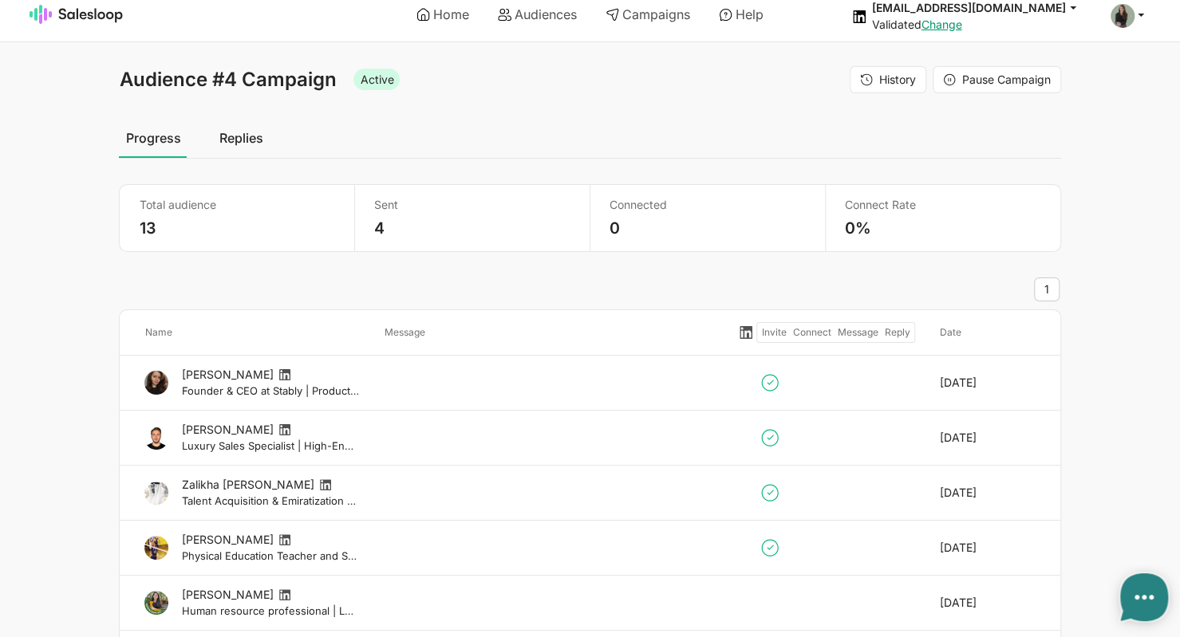
scroll to position [0, 0]
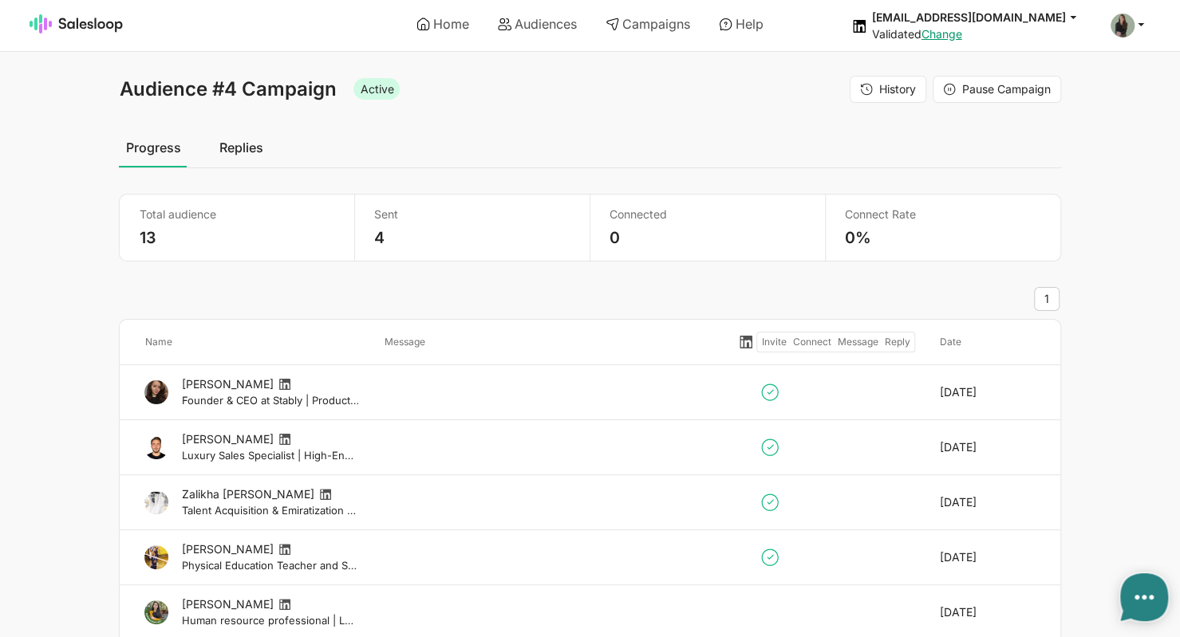
click at [238, 137] on link "Replies" at bounding box center [240, 148] width 57 height 40
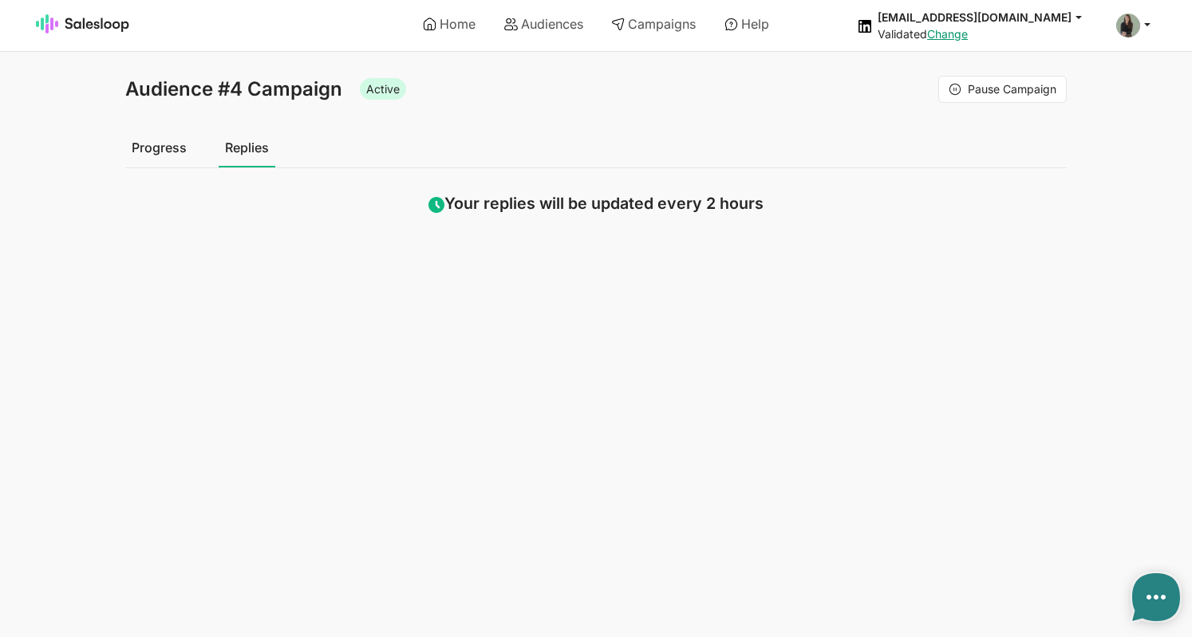
type textarea "x"
click at [136, 144] on link "Progress" at bounding box center [159, 148] width 68 height 40
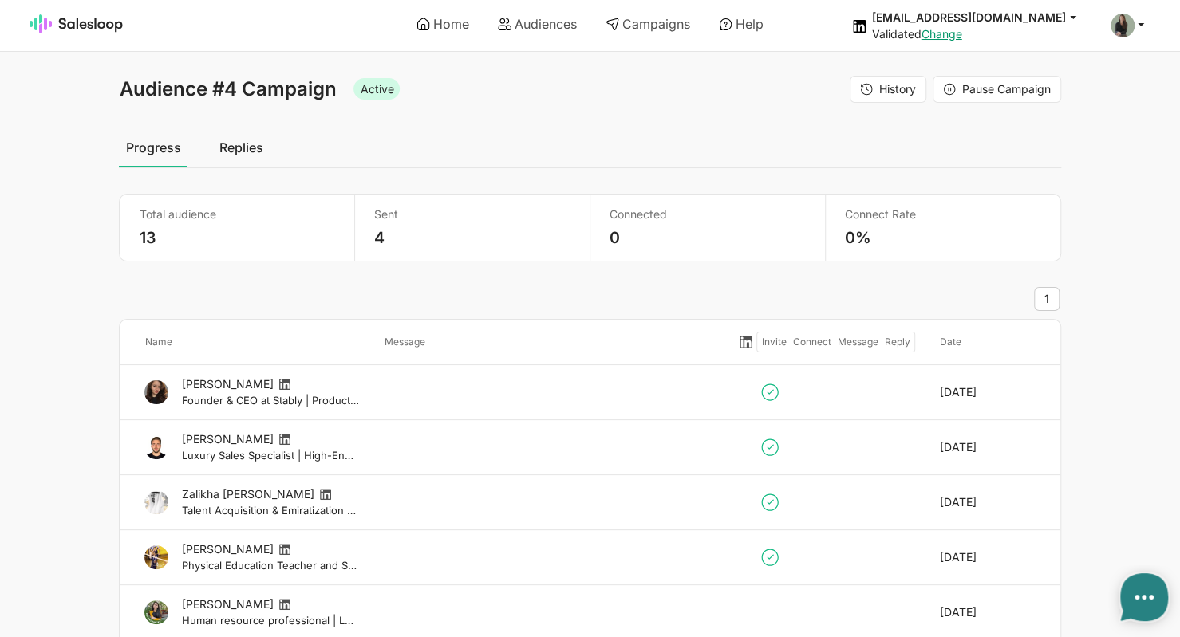
type textarea "x"
drag, startPoint x: 1178, startPoint y: 256, endPoint x: 1190, endPoint y: 310, distance: 55.7
click at [1179, 310] on html "Home Audiences Campaigns Help nicolarobyncoaching@gmail.com jobs: 9/26/2025, 1:…" at bounding box center [590, 572] width 1180 height 1145
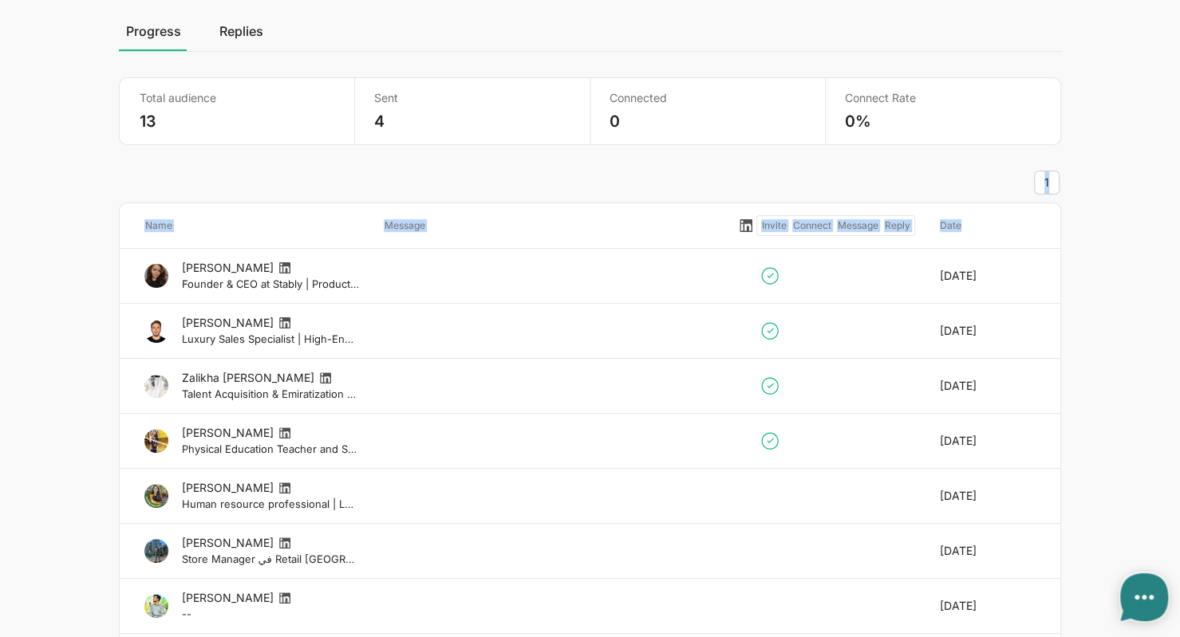
scroll to position [156, 0]
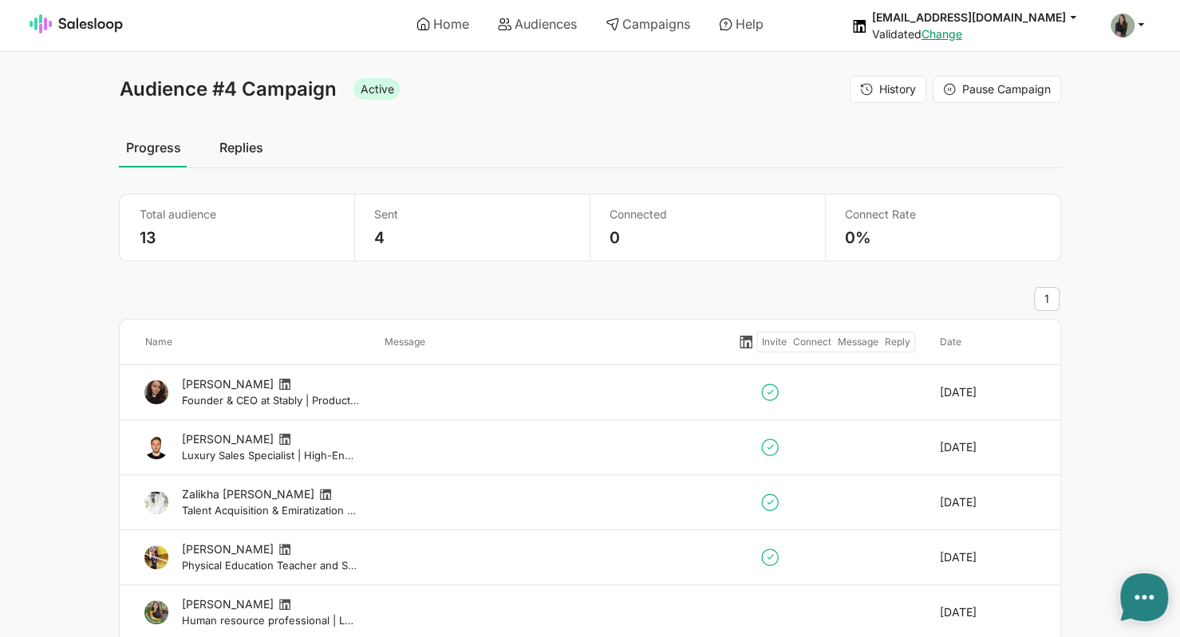
type textarea "x"
